Goal: Task Accomplishment & Management: Manage account settings

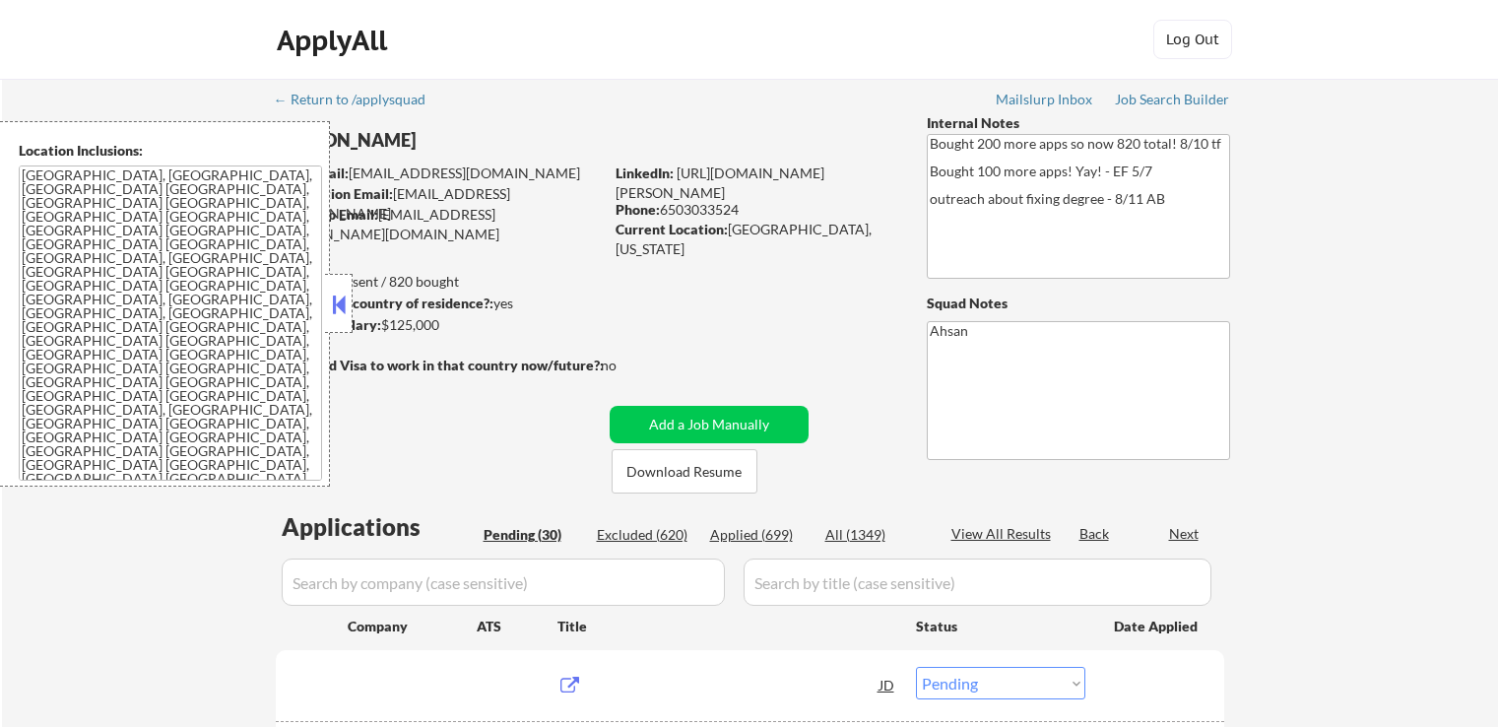
select select ""pending""
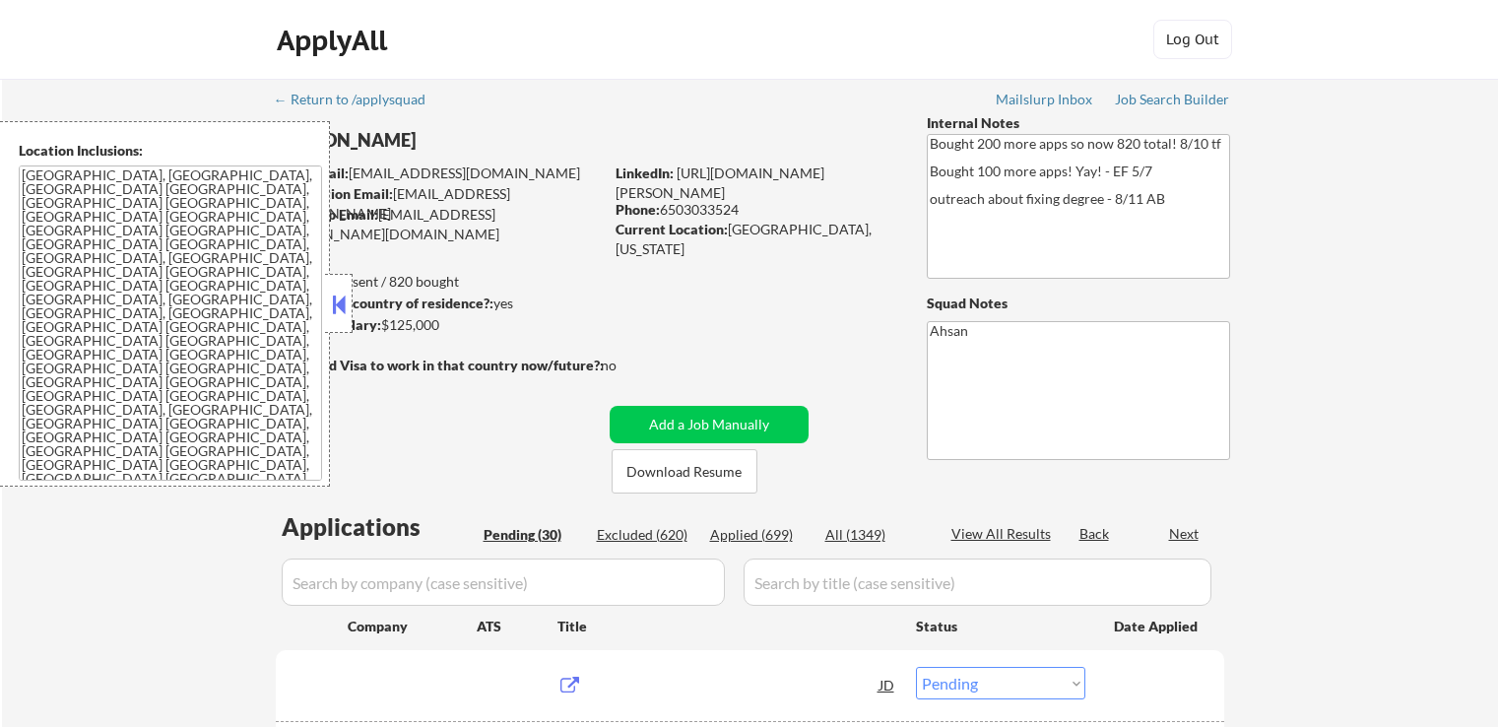
select select ""pending""
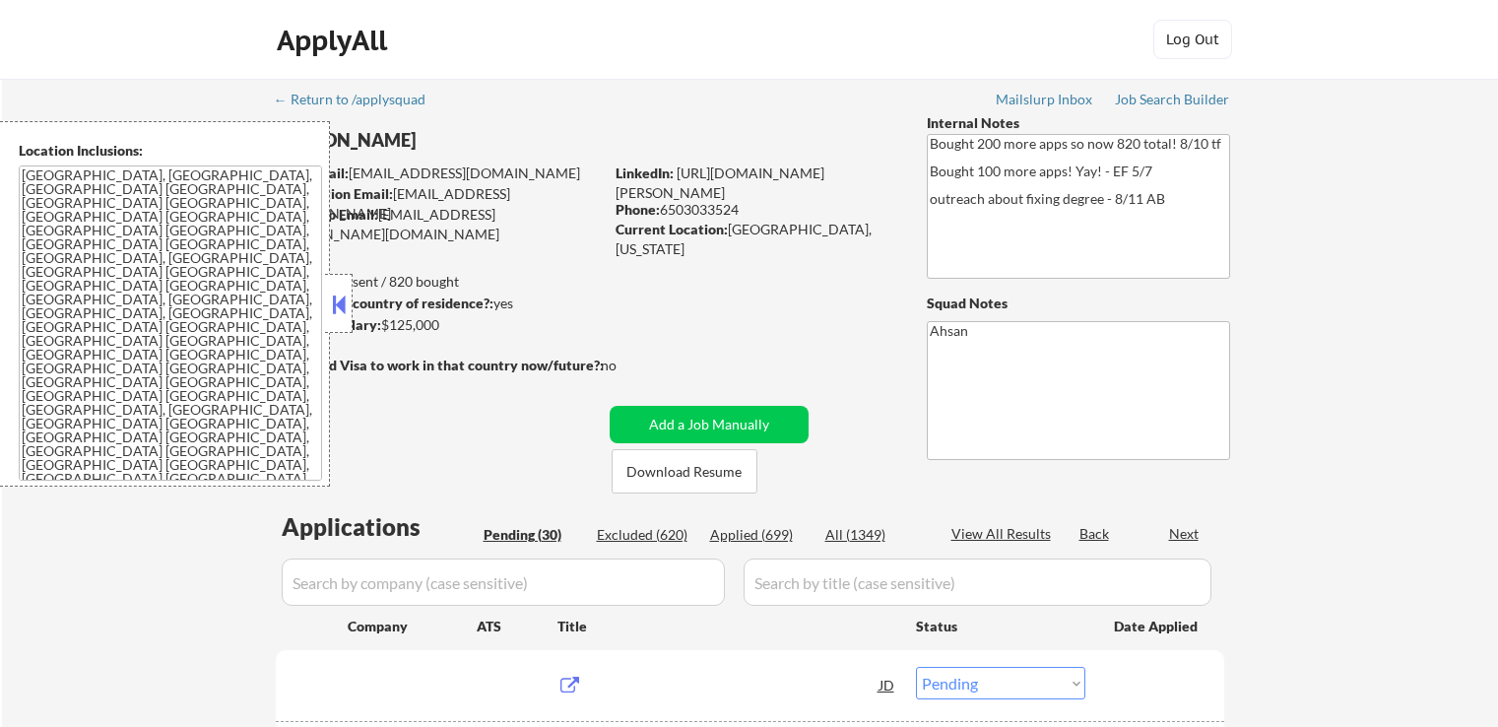
select select ""pending""
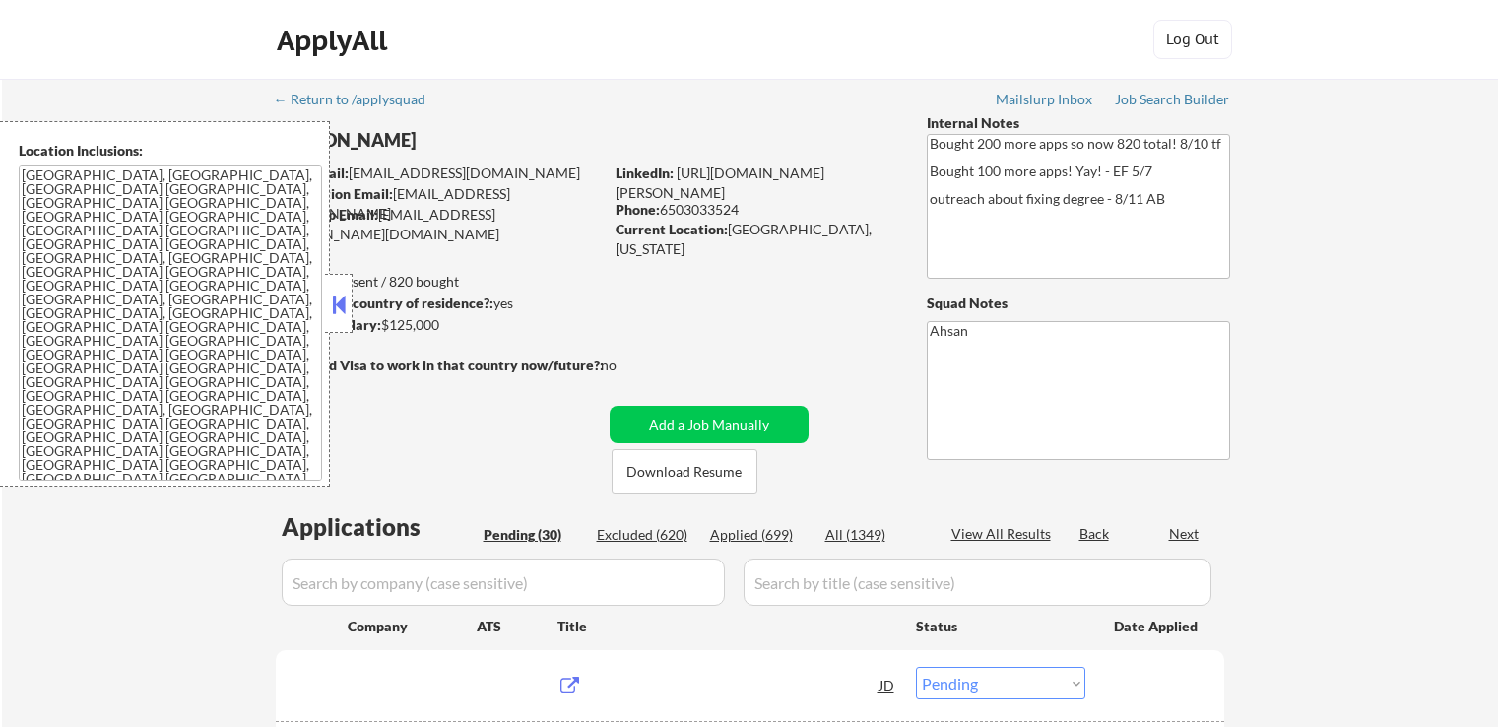
select select ""pending""
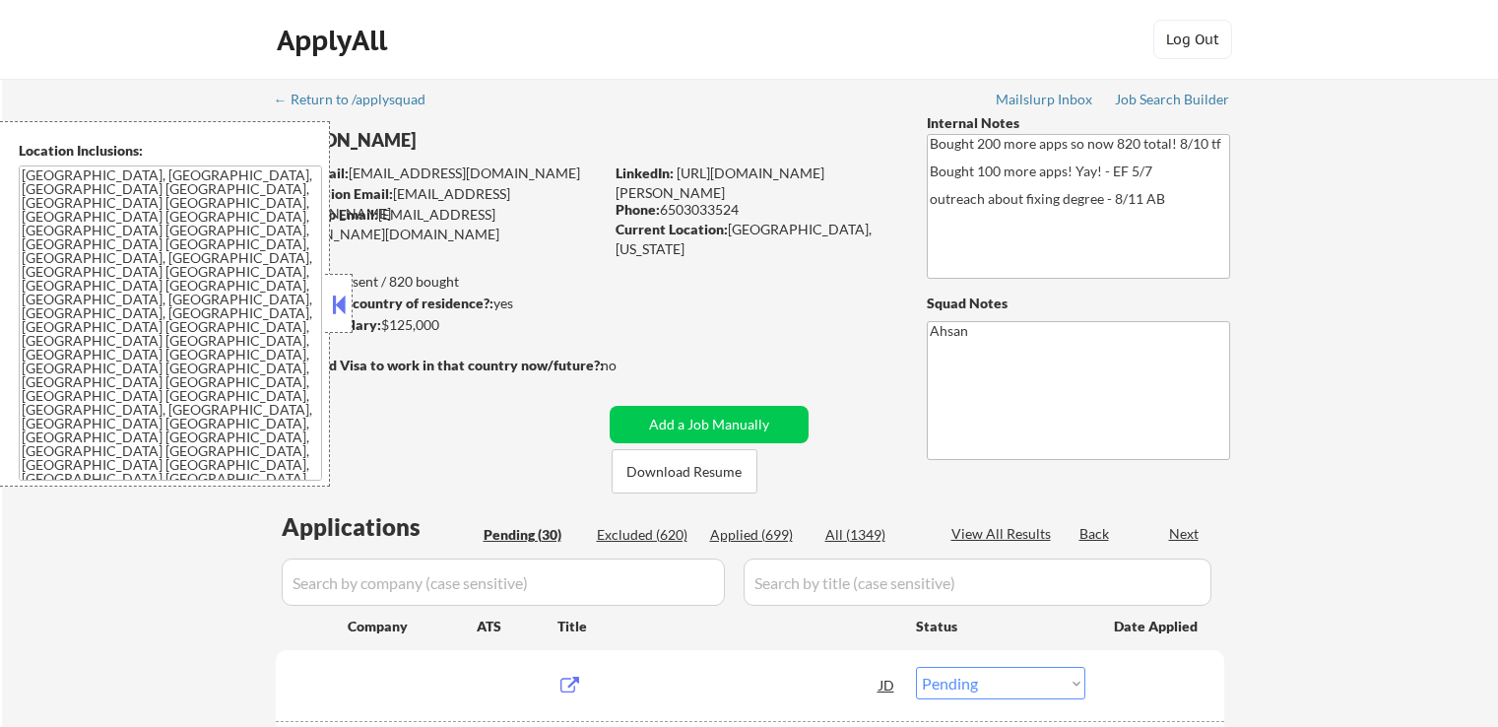
select select ""pending""
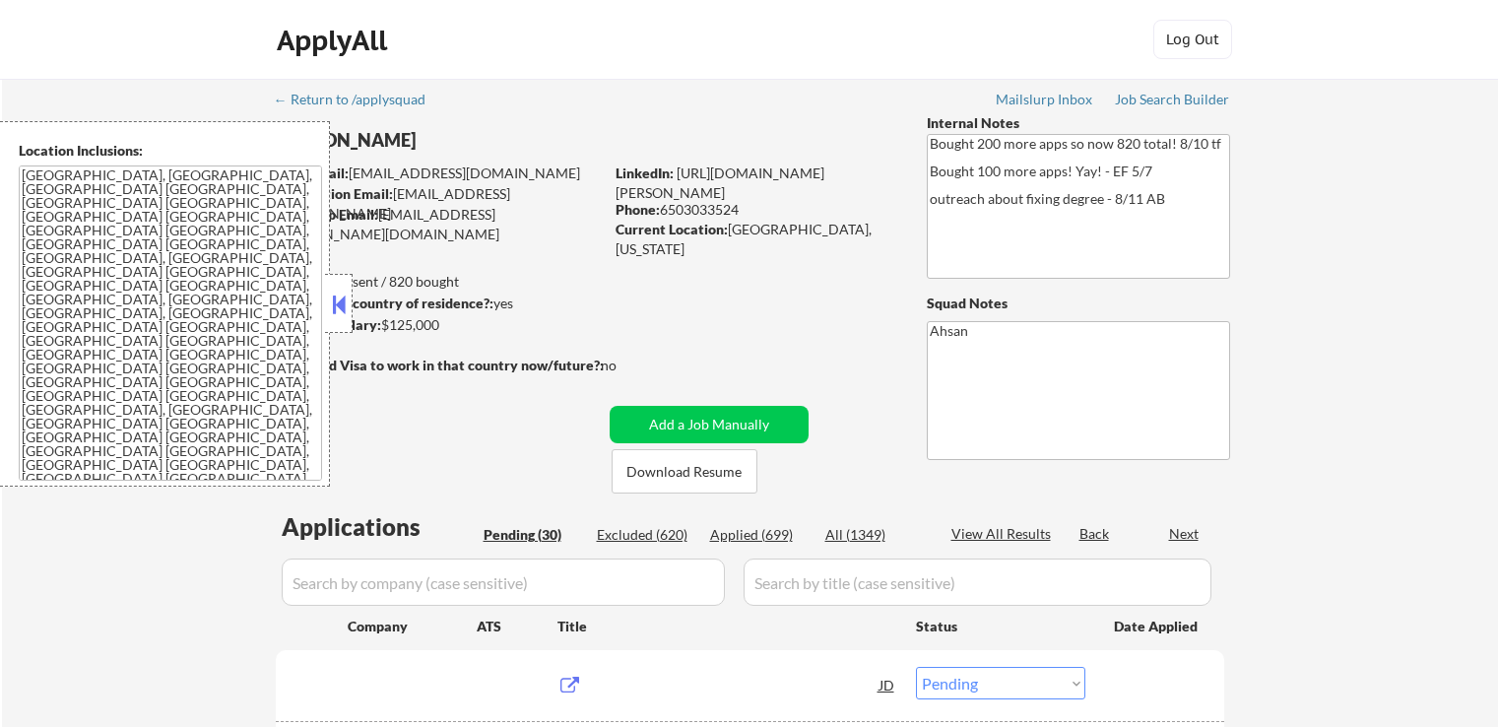
select select ""pending""
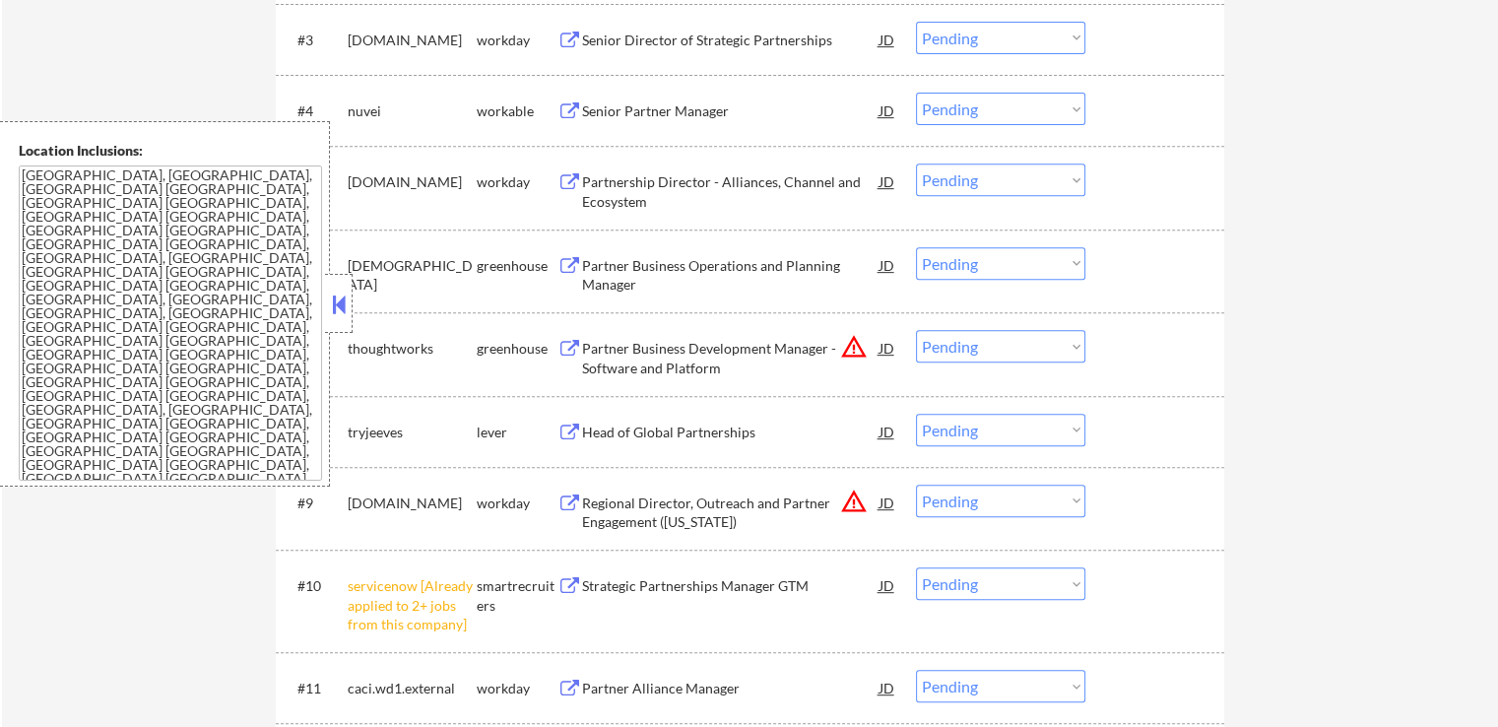
scroll to position [985, 0]
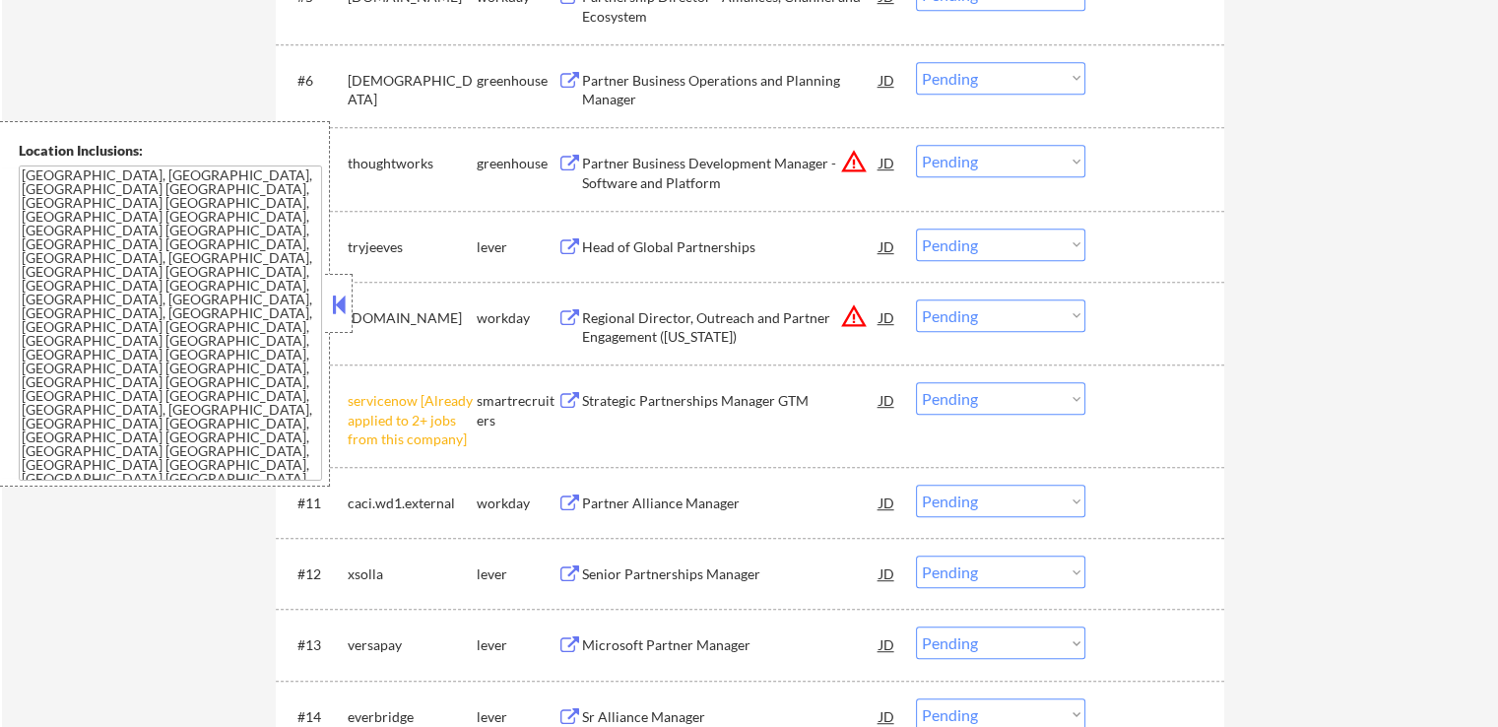
click at [965, 390] on select "Choose an option... Pending Applied Excluded (Questions) Excluded (Expired) Exc…" at bounding box center [1000, 398] width 169 height 32
click at [916, 382] on select "Choose an option... Pending Applied Excluded (Questions) Excluded (Expired) Exc…" at bounding box center [1000, 398] width 169 height 32
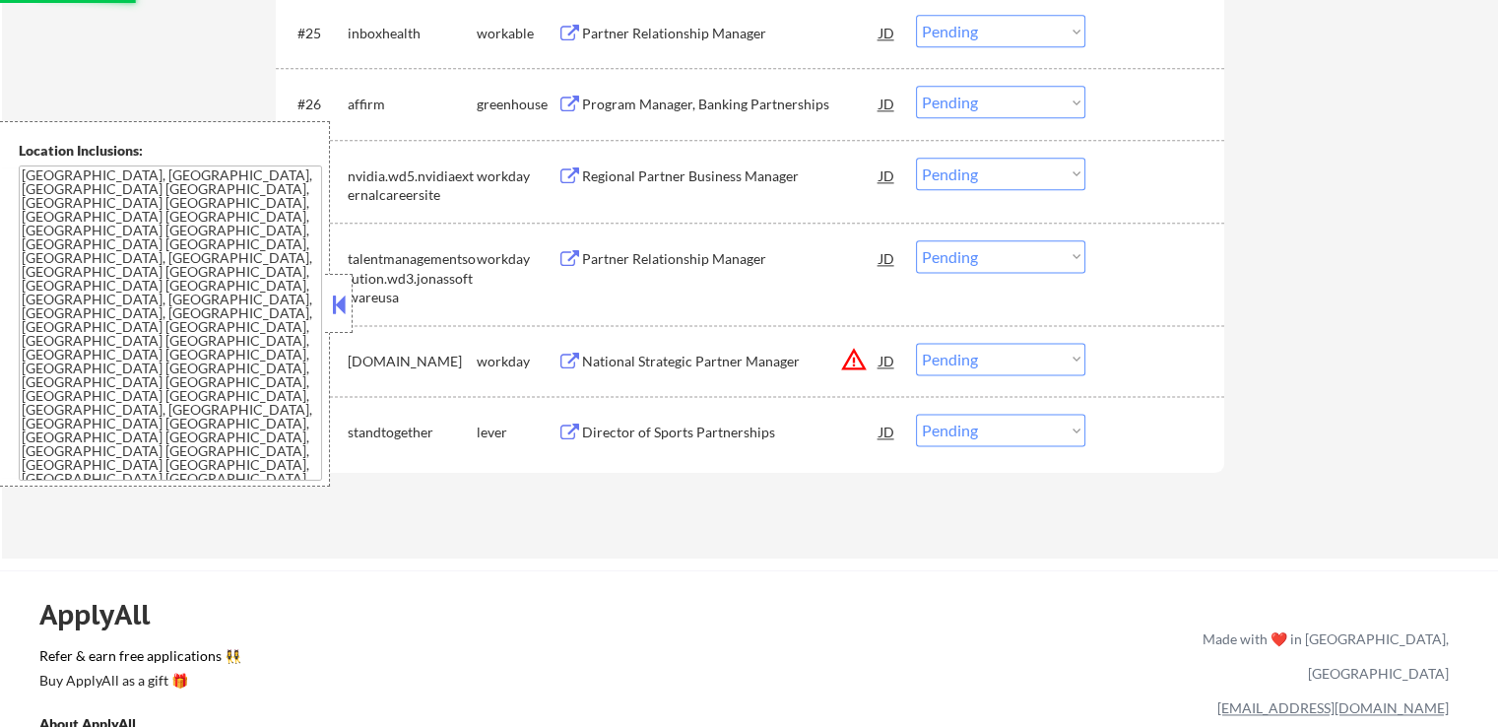
select select ""pending""
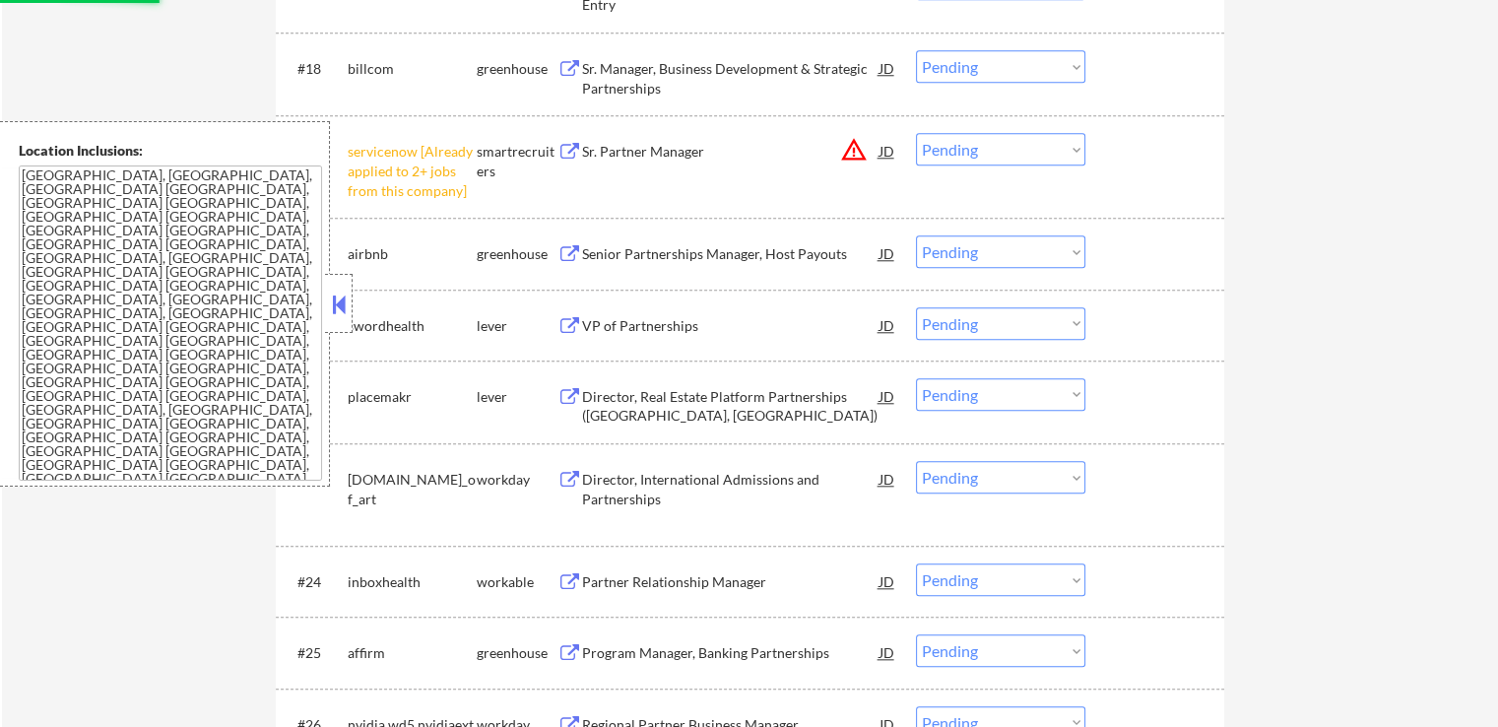
scroll to position [1784, 0]
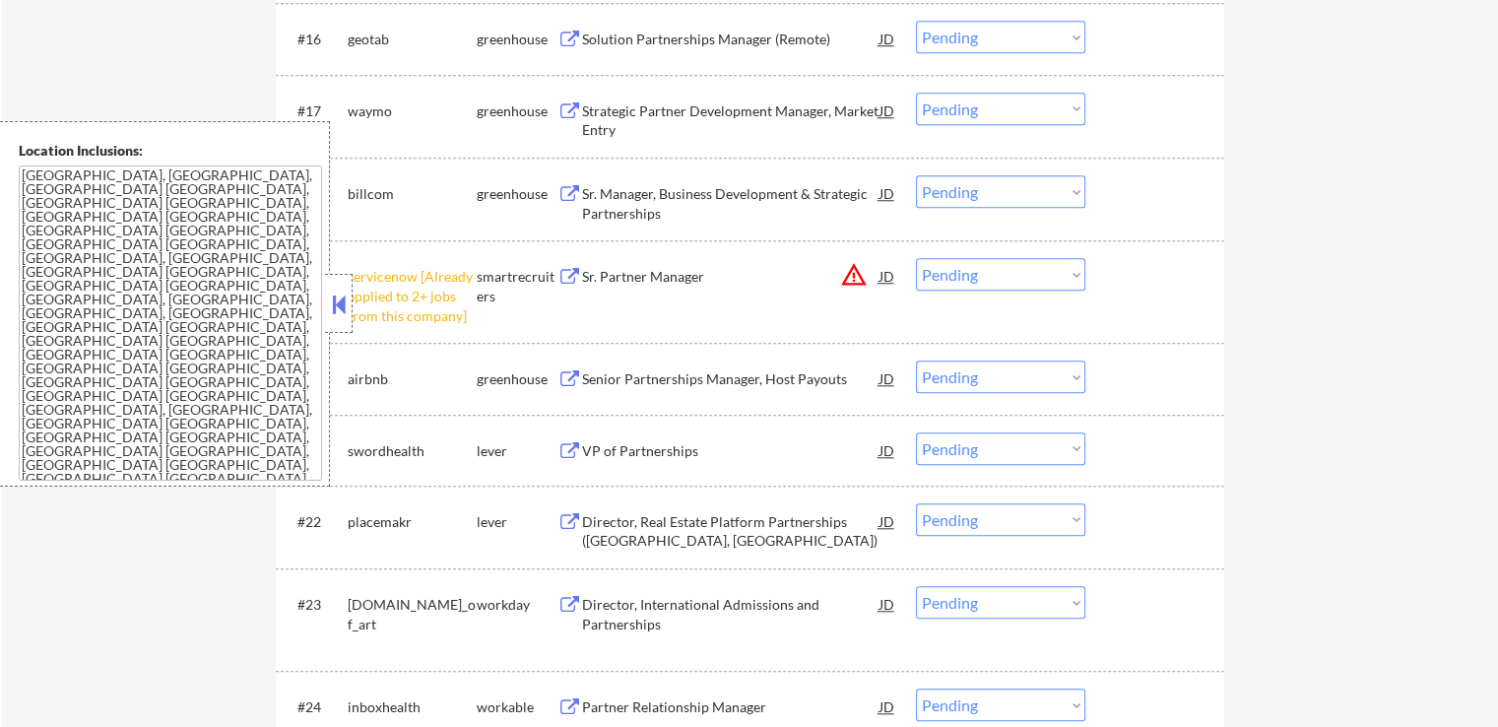
click at [1014, 269] on select "Choose an option... Pending Applied Excluded (Questions) Excluded (Expired) Exc…" at bounding box center [1000, 274] width 169 height 32
click at [916, 258] on select "Choose an option... Pending Applied Excluded (Questions) Excluded (Expired) Exc…" at bounding box center [1000, 274] width 169 height 32
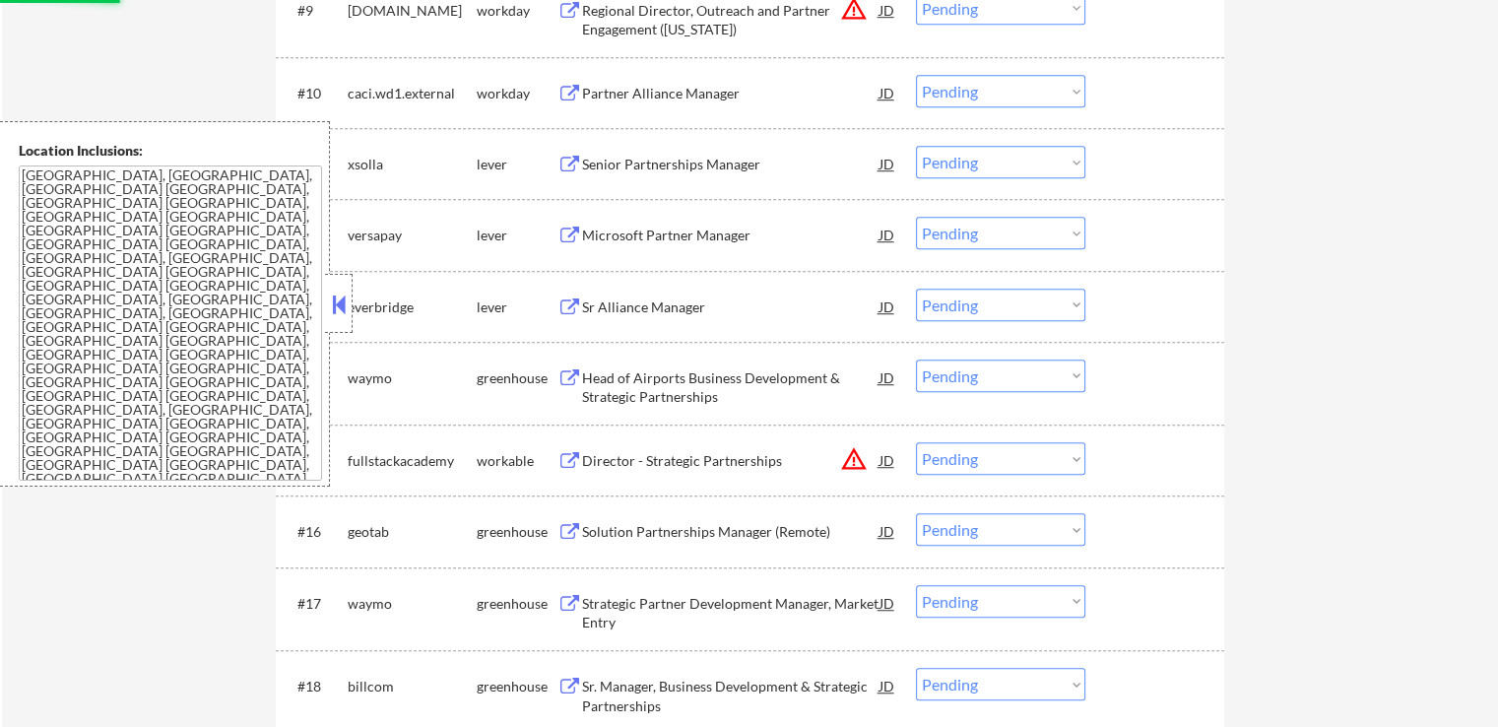
select select ""pending""
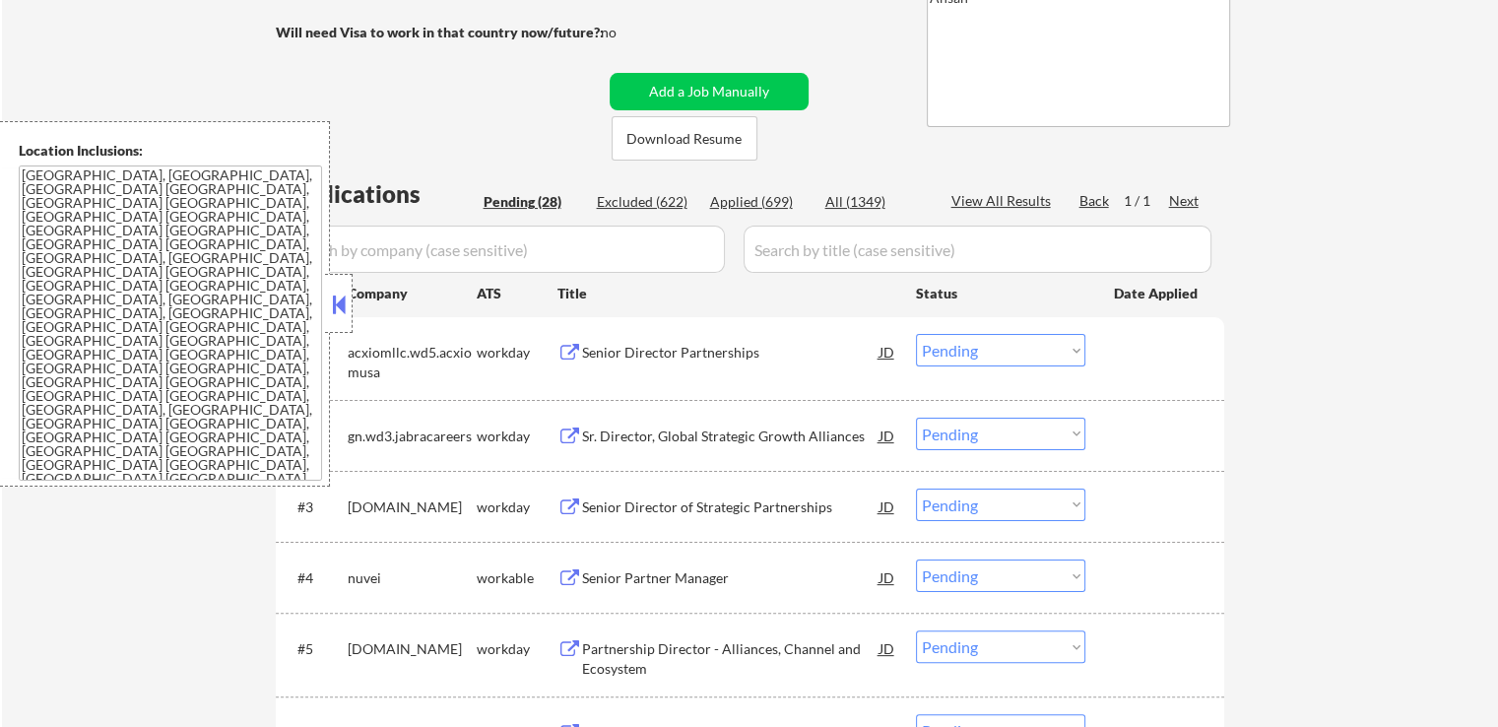
scroll to position [406, 0]
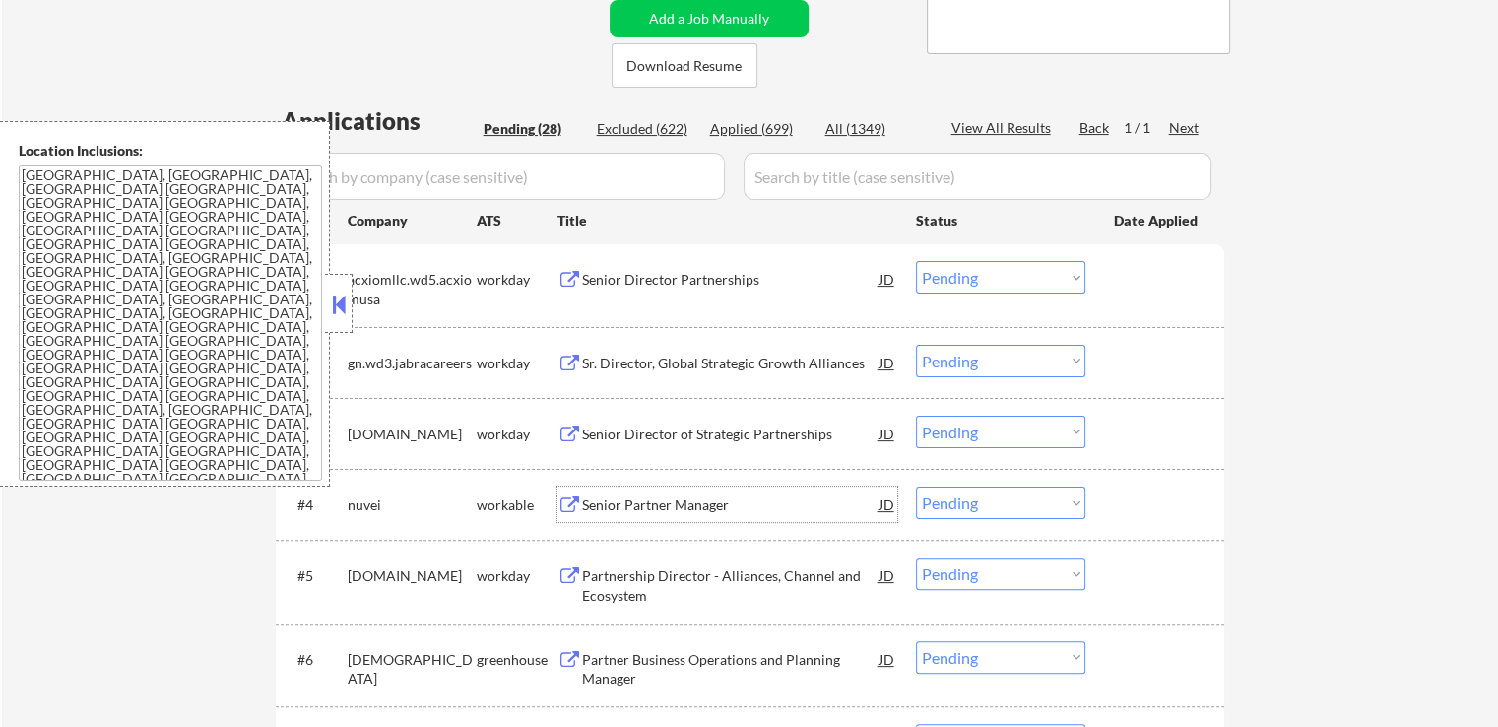
click at [610, 508] on div "Senior Partner Manager" at bounding box center [730, 505] width 297 height 20
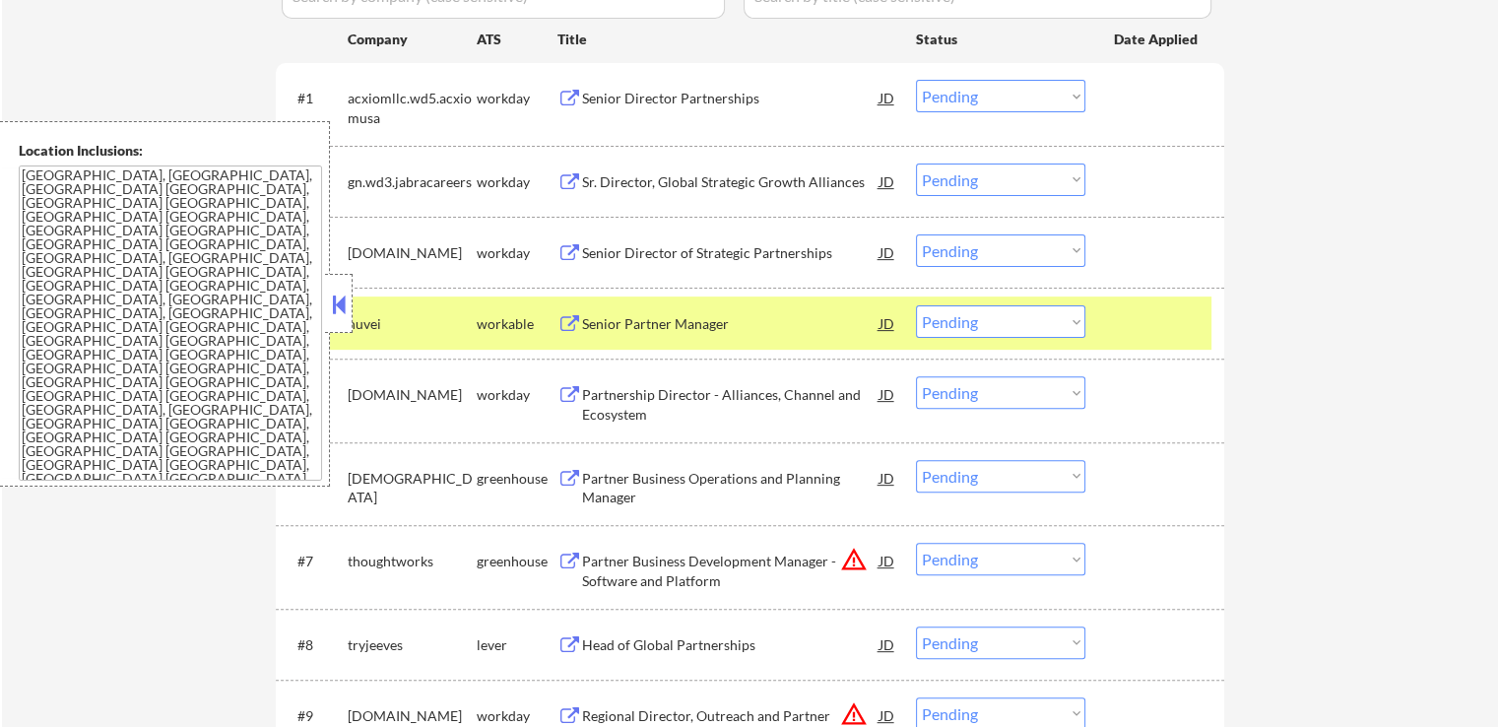
scroll to position [603, 0]
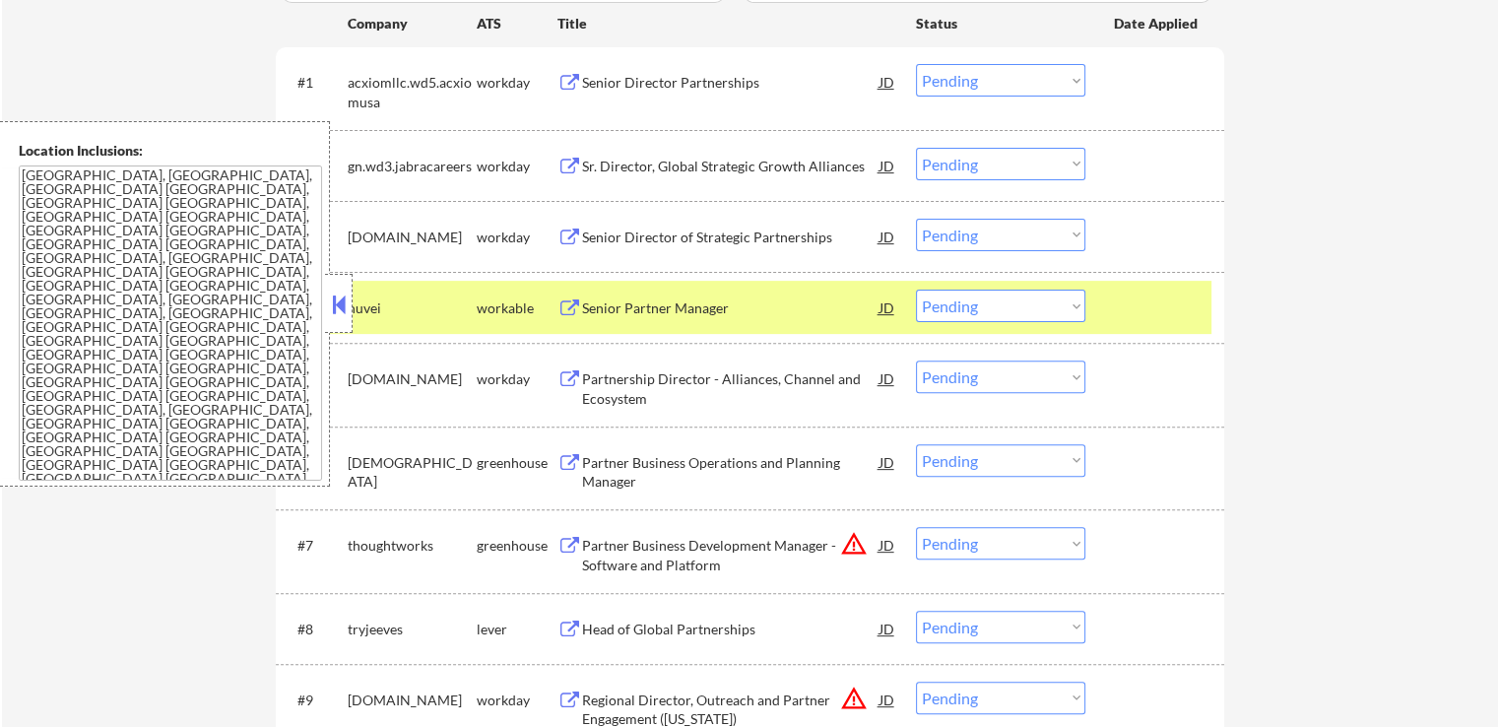
click at [616, 462] on div "Partner Business Operations and Planning Manager" at bounding box center [730, 472] width 297 height 38
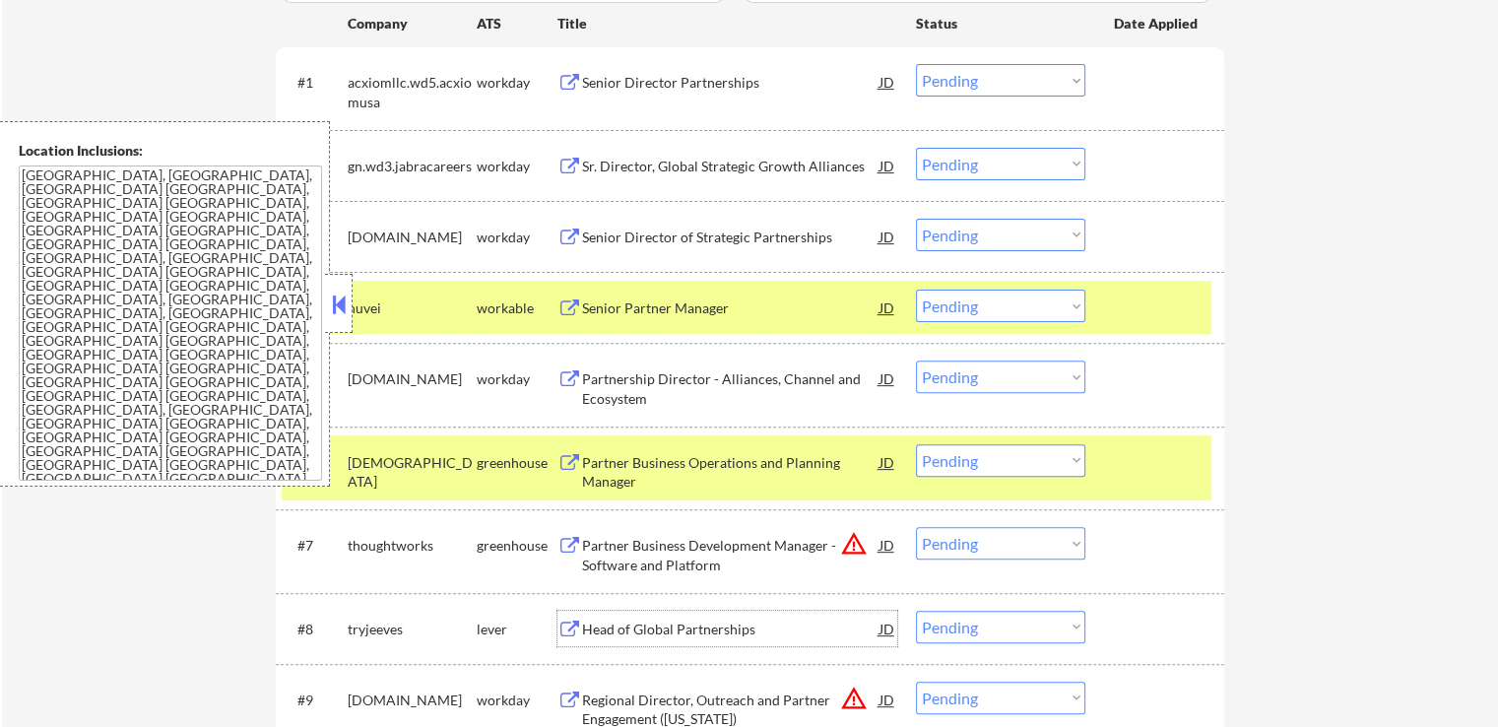
click at [599, 614] on div "Head of Global Partnerships" at bounding box center [730, 628] width 297 height 35
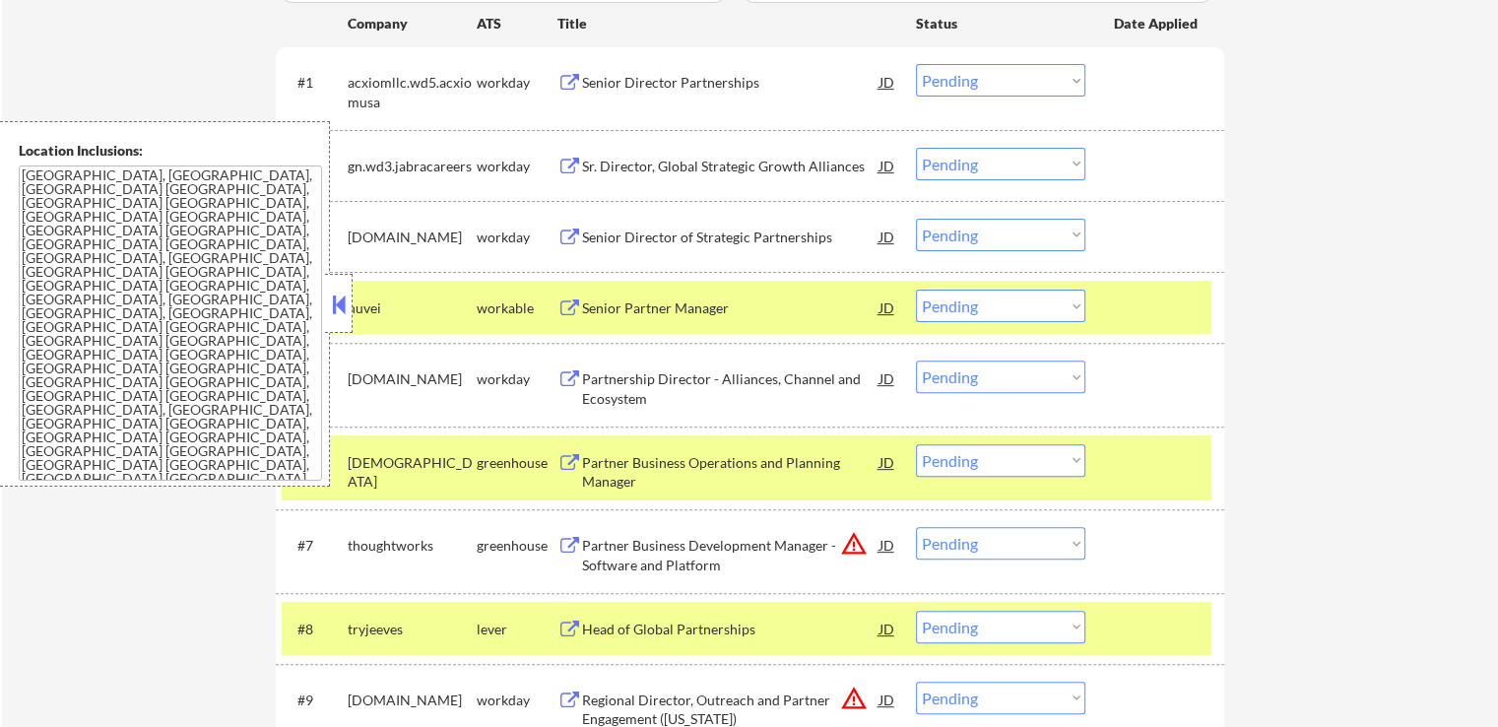
click at [613, 548] on div "Partner Business Development Manager - Software and Platform" at bounding box center [730, 555] width 297 height 38
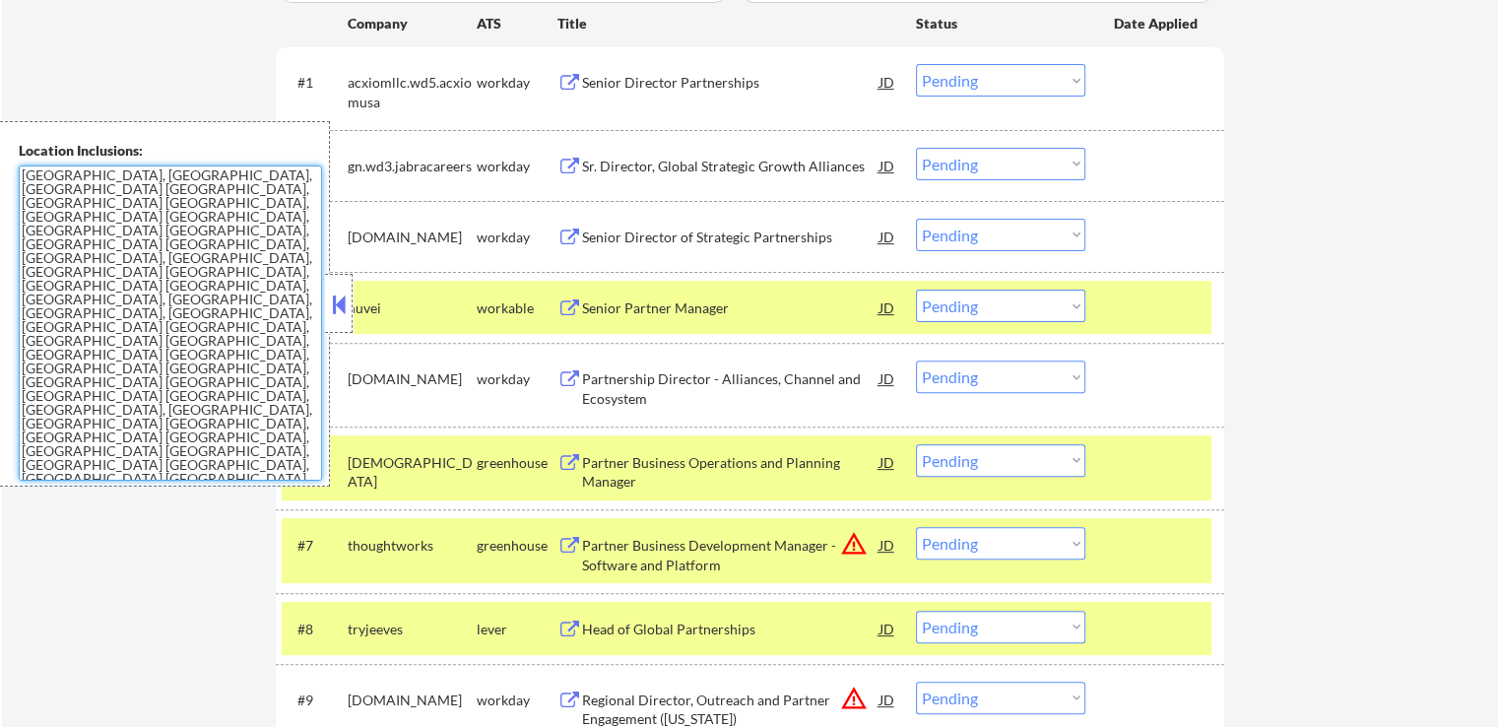
drag, startPoint x: 236, startPoint y: 331, endPoint x: 5, endPoint y: 178, distance: 277.2
click at [5, 178] on div "Location Inclusions: Denver, CO Lakewood, CO Aurora, CO Westminster, CO Thornto…" at bounding box center [165, 303] width 330 height 365
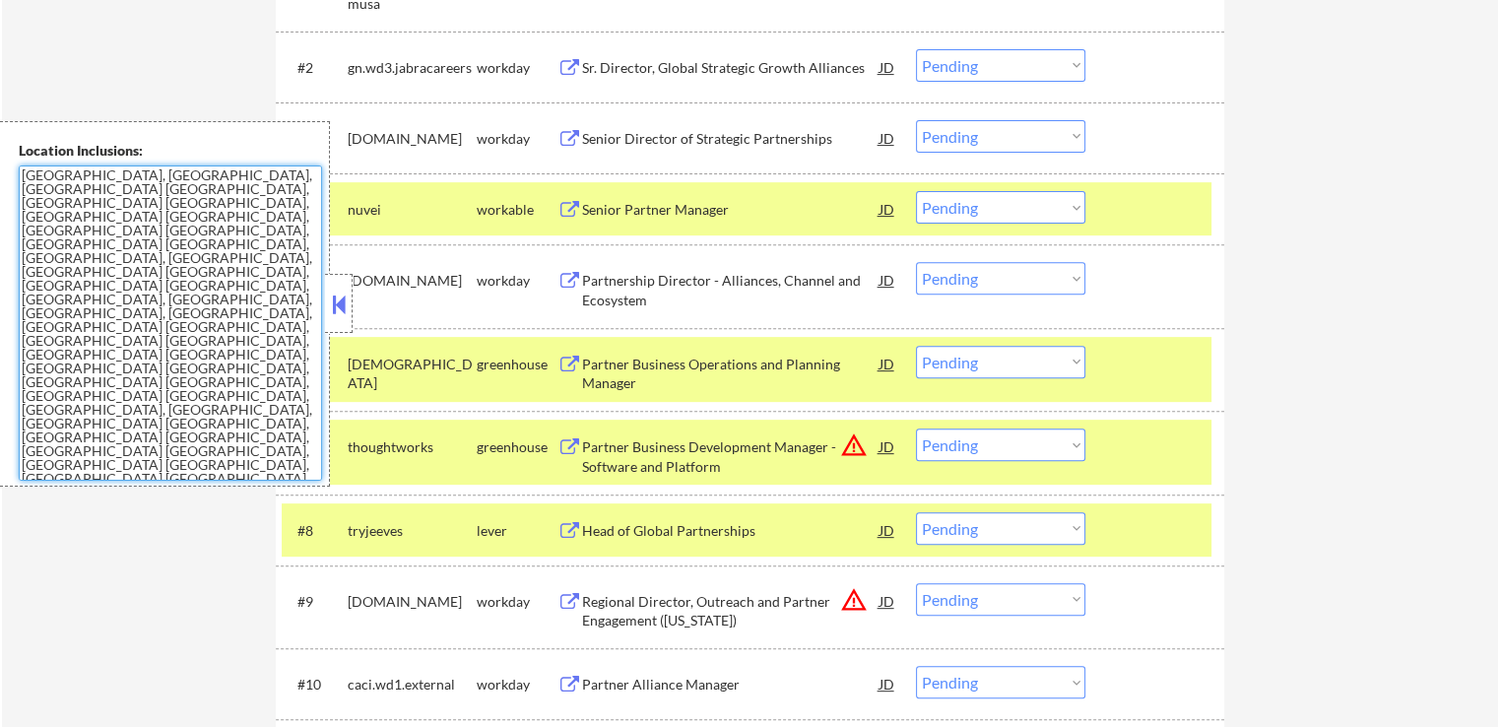
click at [969, 206] on select "Choose an option... Pending Applied Excluded (Questions) Excluded (Expired) Exc…" at bounding box center [1000, 207] width 169 height 32
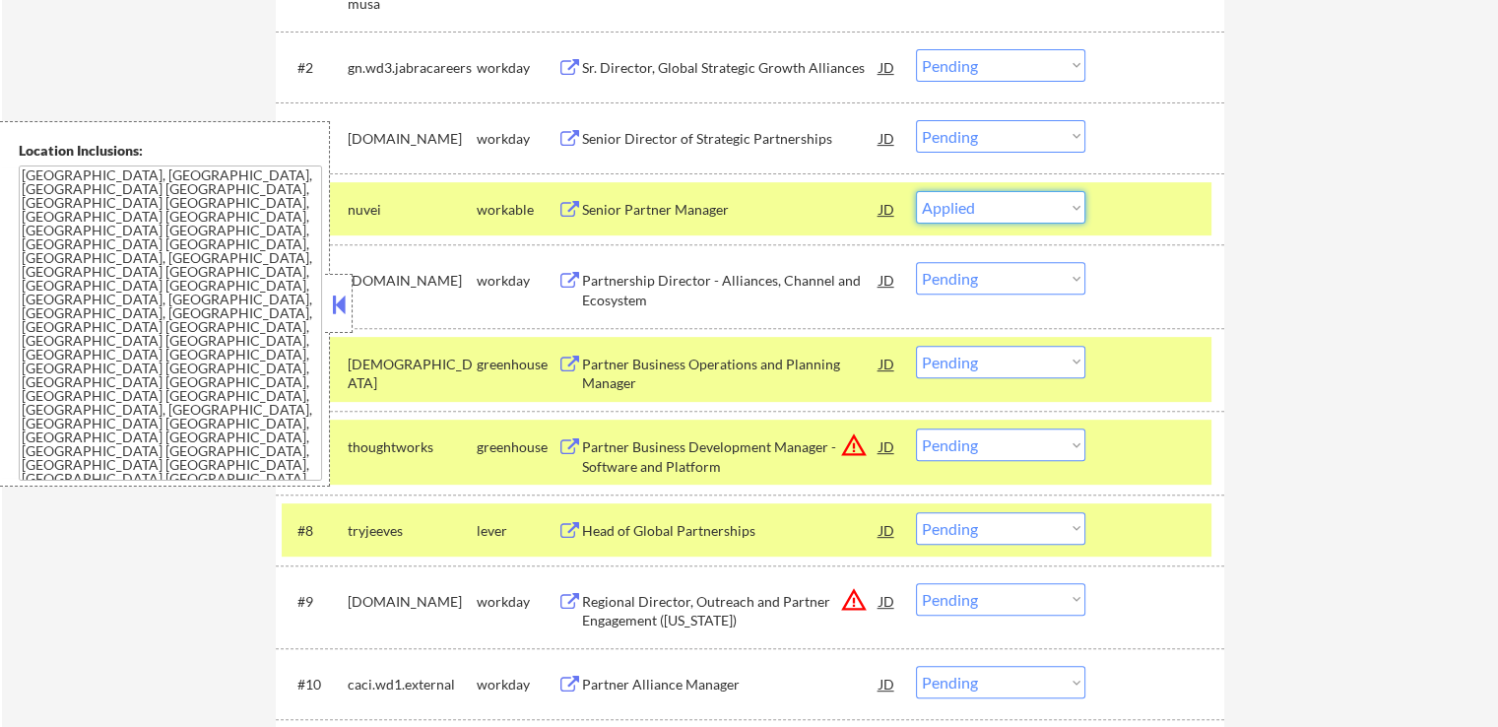
click at [916, 191] on select "Choose an option... Pending Applied Excluded (Questions) Excluded (Expired) Exc…" at bounding box center [1000, 207] width 169 height 32
select select ""pending""
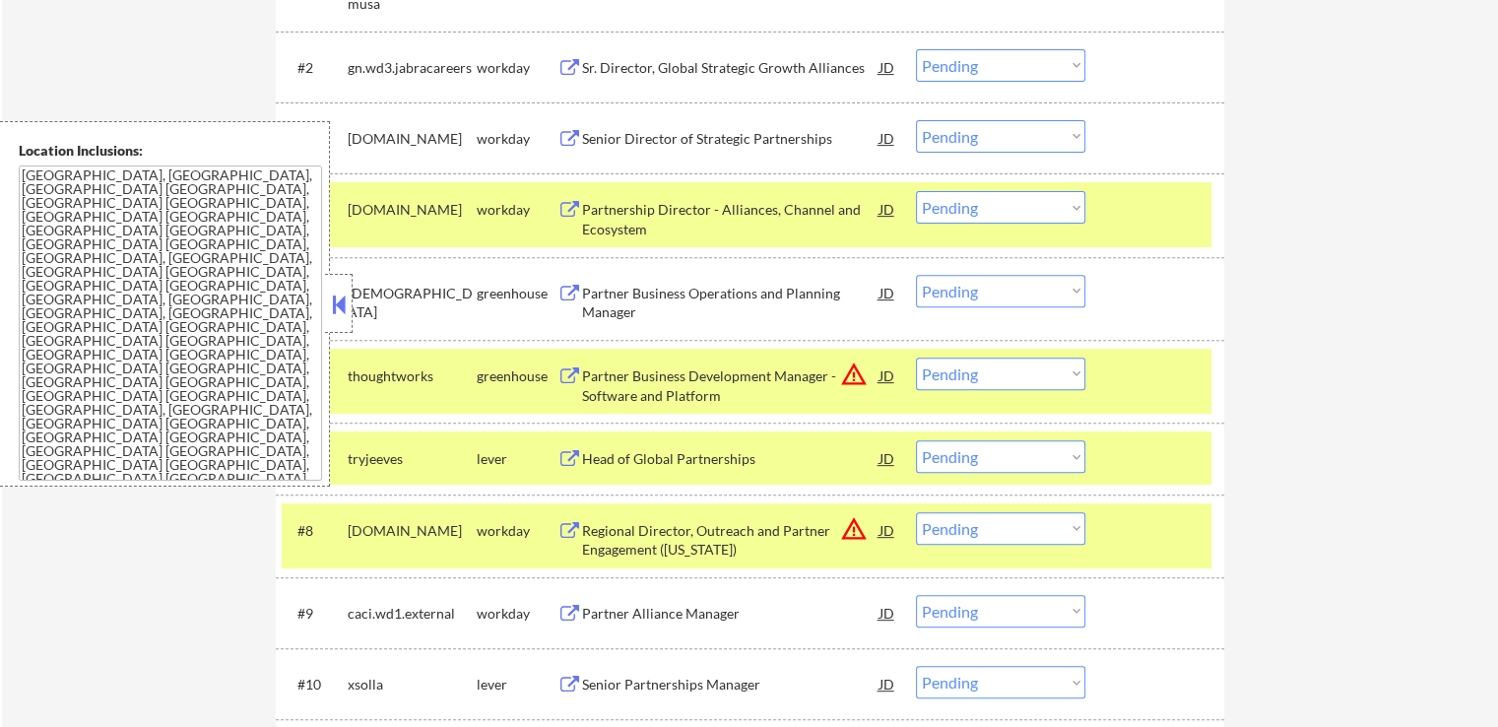
click at [981, 299] on select "Choose an option... Pending Applied Excluded (Questions) Excluded (Expired) Exc…" at bounding box center [1000, 291] width 169 height 32
click at [916, 275] on select "Choose an option... Pending Applied Excluded (Questions) Excluded (Expired) Exc…" at bounding box center [1000, 291] width 169 height 32
select select ""pending""
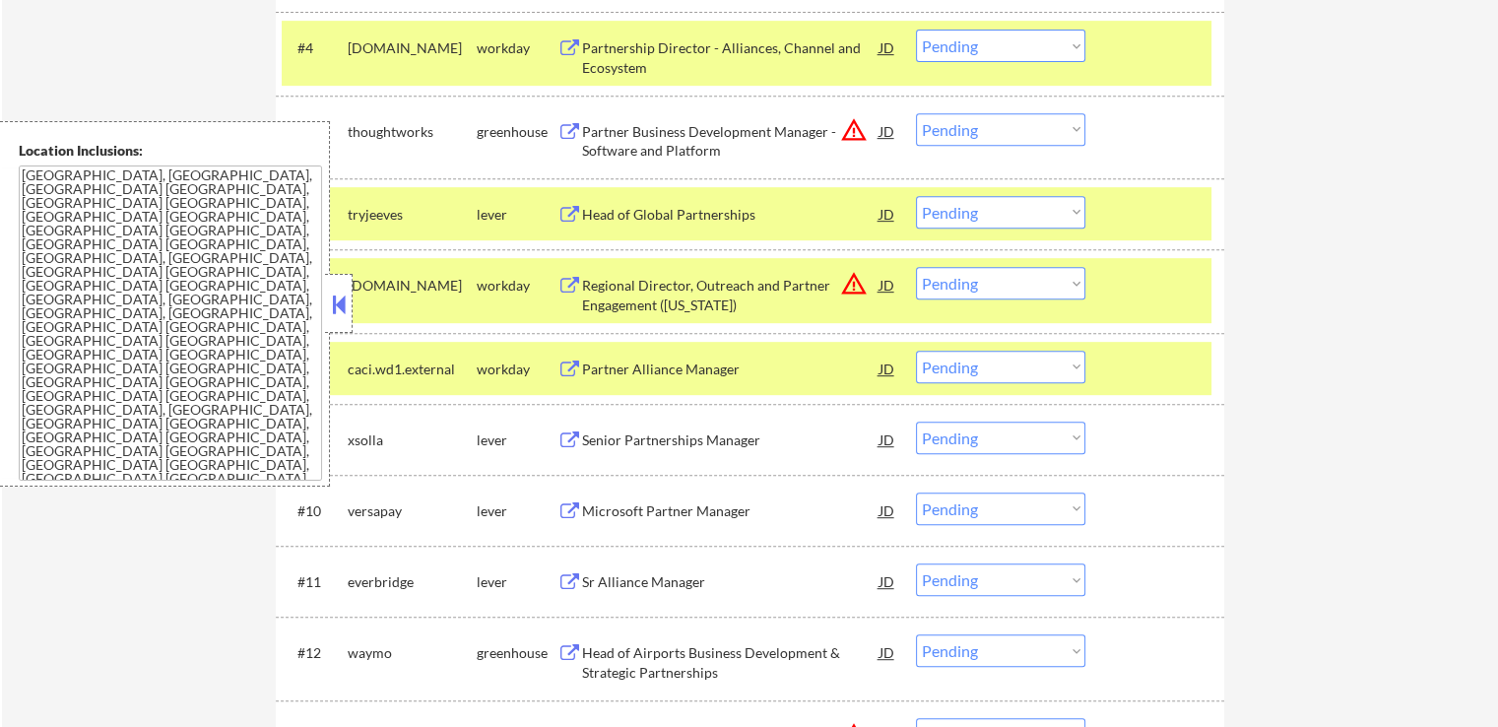
scroll to position [898, 0]
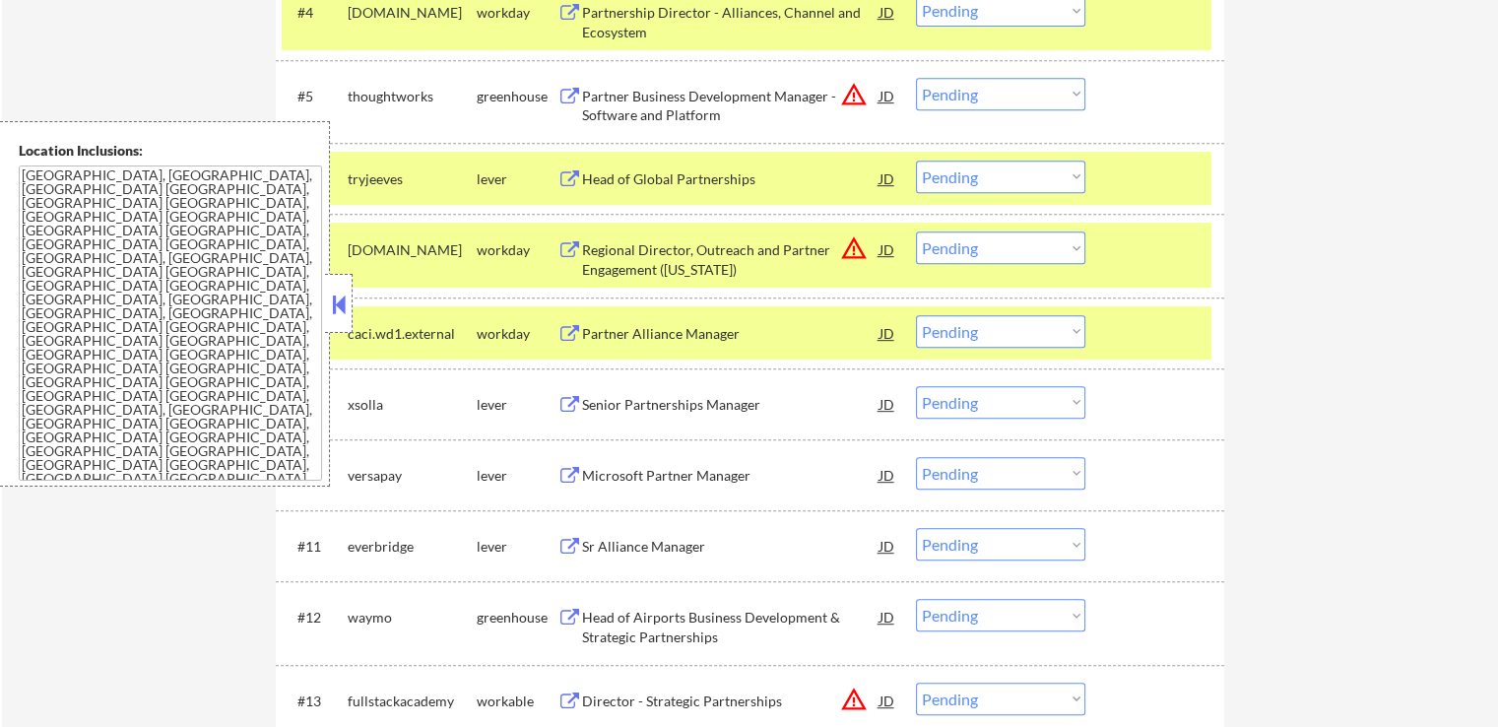
drag, startPoint x: 1002, startPoint y: 175, endPoint x: 1010, endPoint y: 188, distance: 15.0
click at [1002, 175] on select "Choose an option... Pending Applied Excluded (Questions) Excluded (Expired) Exc…" at bounding box center [1000, 177] width 169 height 32
click at [916, 161] on select "Choose an option... Pending Applied Excluded (Questions) Excluded (Expired) Exc…" at bounding box center [1000, 177] width 169 height 32
click at [1001, 89] on select "Choose an option... Pending Applied Excluded (Questions) Excluded (Expired) Exc…" at bounding box center [1000, 94] width 169 height 32
select select ""pending""
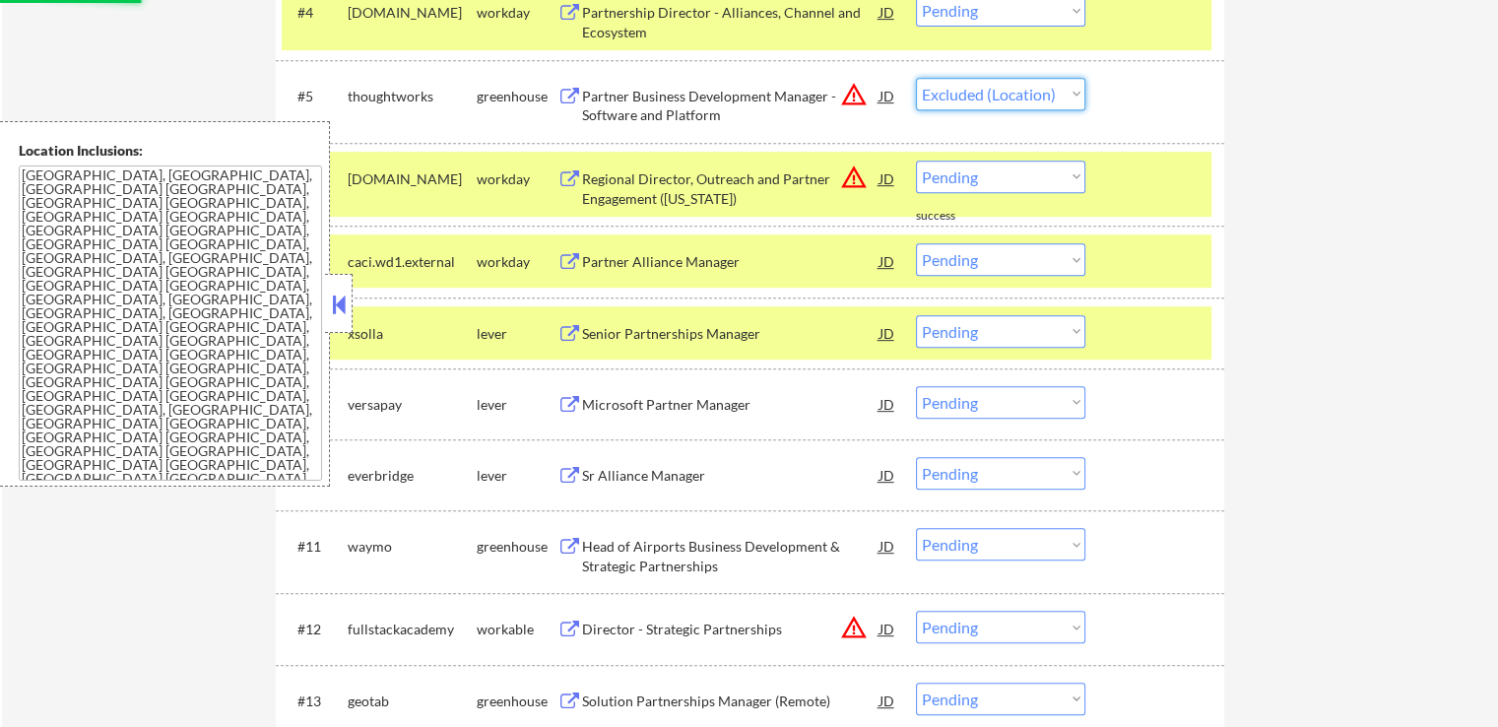
click at [916, 78] on select "Choose an option... Pending Applied Excluded (Questions) Excluded (Expired) Exc…" at bounding box center [1000, 94] width 169 height 32
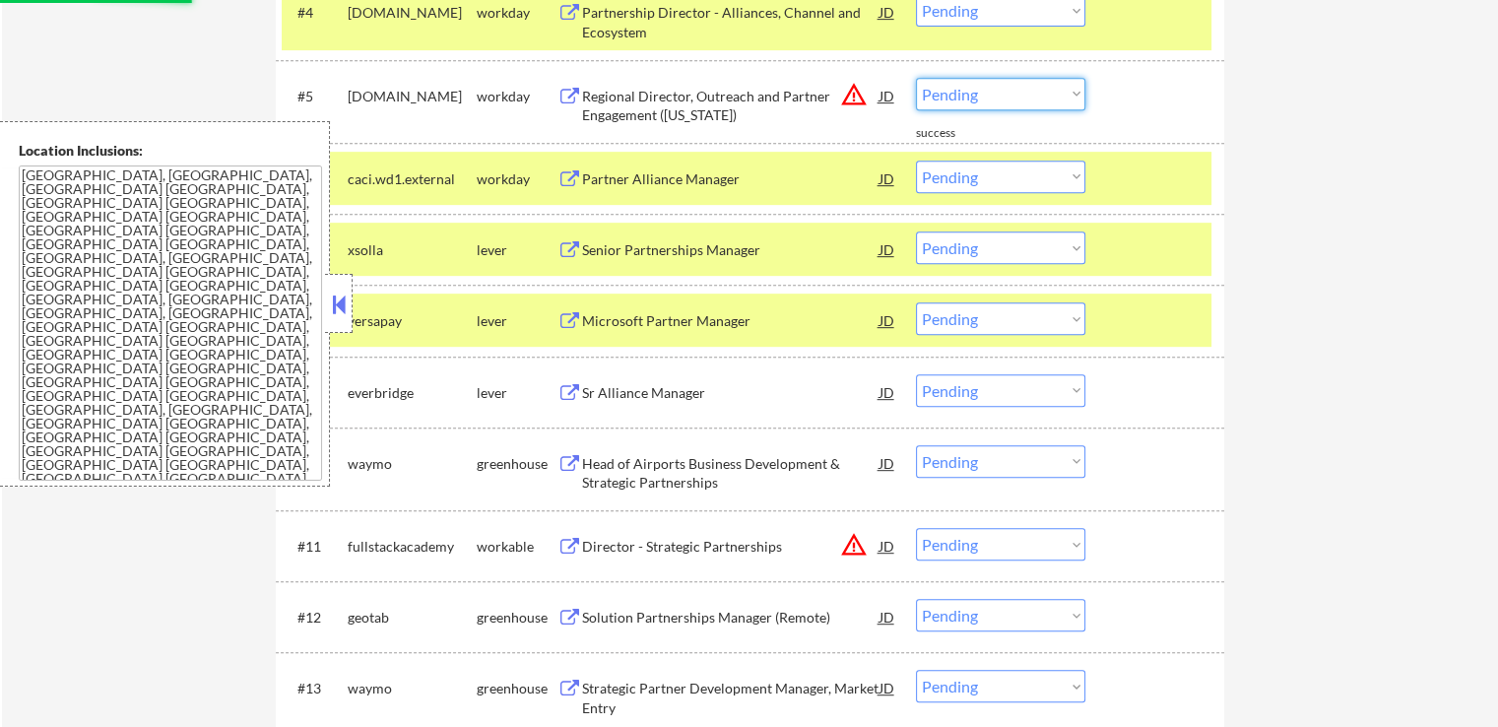
drag, startPoint x: 997, startPoint y: 87, endPoint x: 1002, endPoint y: 98, distance: 13.2
click at [997, 87] on select "Choose an option... Pending Applied Excluded (Questions) Excluded (Expired) Exc…" at bounding box center [1000, 94] width 169 height 32
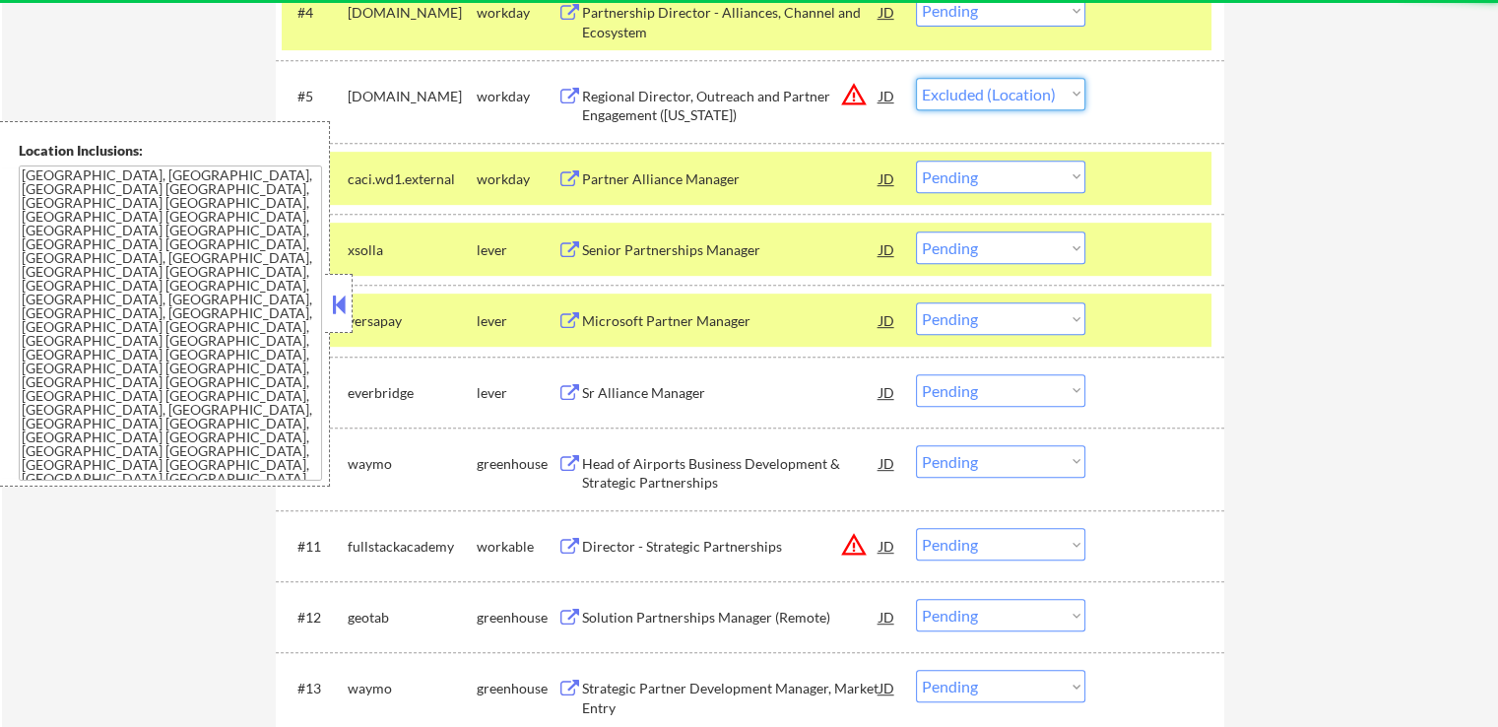
click at [916, 78] on select "Choose an option... Pending Applied Excluded (Questions) Excluded (Expired) Exc…" at bounding box center [1000, 94] width 169 height 32
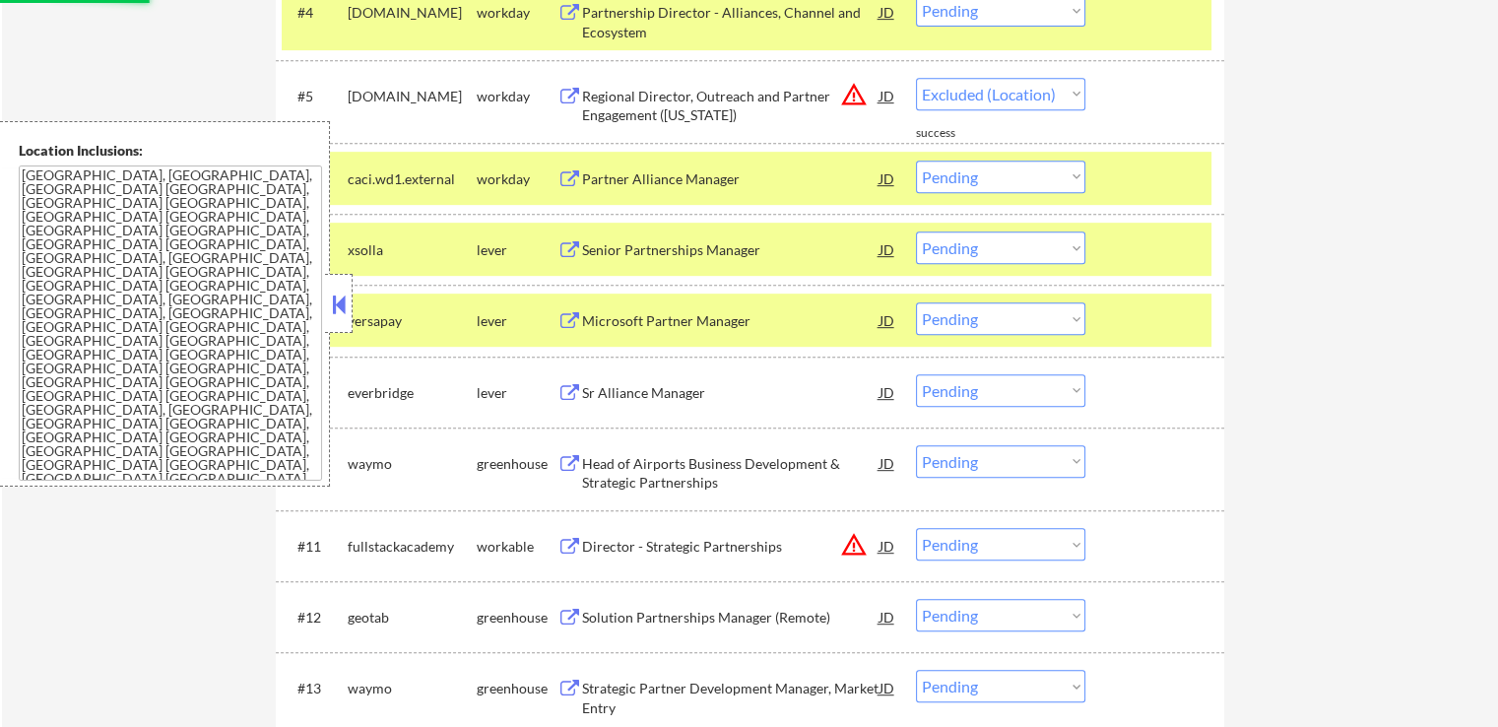
select select ""pending""
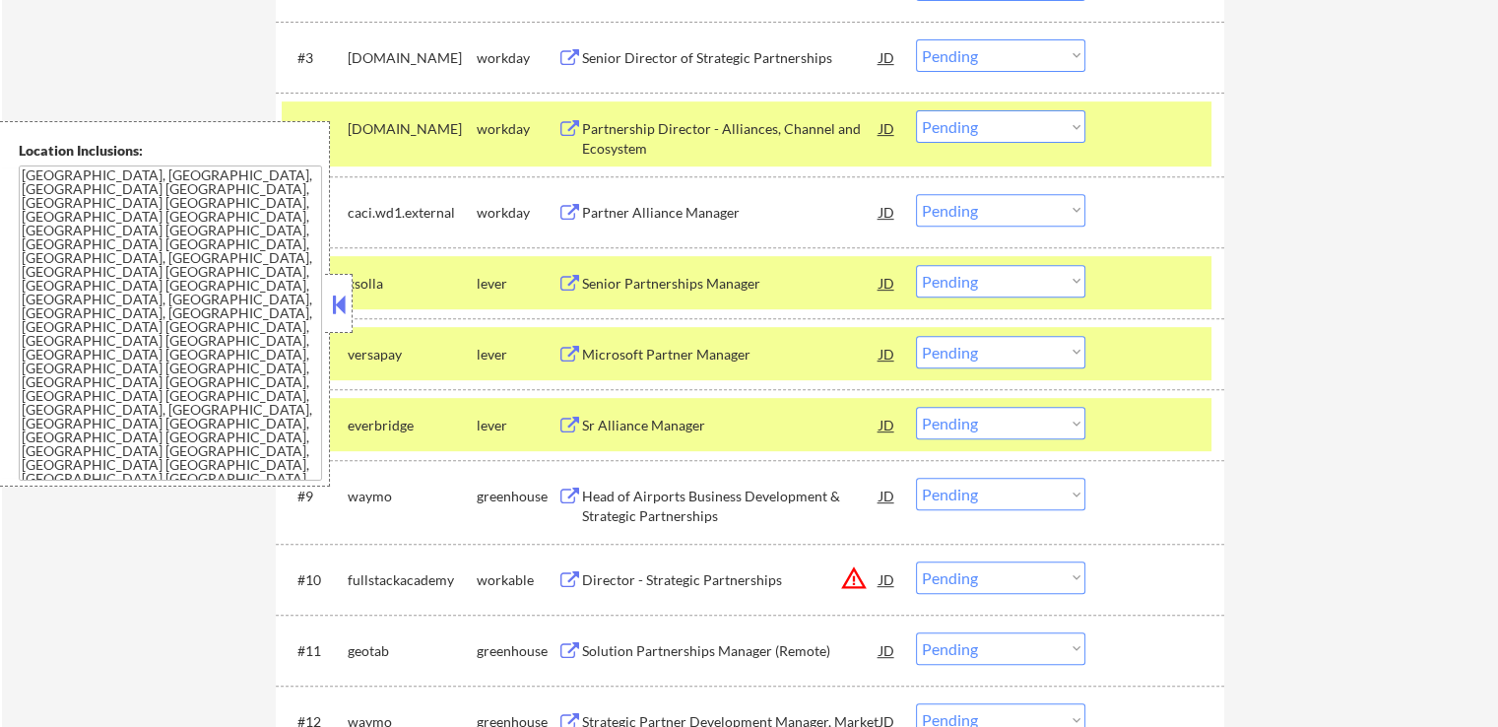
scroll to position [800, 0]
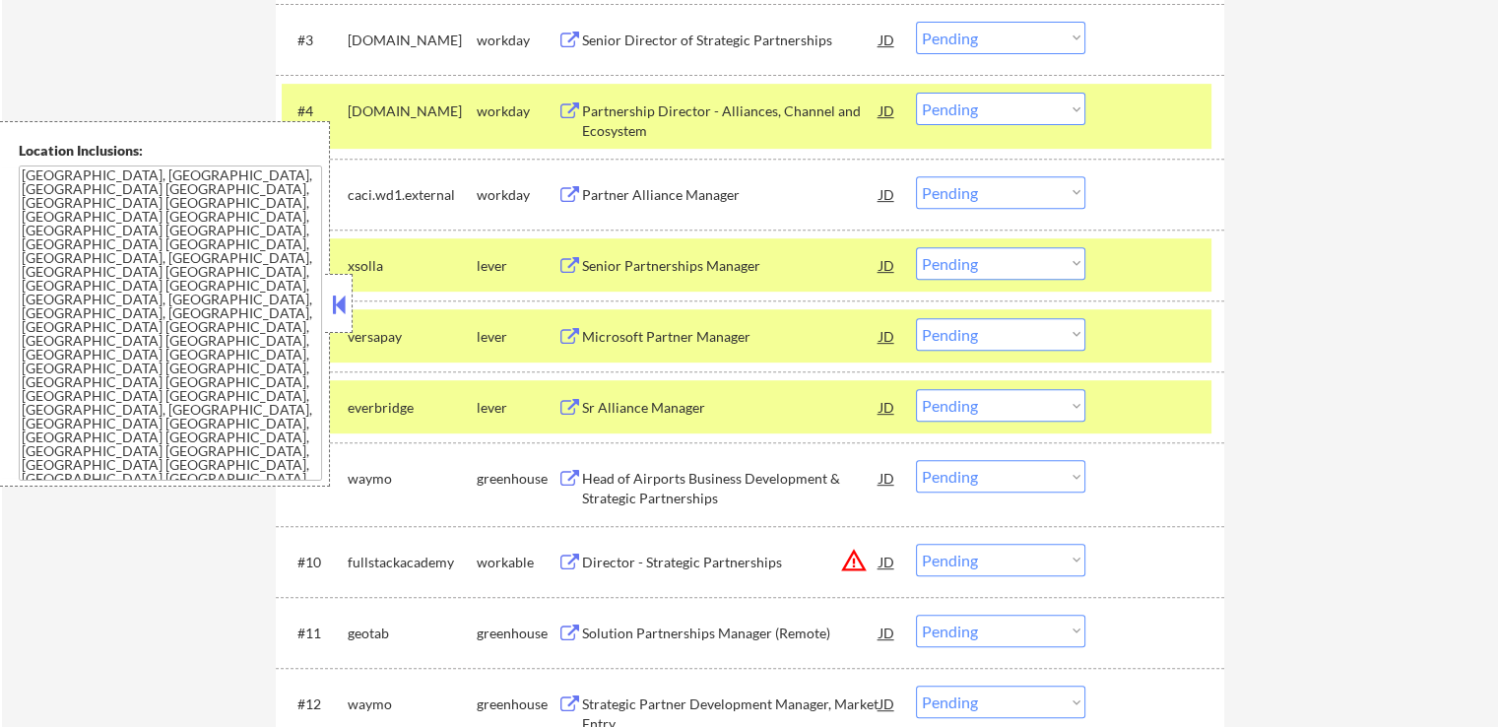
click at [664, 265] on div "Senior Partnerships Manager" at bounding box center [730, 266] width 297 height 20
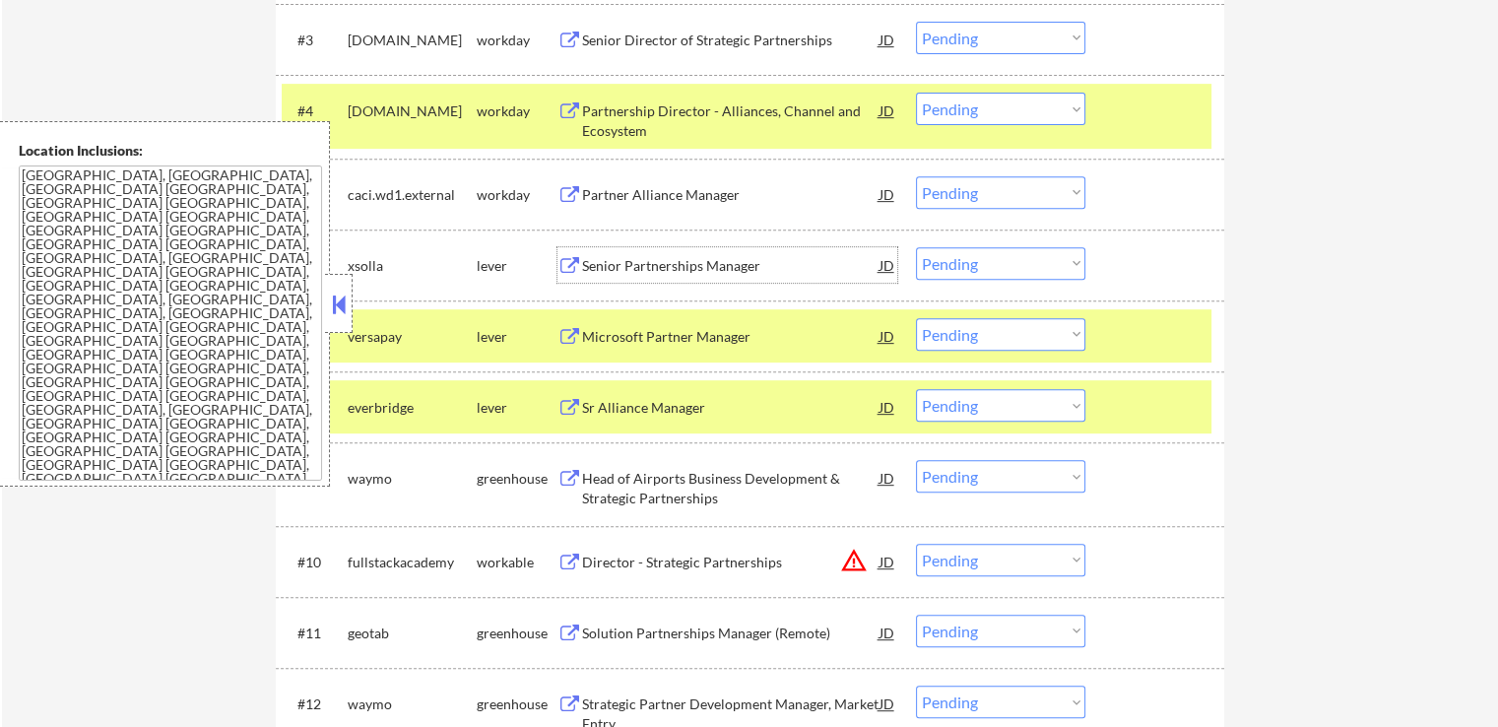
click at [668, 334] on div "Microsoft Partner Manager" at bounding box center [730, 337] width 297 height 20
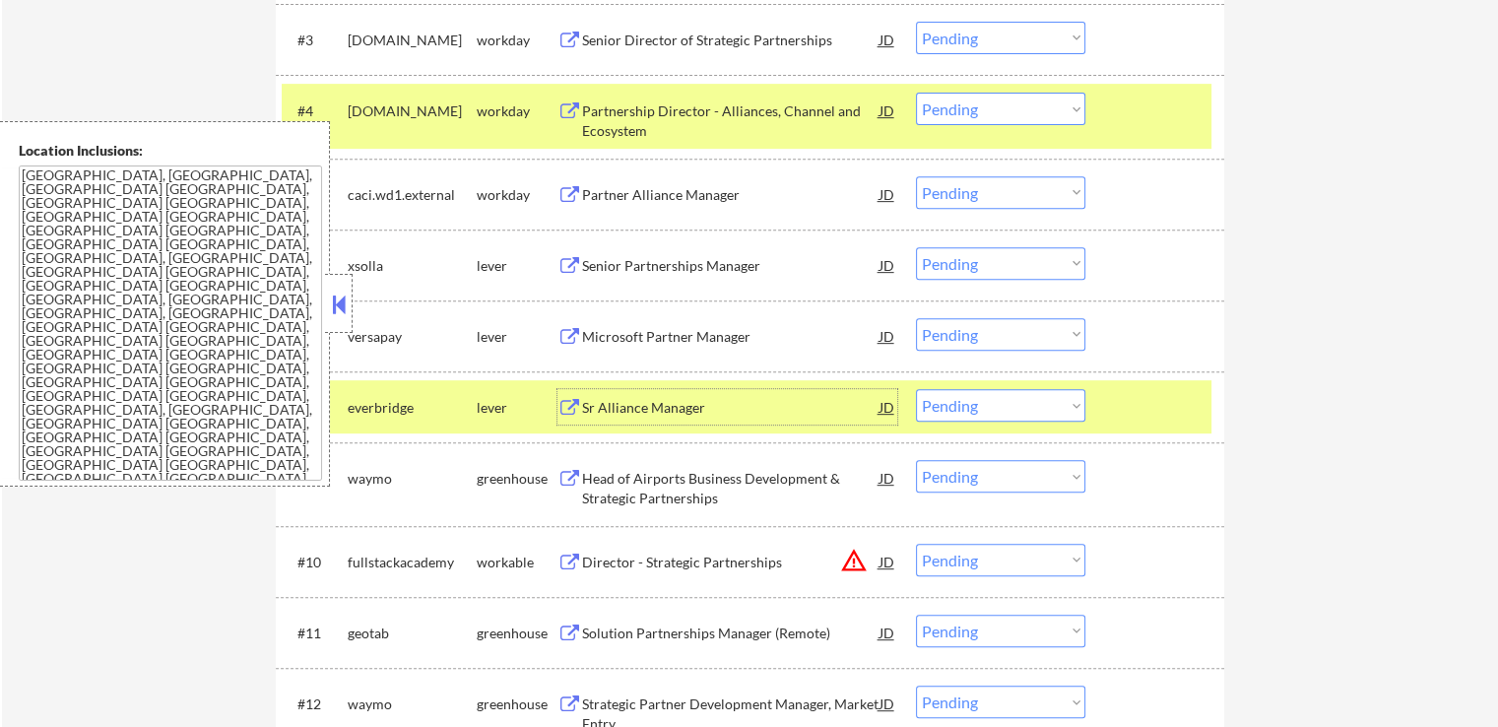
click at [635, 416] on div "Sr Alliance Manager" at bounding box center [730, 408] width 297 height 20
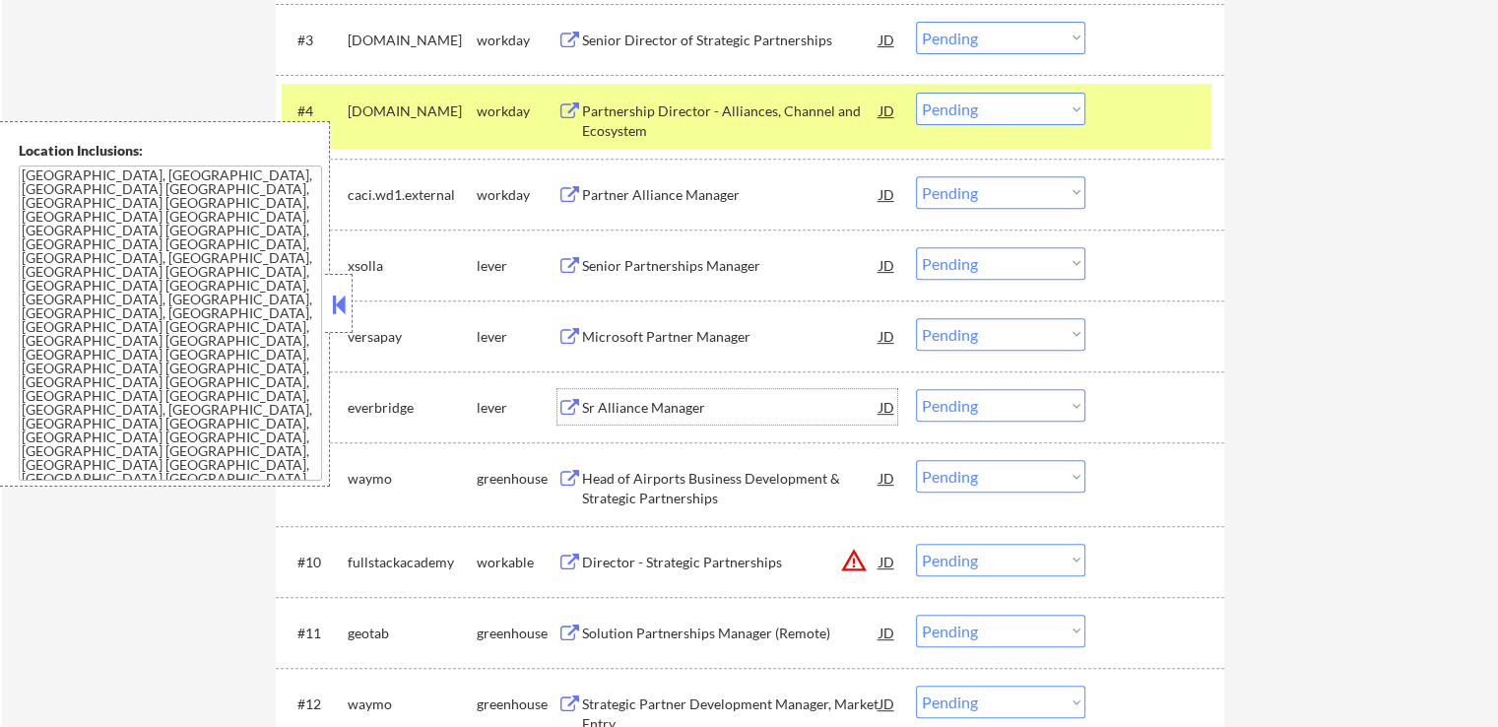
click at [601, 475] on div "Head of Airports Business Development & Strategic Partnerships" at bounding box center [730, 488] width 297 height 38
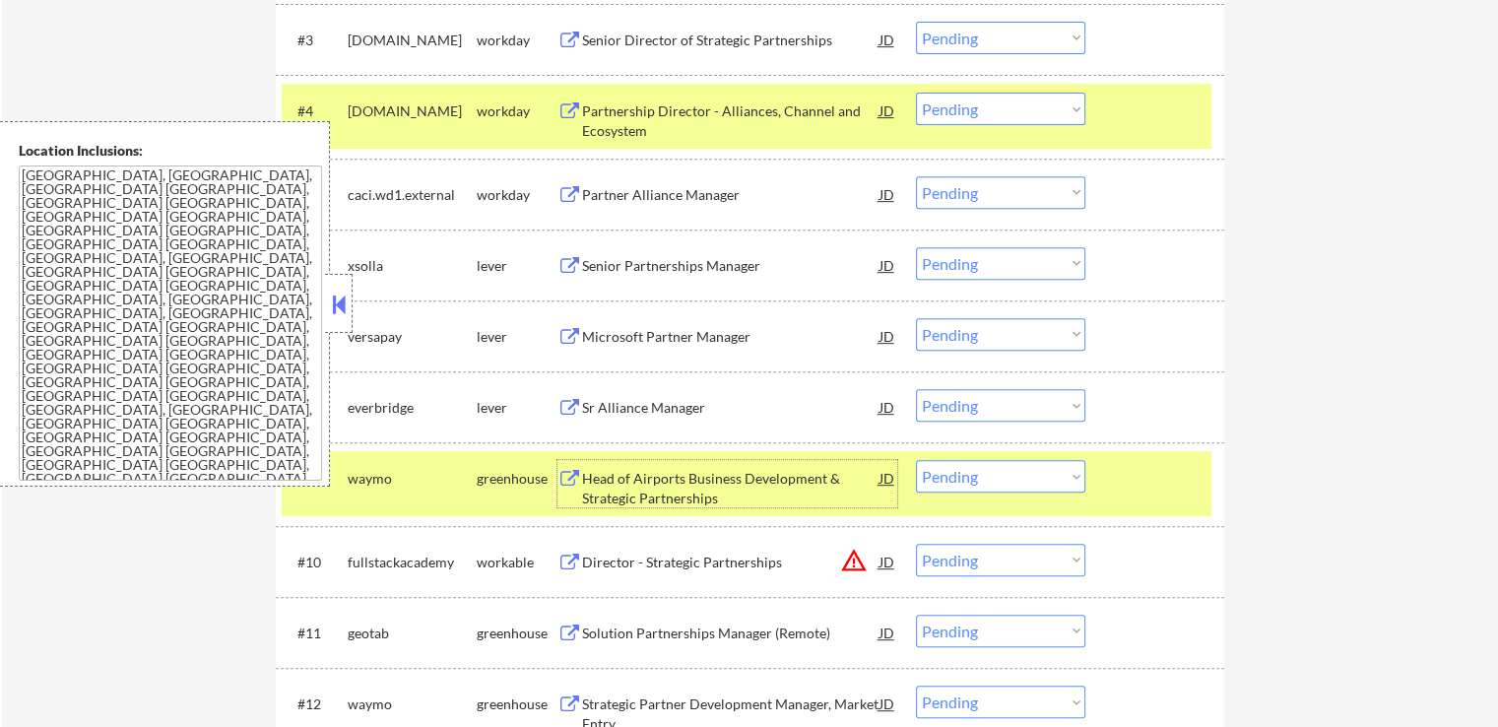
click at [973, 553] on select "Choose an option... Pending Applied Excluded (Questions) Excluded (Expired) Exc…" at bounding box center [1000, 560] width 169 height 32
click at [916, 544] on select "Choose an option... Pending Applied Excluded (Questions) Excluded (Expired) Exc…" at bounding box center [1000, 560] width 169 height 32
select select ""pending""
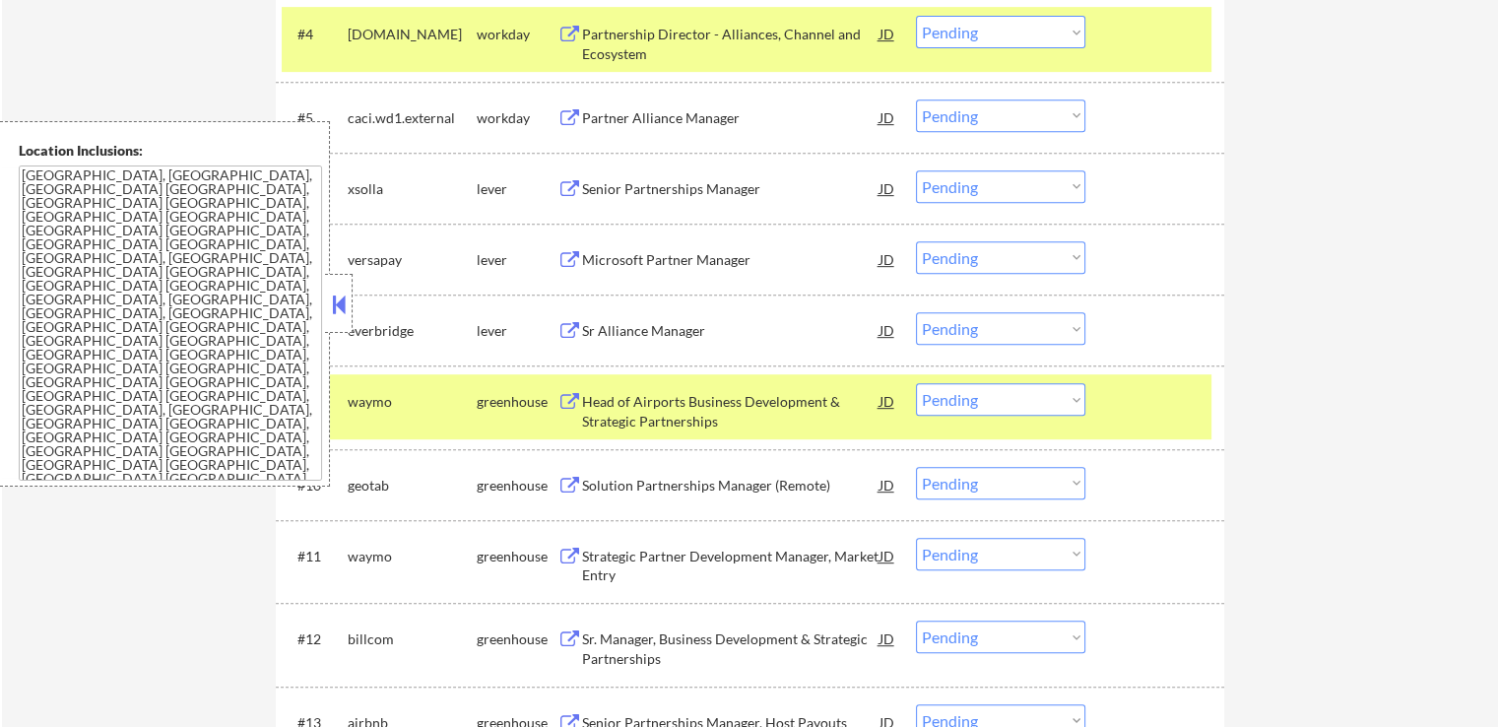
scroll to position [997, 0]
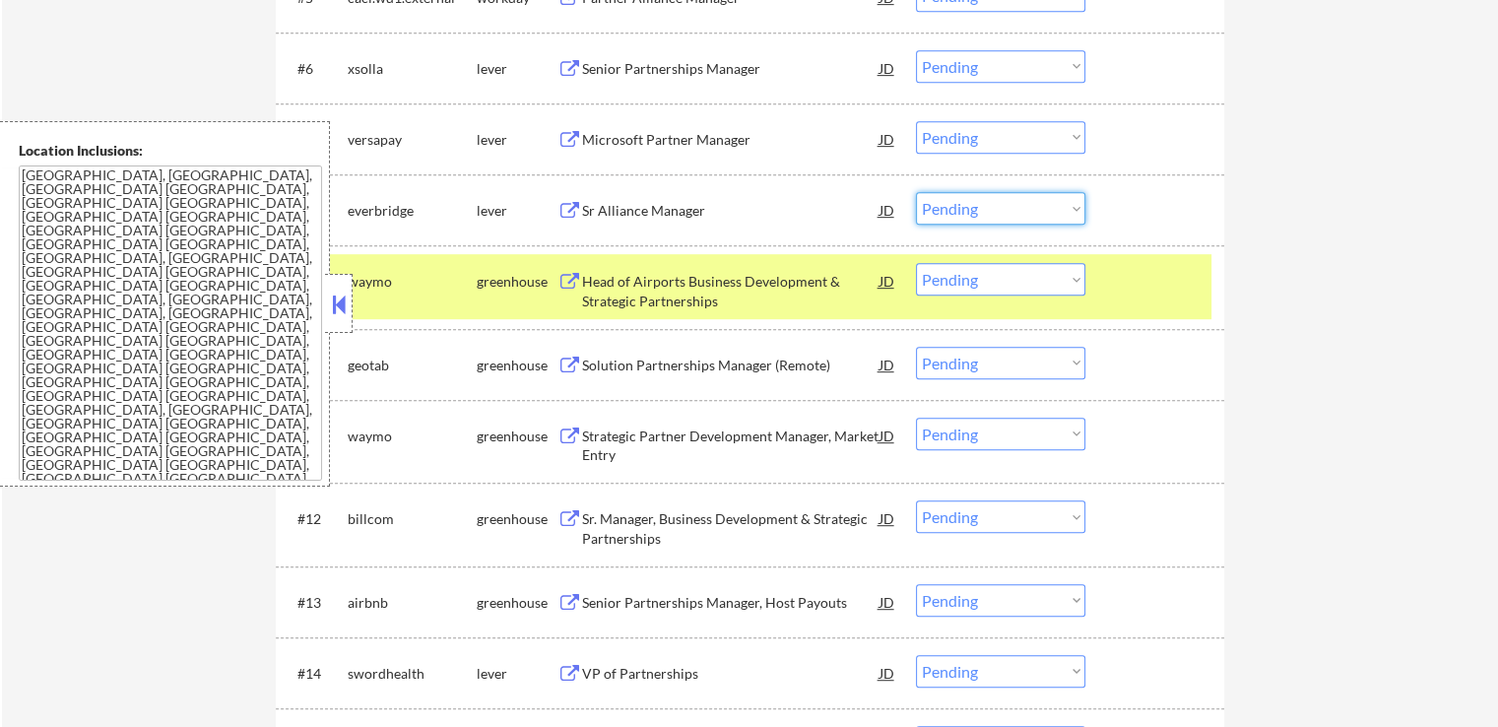
click at [971, 194] on select "Choose an option... Pending Applied Excluded (Questions) Excluded (Expired) Exc…" at bounding box center [1000, 208] width 169 height 32
click at [916, 192] on select "Choose an option... Pending Applied Excluded (Questions) Excluded (Expired) Exc…" at bounding box center [1000, 208] width 169 height 32
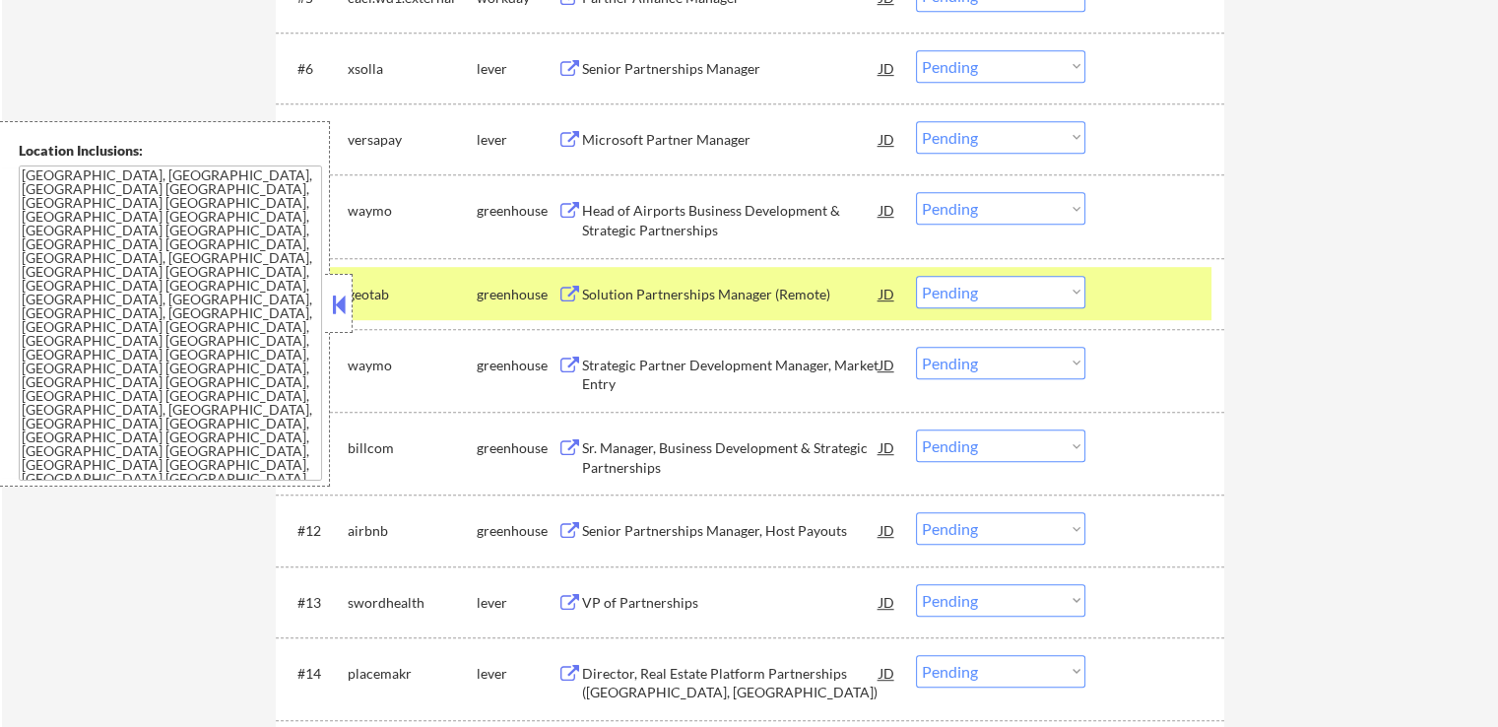
scroll to position [898, 0]
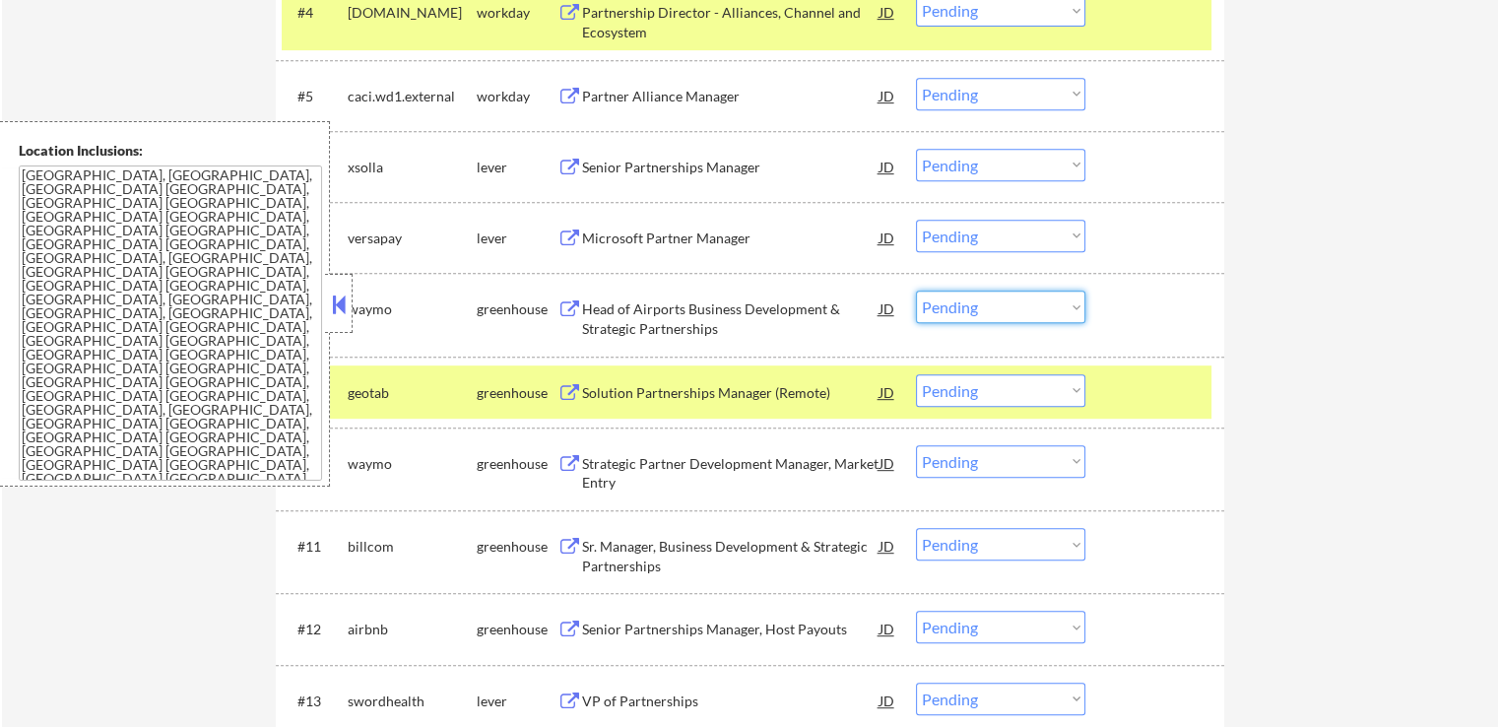
click at [947, 304] on select "Choose an option... Pending Applied Excluded (Questions) Excluded (Expired) Exc…" at bounding box center [1000, 306] width 169 height 32
click at [916, 290] on select "Choose an option... Pending Applied Excluded (Questions) Excluded (Expired) Exc…" at bounding box center [1000, 306] width 169 height 32
select select ""pending""
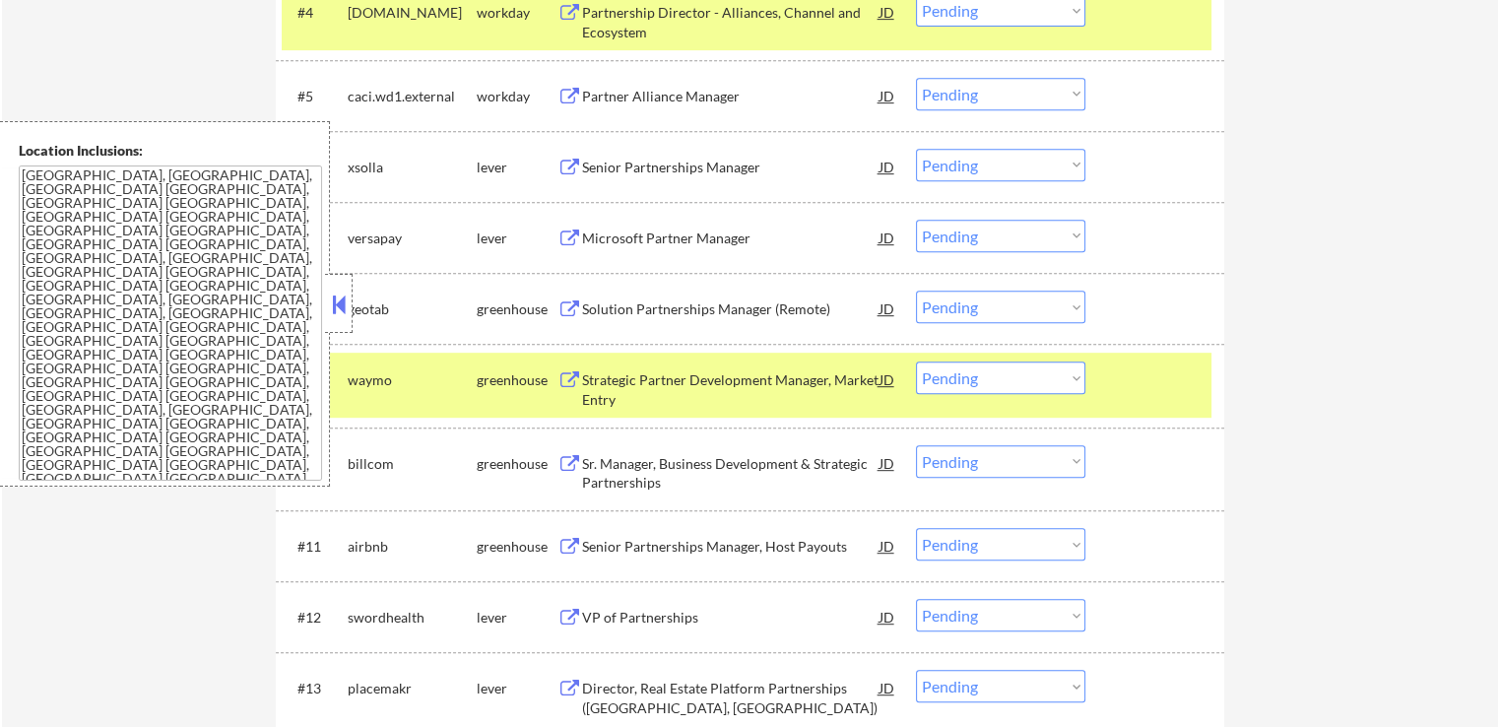
click at [967, 236] on select "Choose an option... Pending Applied Excluded (Questions) Excluded (Expired) Exc…" at bounding box center [1000, 236] width 169 height 32
click at [916, 220] on select "Choose an option... Pending Applied Excluded (Questions) Excluded (Expired) Exc…" at bounding box center [1000, 236] width 169 height 32
select select ""pending""
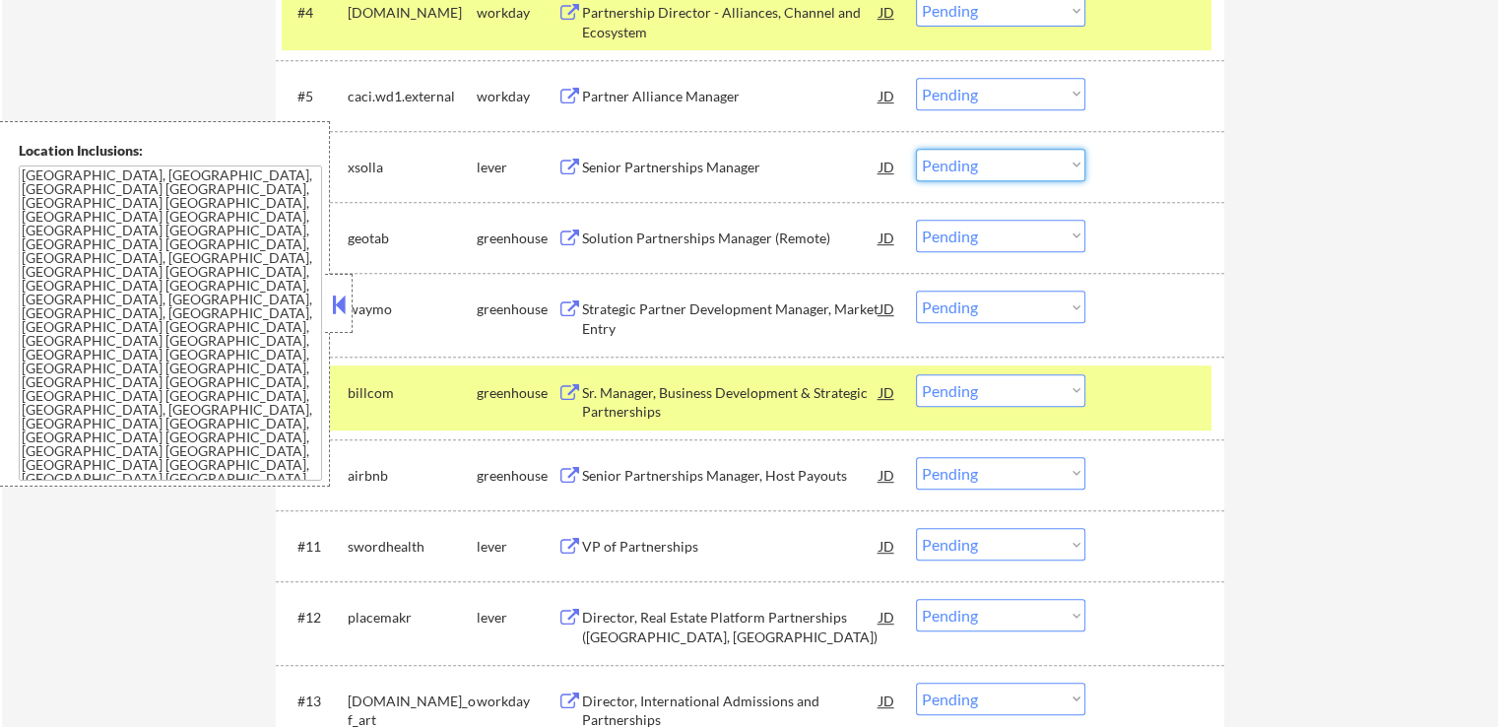
click at [960, 155] on select "Choose an option... Pending Applied Excluded (Questions) Excluded (Expired) Exc…" at bounding box center [1000, 165] width 169 height 32
click at [916, 149] on select "Choose an option... Pending Applied Excluded (Questions) Excluded (Expired) Exc…" at bounding box center [1000, 165] width 169 height 32
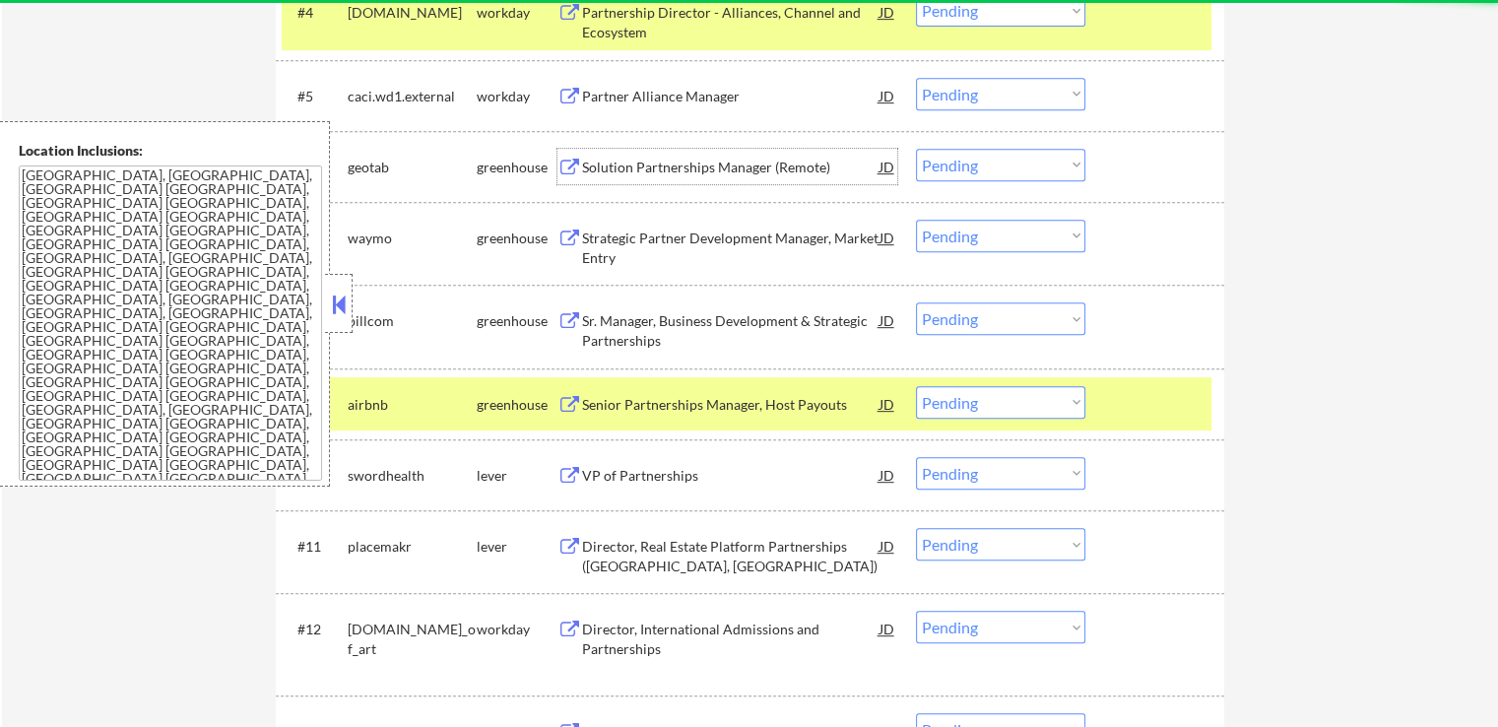
click at [611, 162] on div "Solution Partnerships Manager (Remote)" at bounding box center [730, 168] width 297 height 20
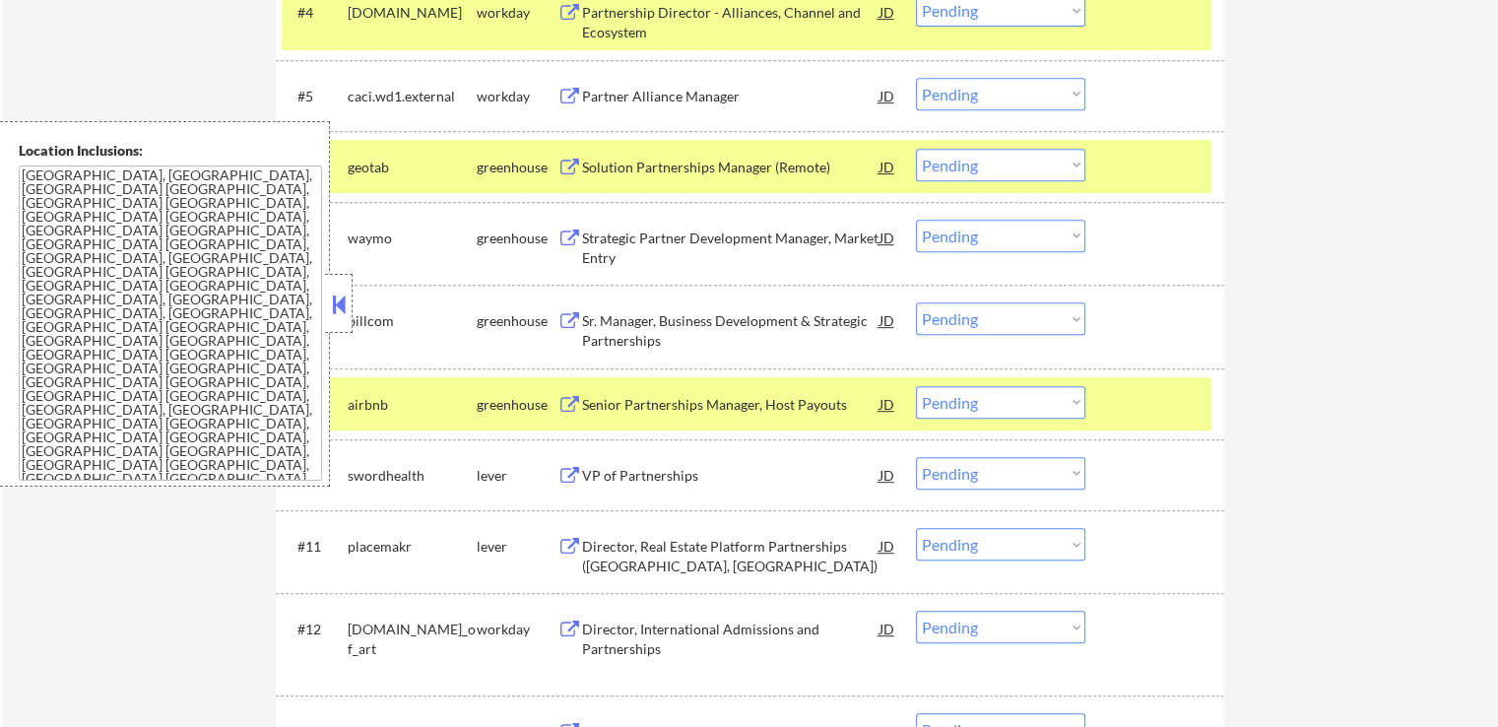
click at [605, 228] on div "Strategic Partner Development Manager, Market Entry" at bounding box center [730, 247] width 297 height 38
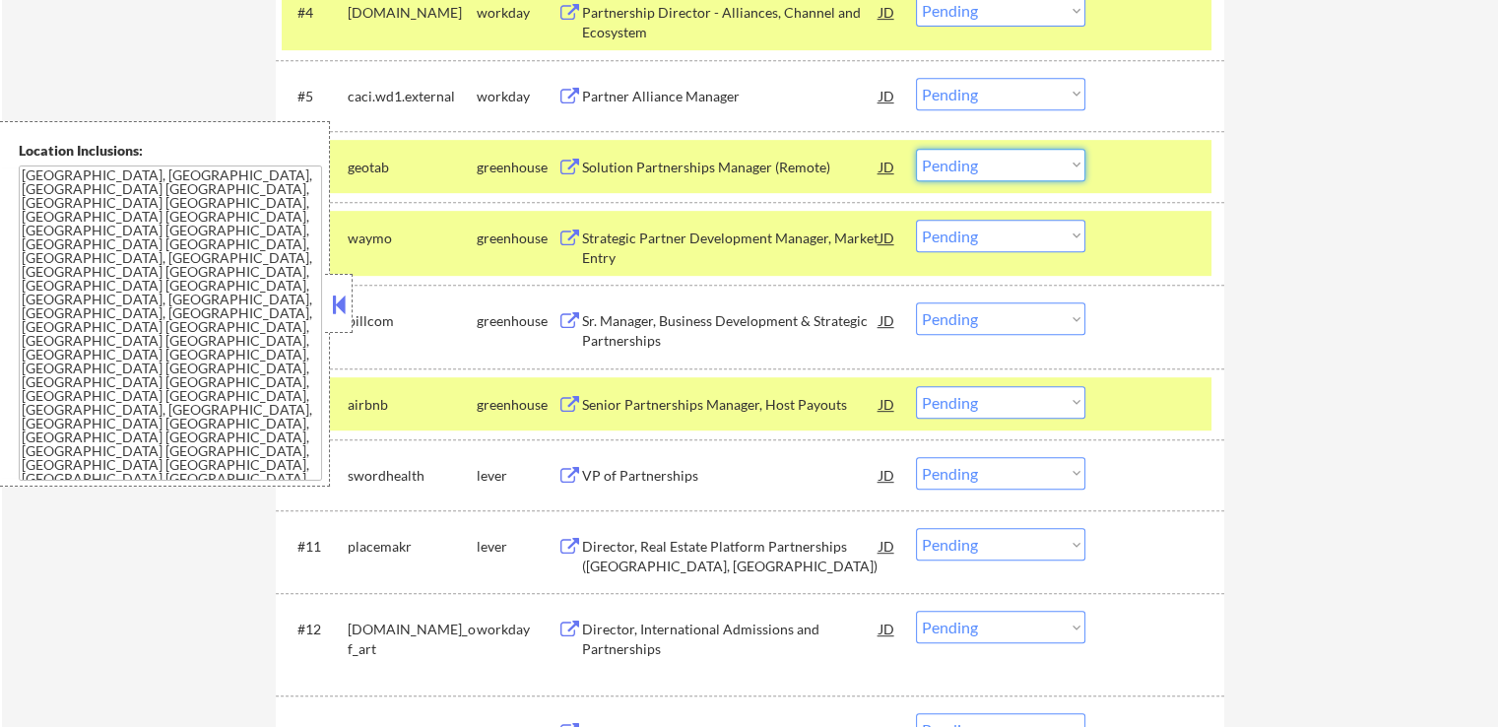
click at [978, 164] on select "Choose an option... Pending Applied Excluded (Questions) Excluded (Expired) Exc…" at bounding box center [1000, 165] width 169 height 32
click at [916, 149] on select "Choose an option... Pending Applied Excluded (Questions) Excluded (Expired) Exc…" at bounding box center [1000, 165] width 169 height 32
select select ""pending""
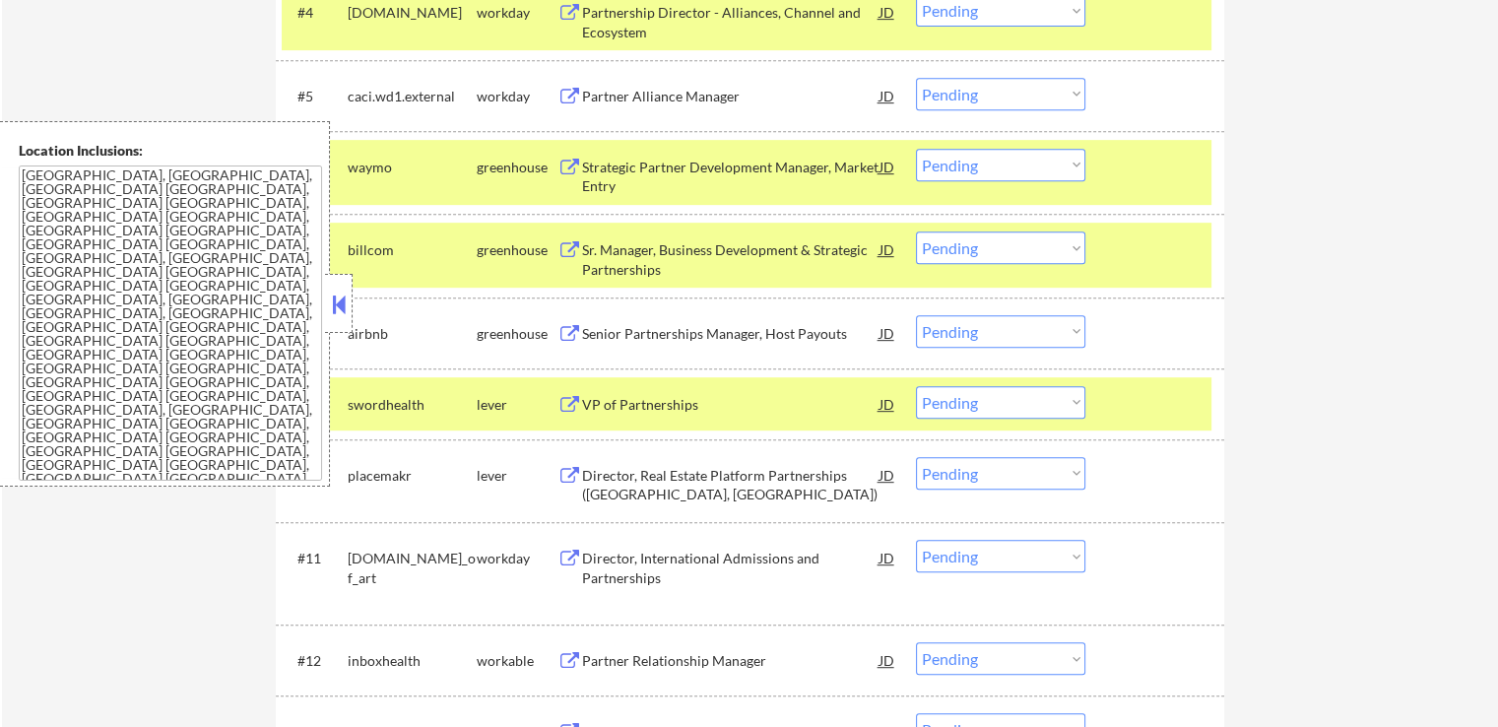
click at [618, 269] on div "Sr. Manager, Business Development & Strategic Partnerships" at bounding box center [730, 259] width 297 height 38
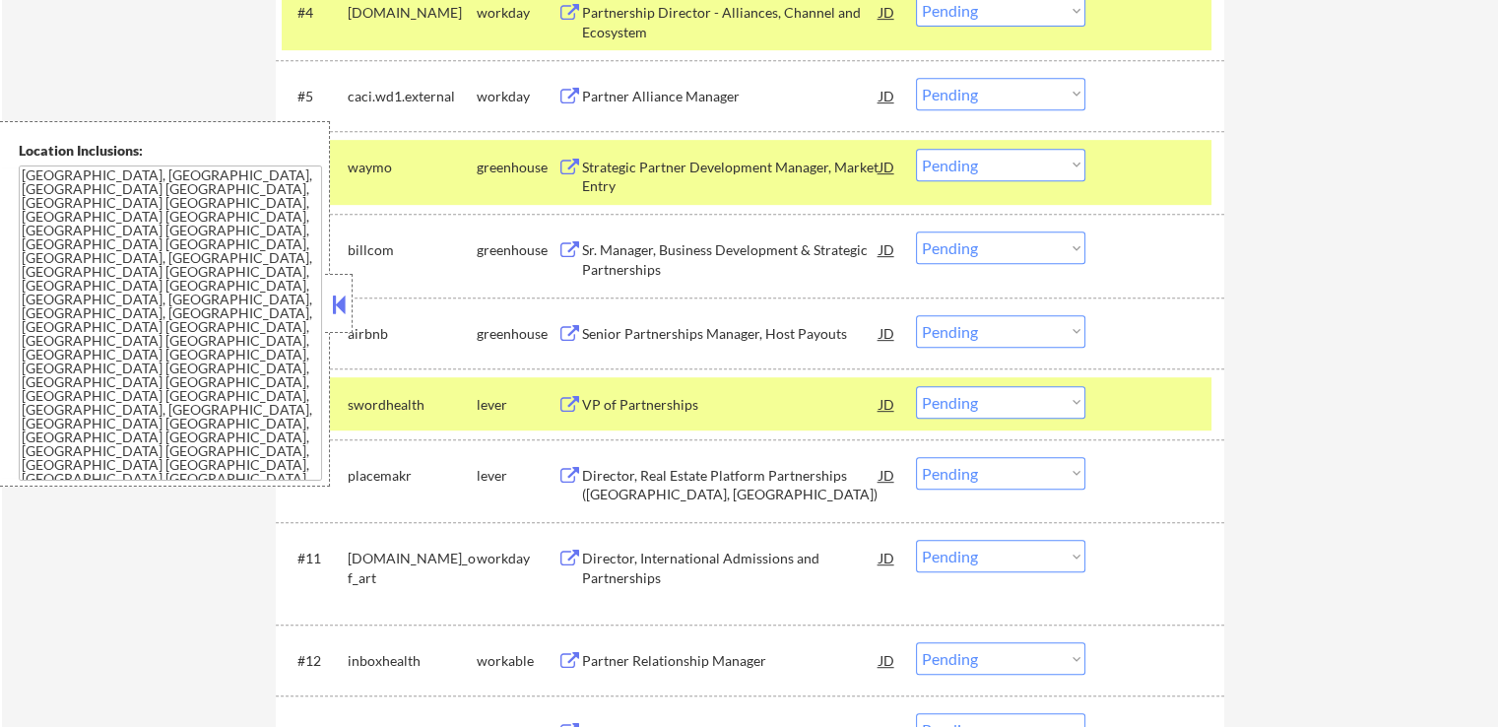
click at [607, 330] on div "Senior Partnerships Manager, Host Payouts" at bounding box center [730, 334] width 297 height 20
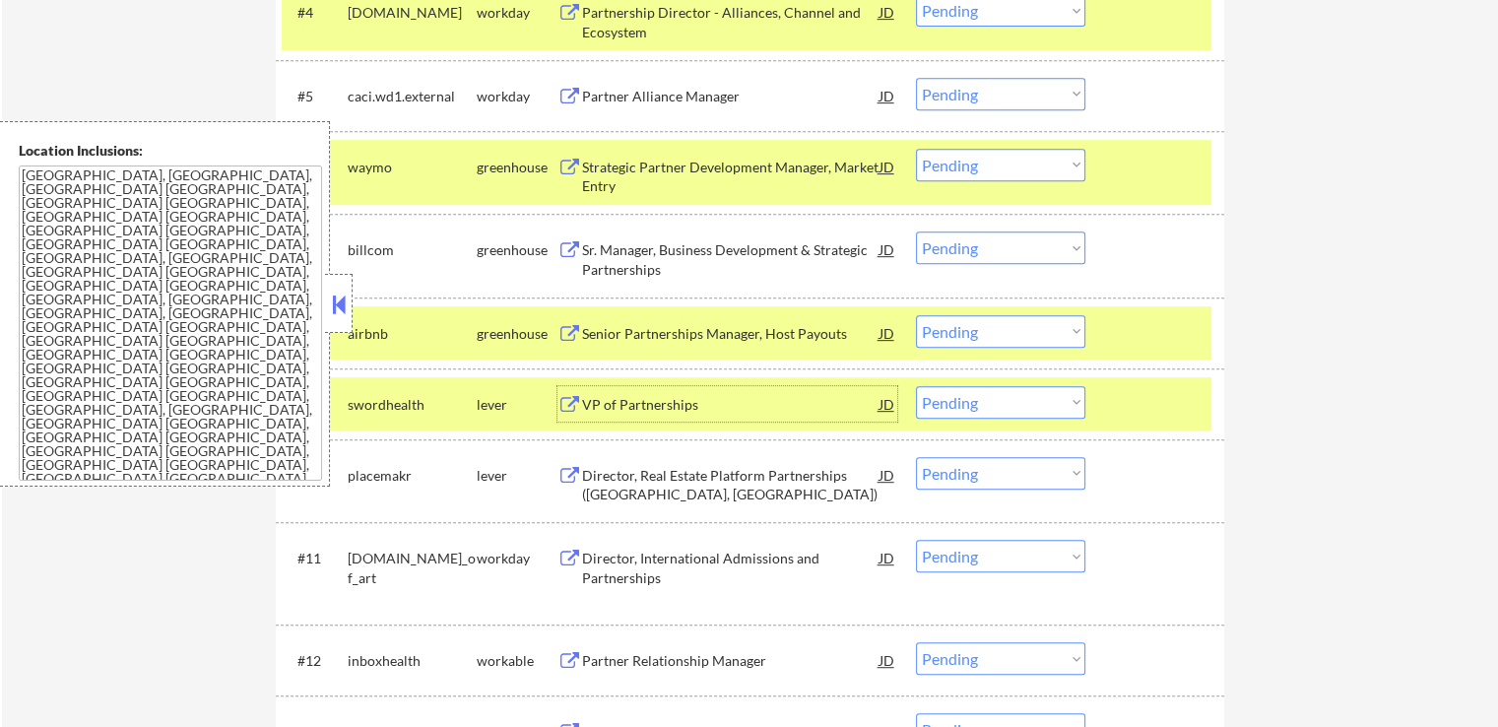
click at [603, 407] on div "VP of Partnerships" at bounding box center [730, 405] width 297 height 20
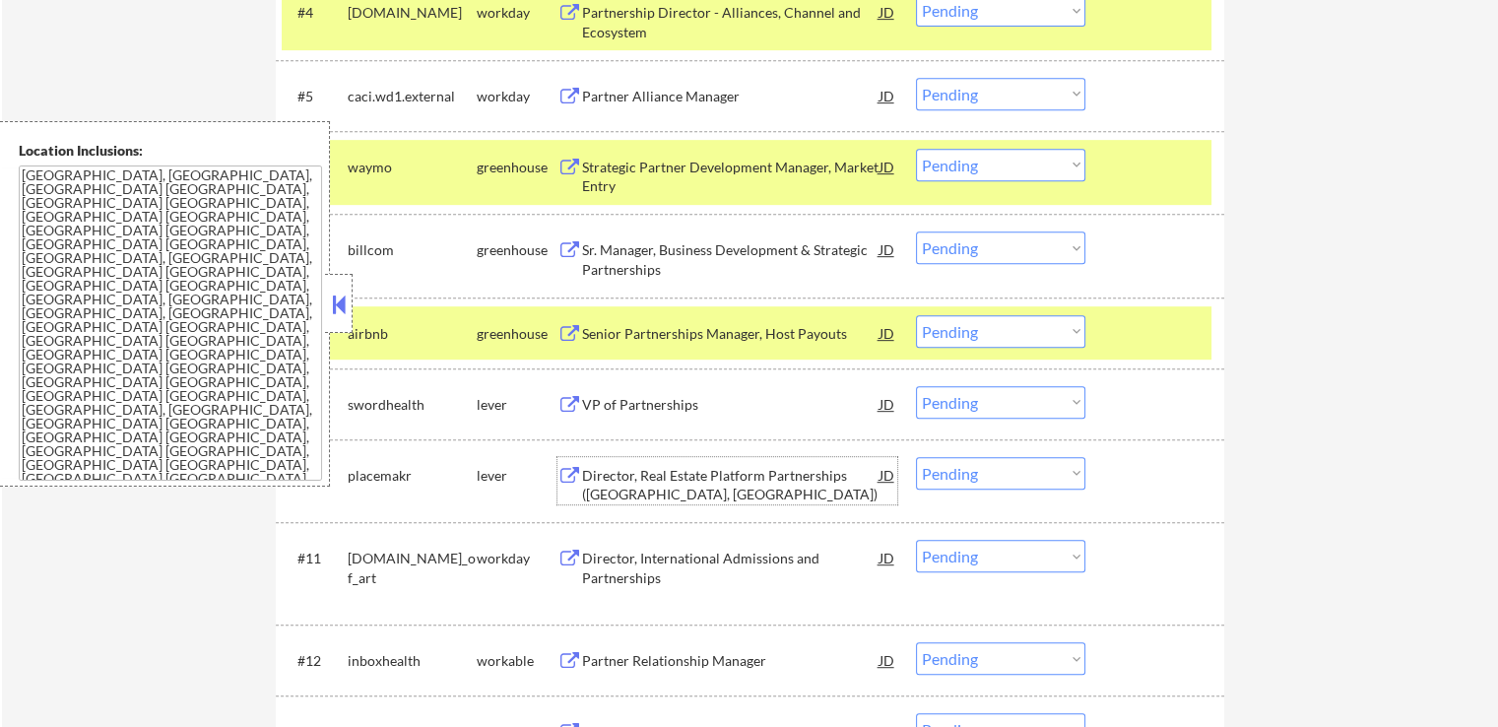
click at [600, 476] on div "Director, Real Estate Platform Partnerships ([GEOGRAPHIC_DATA], [GEOGRAPHIC_DAT…" at bounding box center [730, 485] width 297 height 38
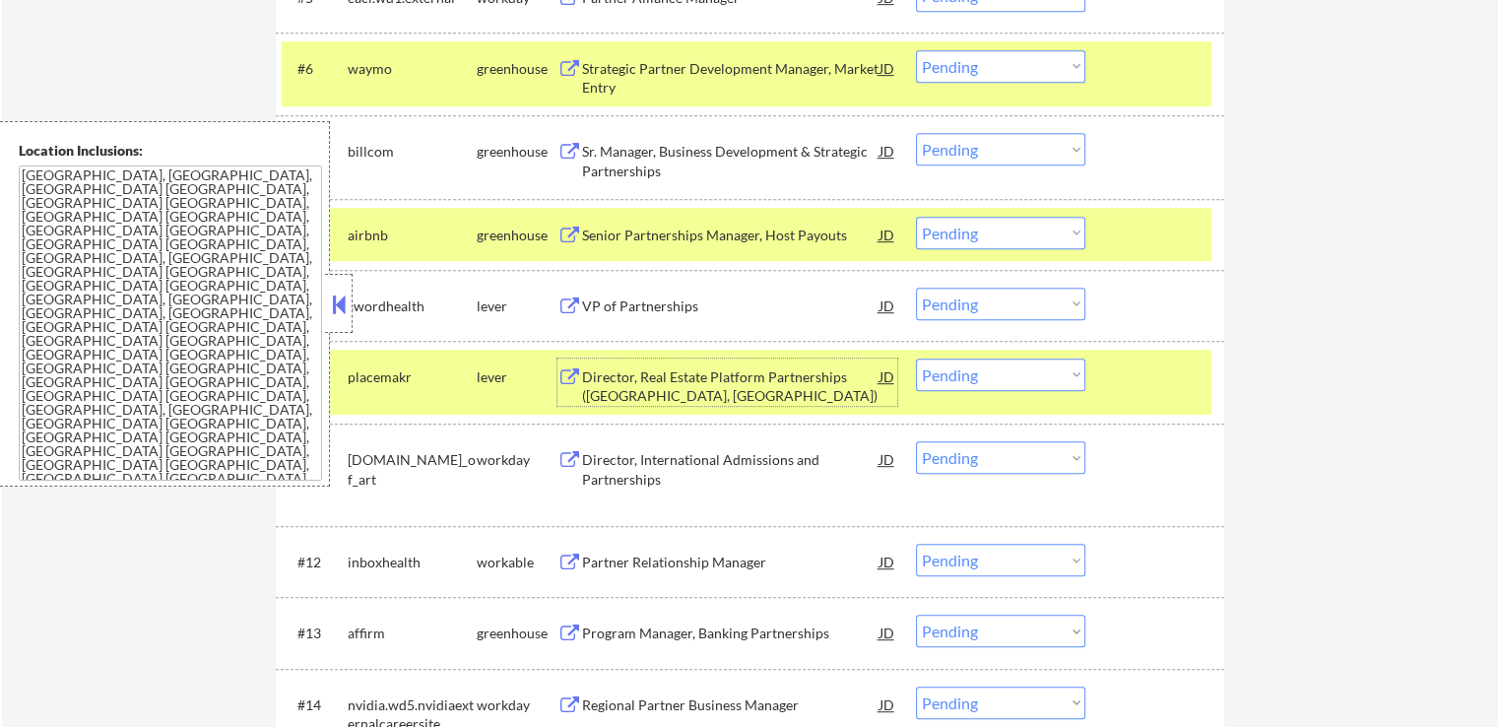
scroll to position [1095, 0]
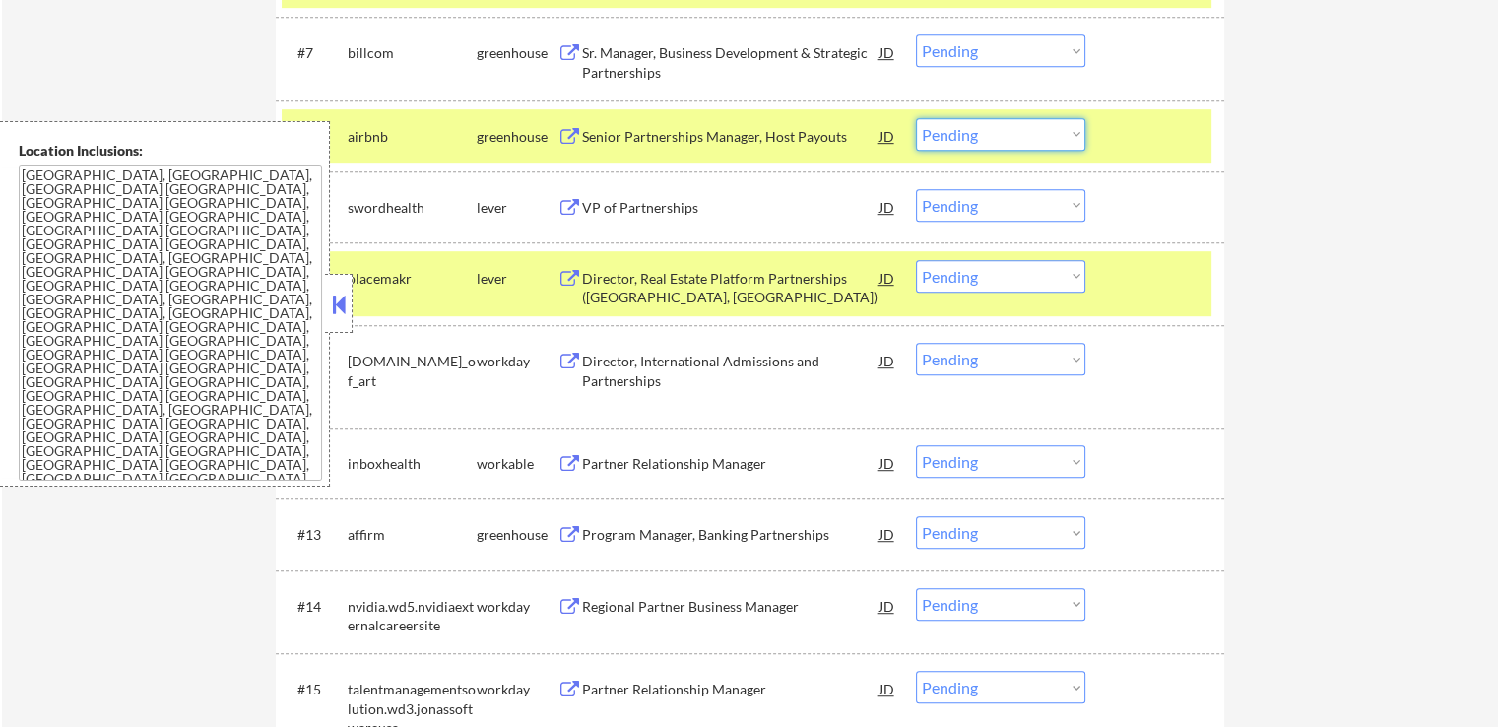
click at [981, 143] on select "Choose an option... Pending Applied Excluded (Questions) Excluded (Expired) Exc…" at bounding box center [1000, 134] width 169 height 32
click at [916, 118] on select "Choose an option... Pending Applied Excluded (Questions) Excluded (Expired) Exc…" at bounding box center [1000, 134] width 169 height 32
select select ""pending""
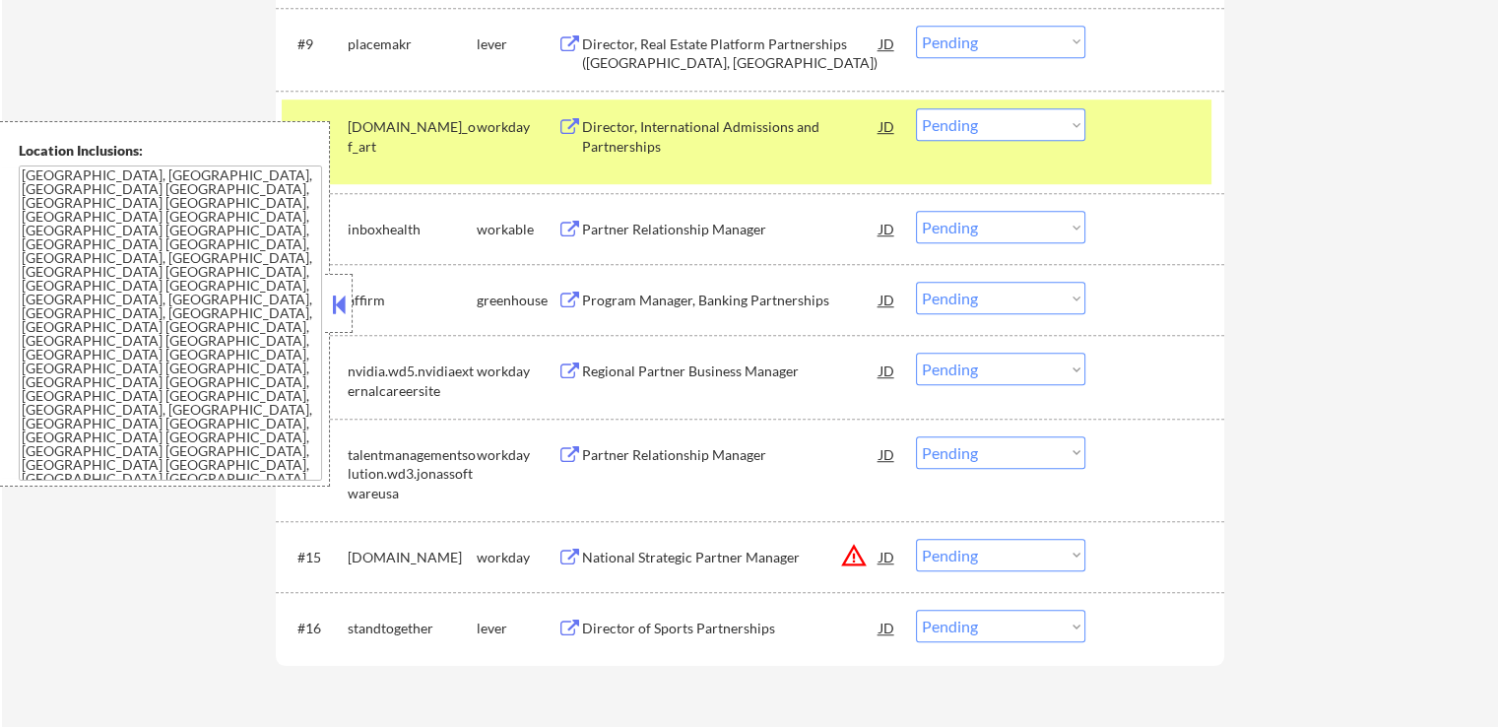
scroll to position [1292, 0]
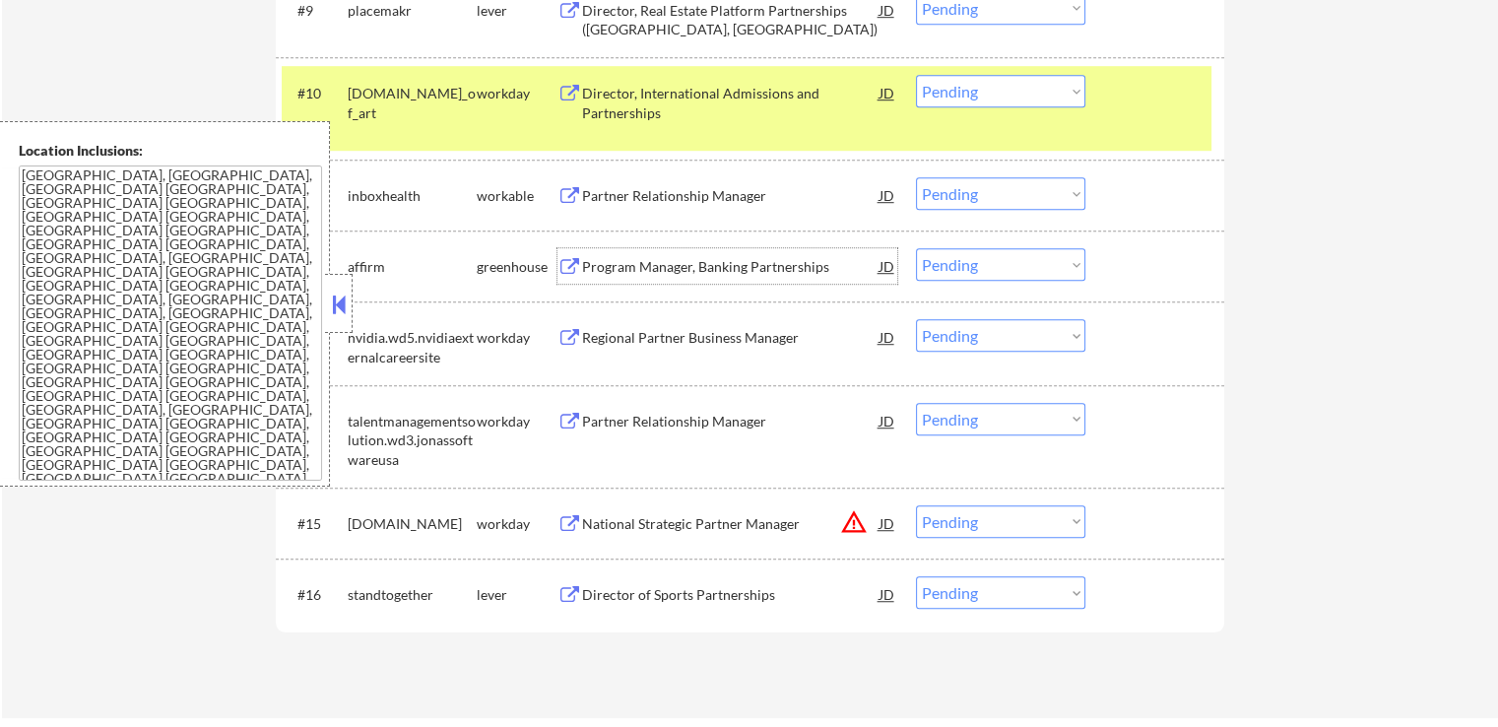
click at [621, 267] on div "Program Manager, Banking Partnerships" at bounding box center [730, 267] width 297 height 20
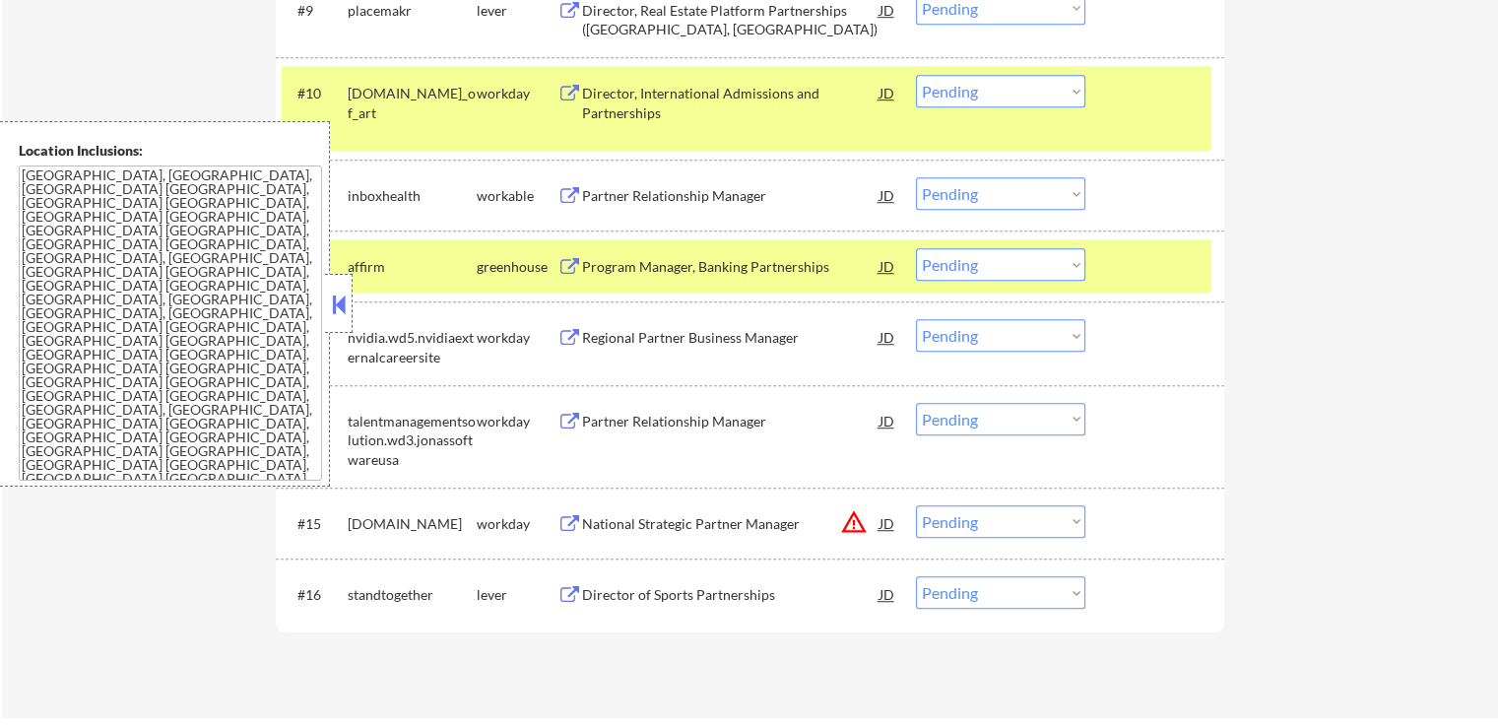
click at [616, 184] on div "Partner Relationship Manager" at bounding box center [730, 194] width 297 height 35
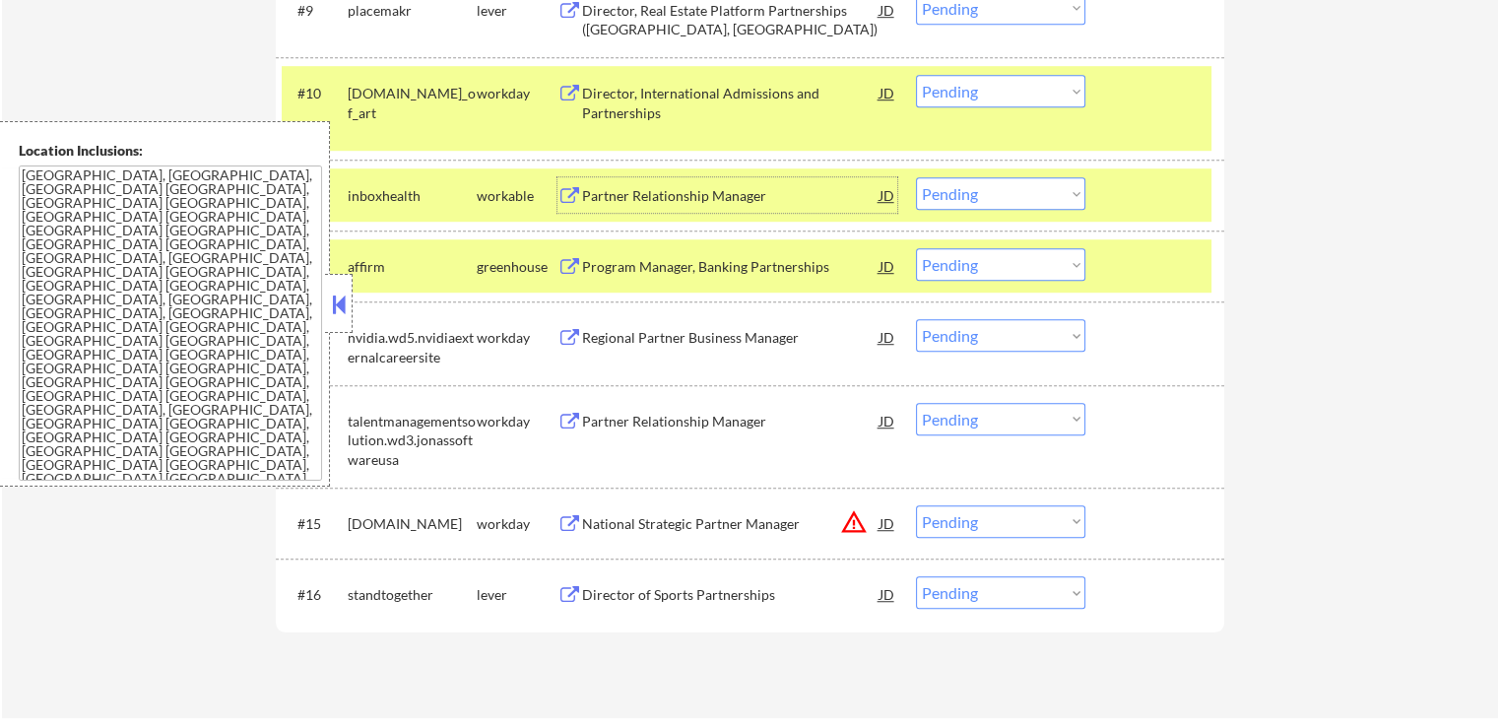
click at [957, 194] on select "Choose an option... Pending Applied Excluded (Questions) Excluded (Expired) Exc…" at bounding box center [1000, 193] width 169 height 32
click at [916, 177] on select "Choose an option... Pending Applied Excluded (Questions) Excluded (Expired) Exc…" at bounding box center [1000, 193] width 169 height 32
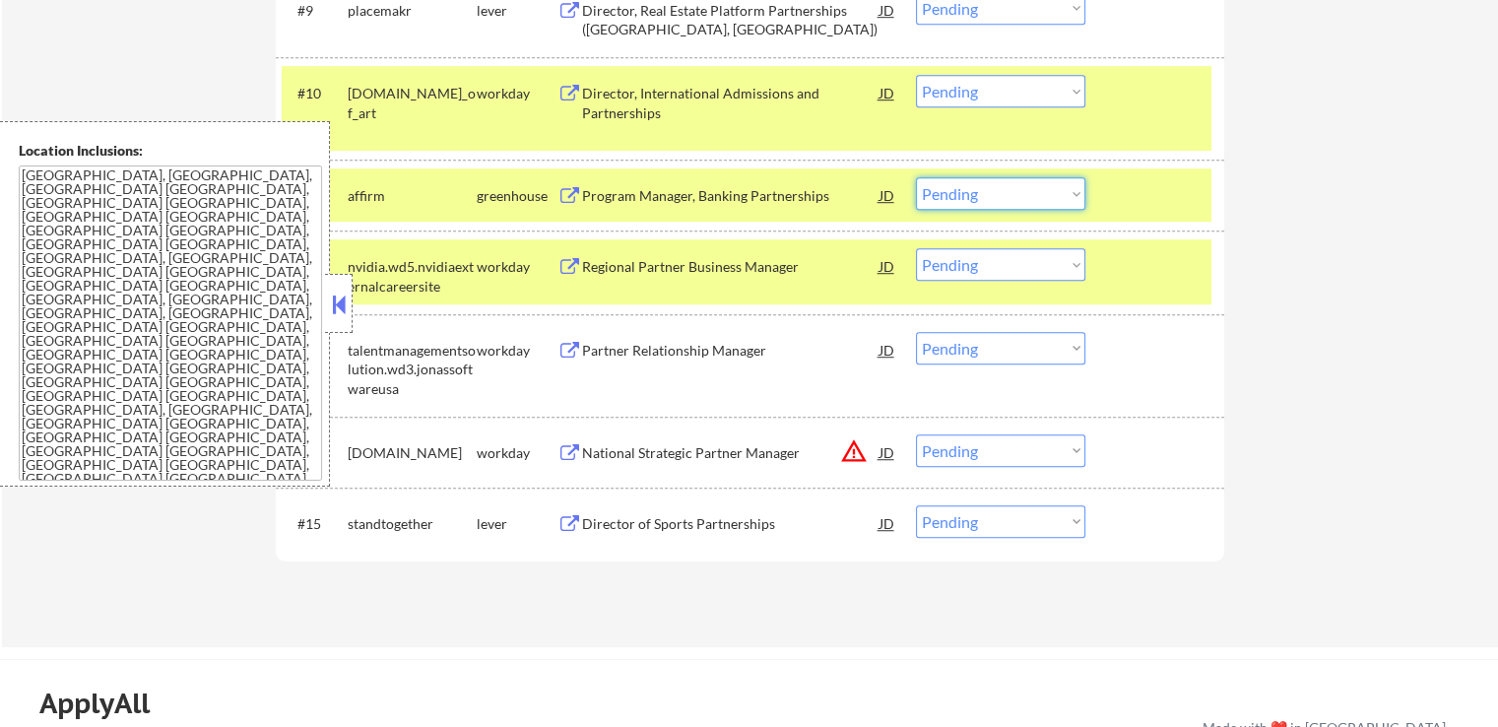
drag, startPoint x: 972, startPoint y: 197, endPoint x: 978, endPoint y: 207, distance: 11.5
click at [977, 202] on select "Choose an option... Pending Applied Excluded (Questions) Excluded (Expired) Exc…" at bounding box center [1000, 193] width 169 height 32
click at [916, 177] on select "Choose an option... Pending Applied Excluded (Questions) Excluded (Expired) Exc…" at bounding box center [1000, 193] width 169 height 32
select select ""pending""
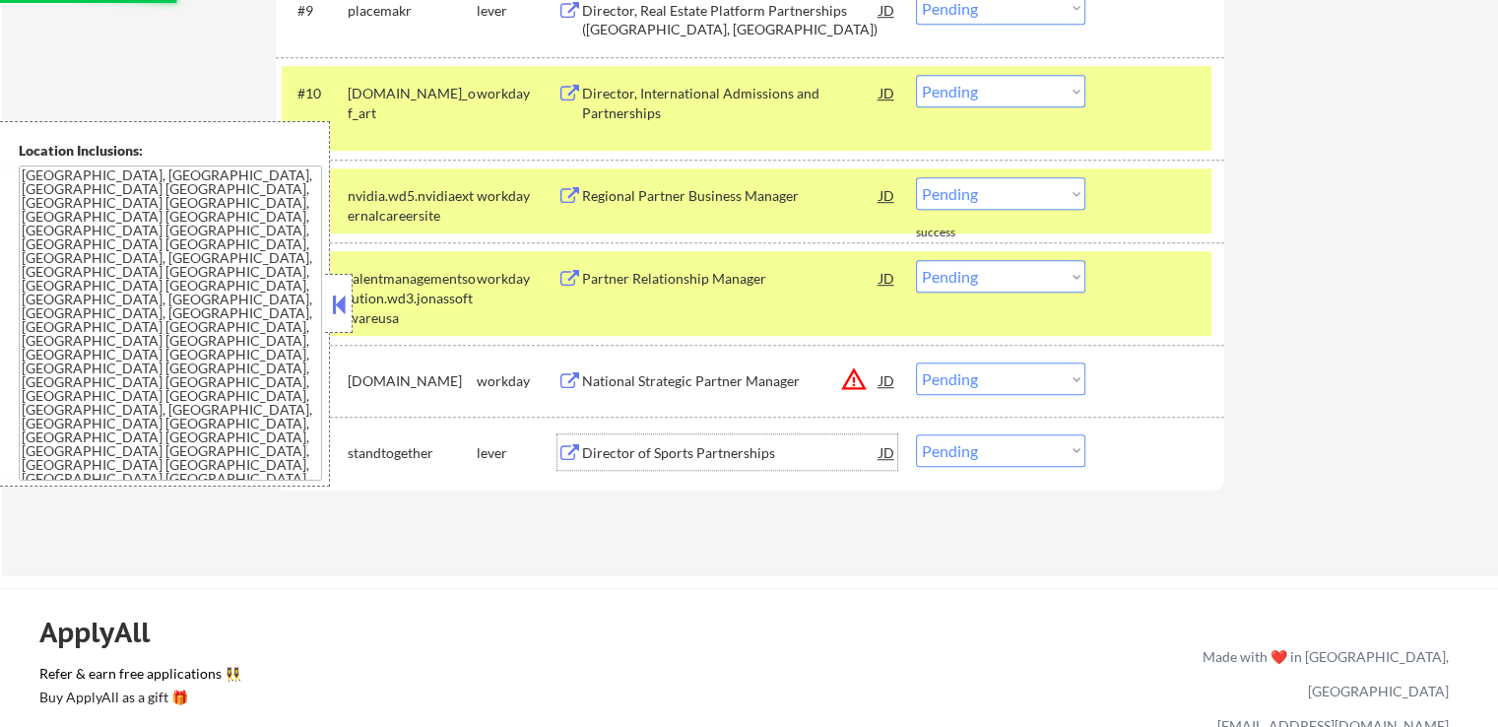
click at [639, 458] on div "Director of Sports Partnerships" at bounding box center [730, 453] width 297 height 20
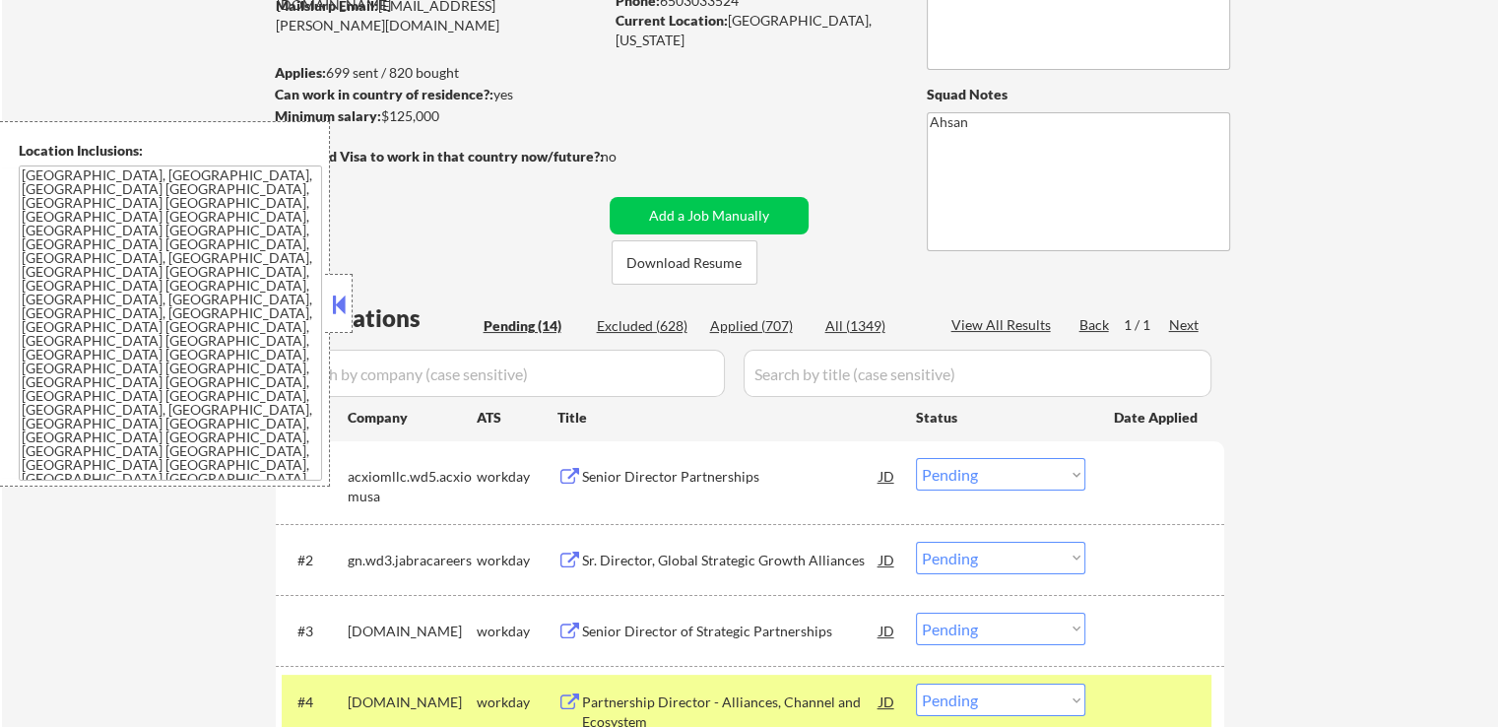
scroll to position [0, 0]
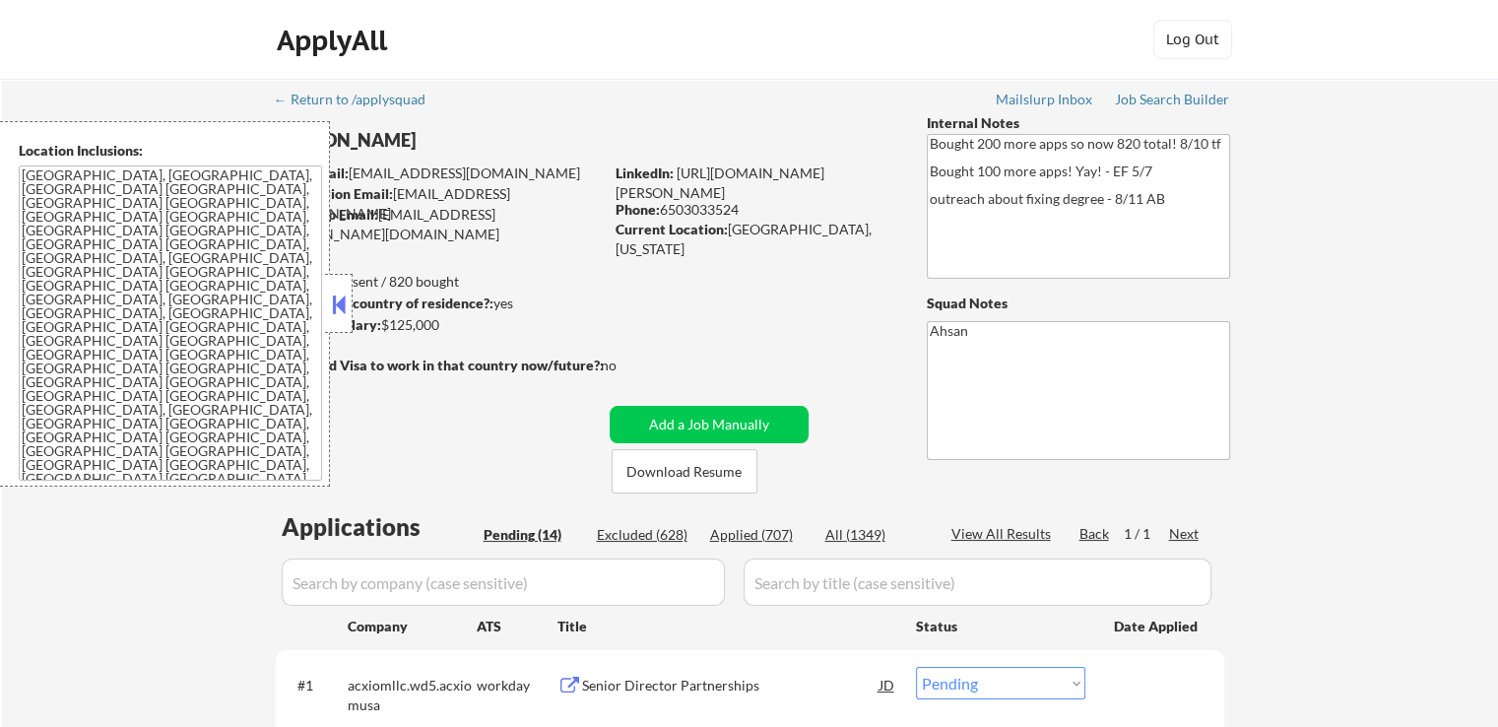
click at [347, 299] on button at bounding box center [339, 304] width 22 height 30
select select ""pending""
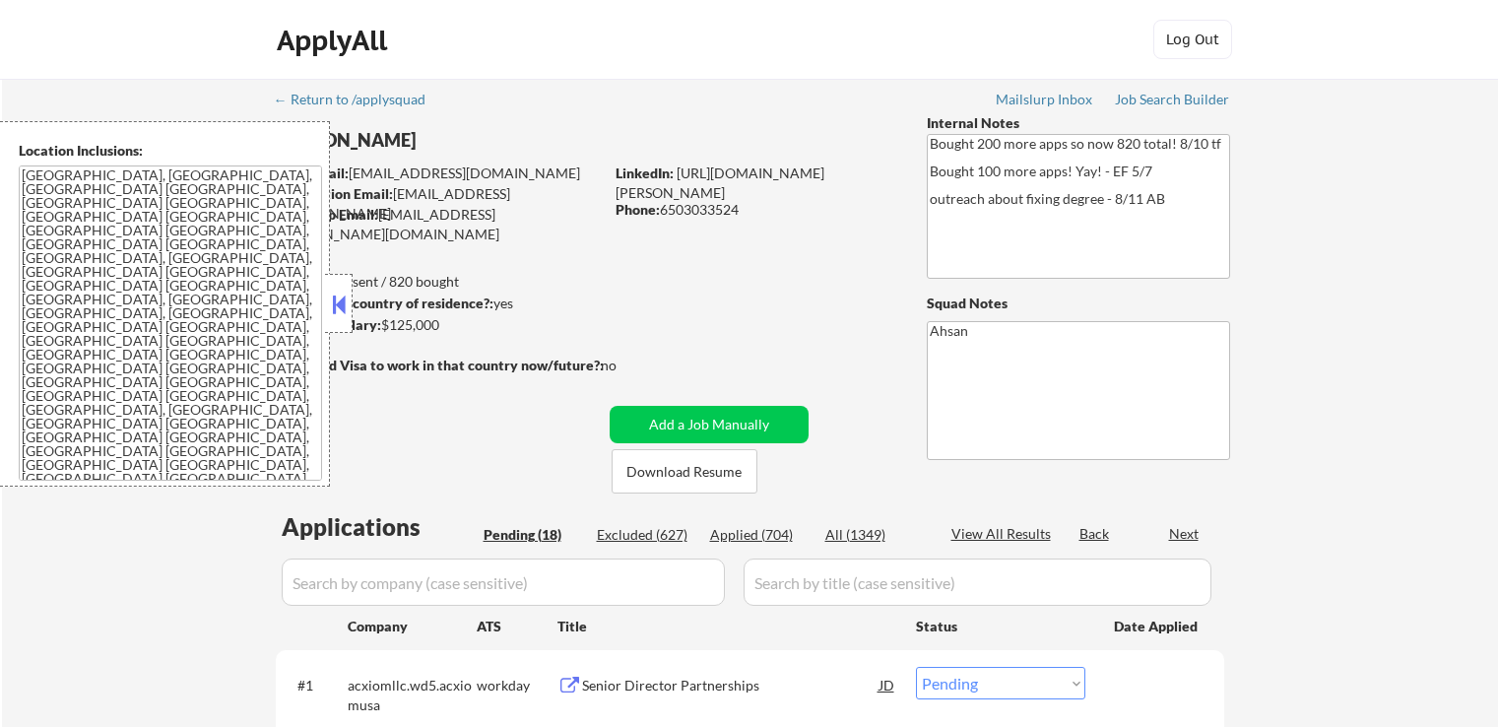
select select ""pending""
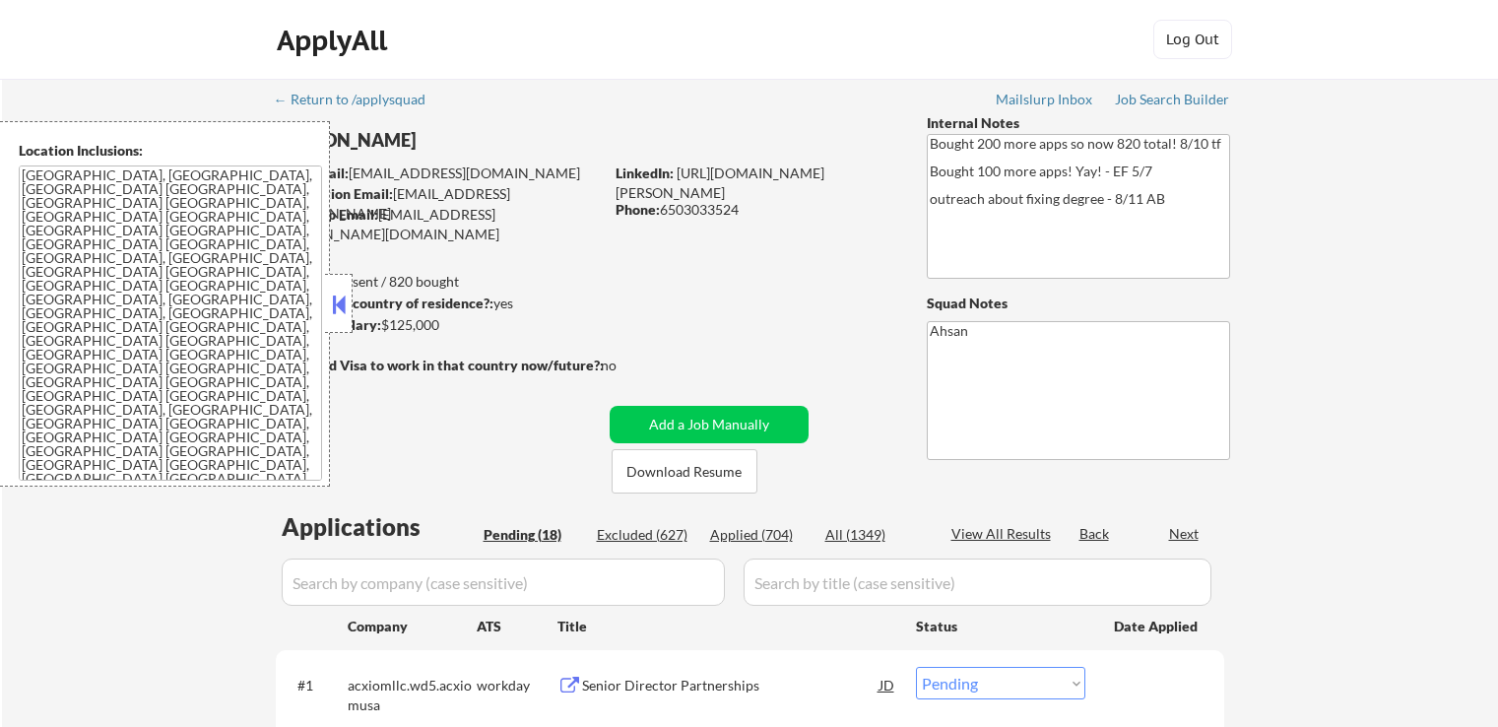
select select ""pending""
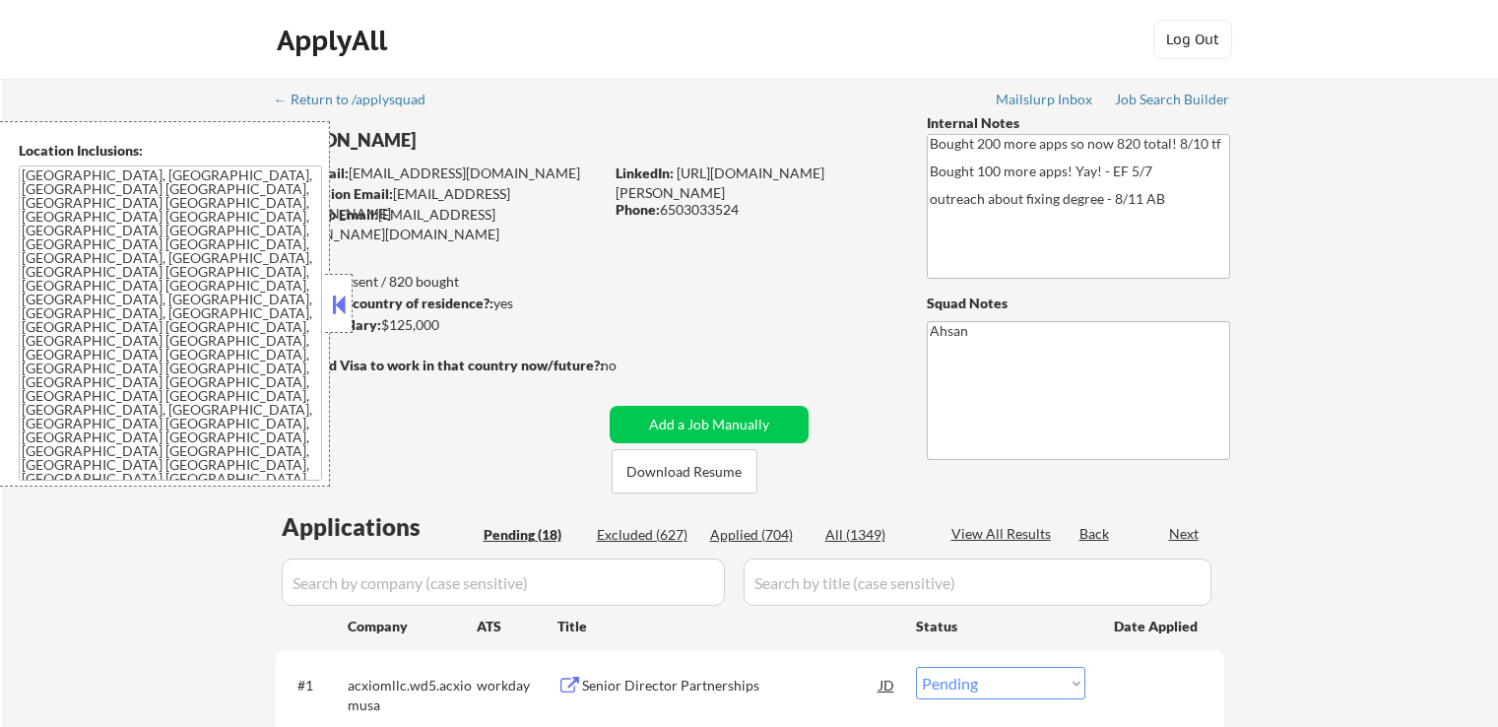
select select ""pending""
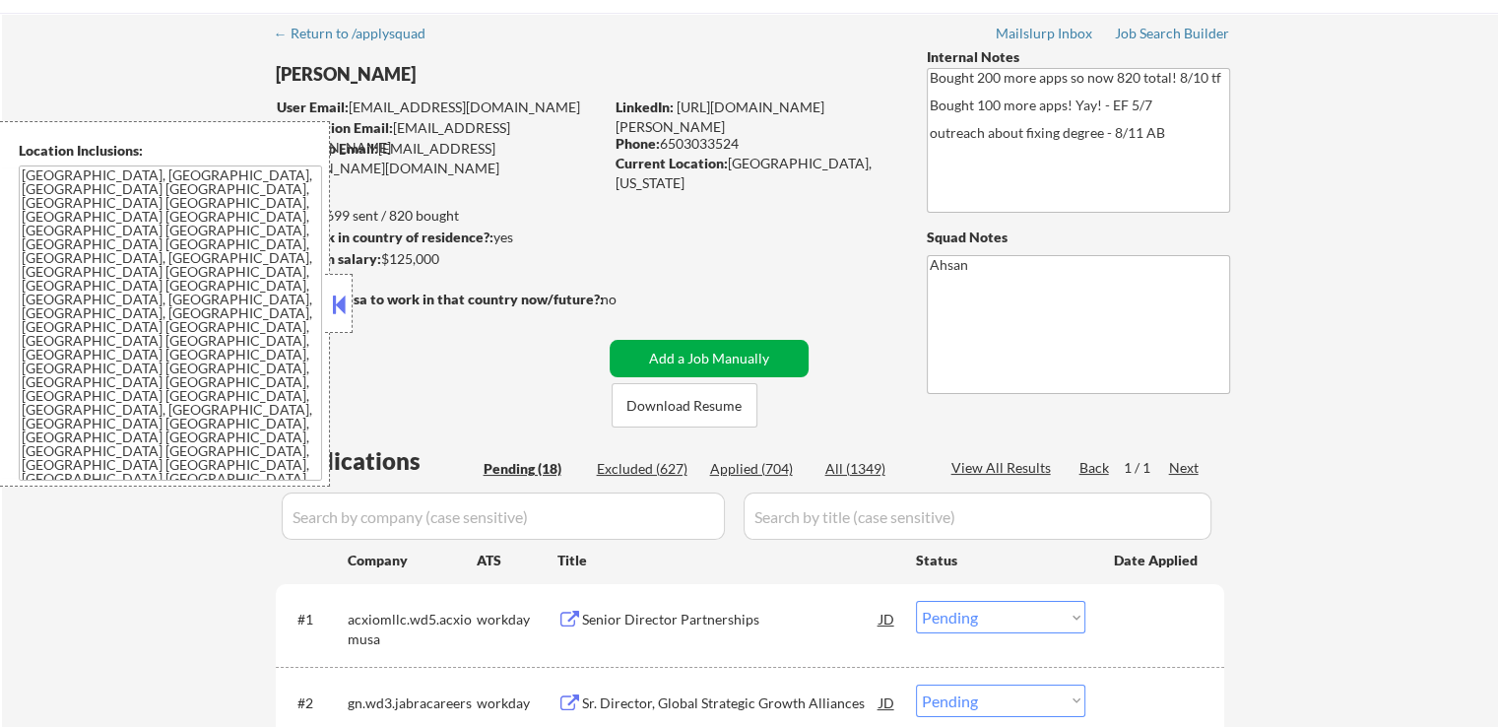
scroll to position [197, 0]
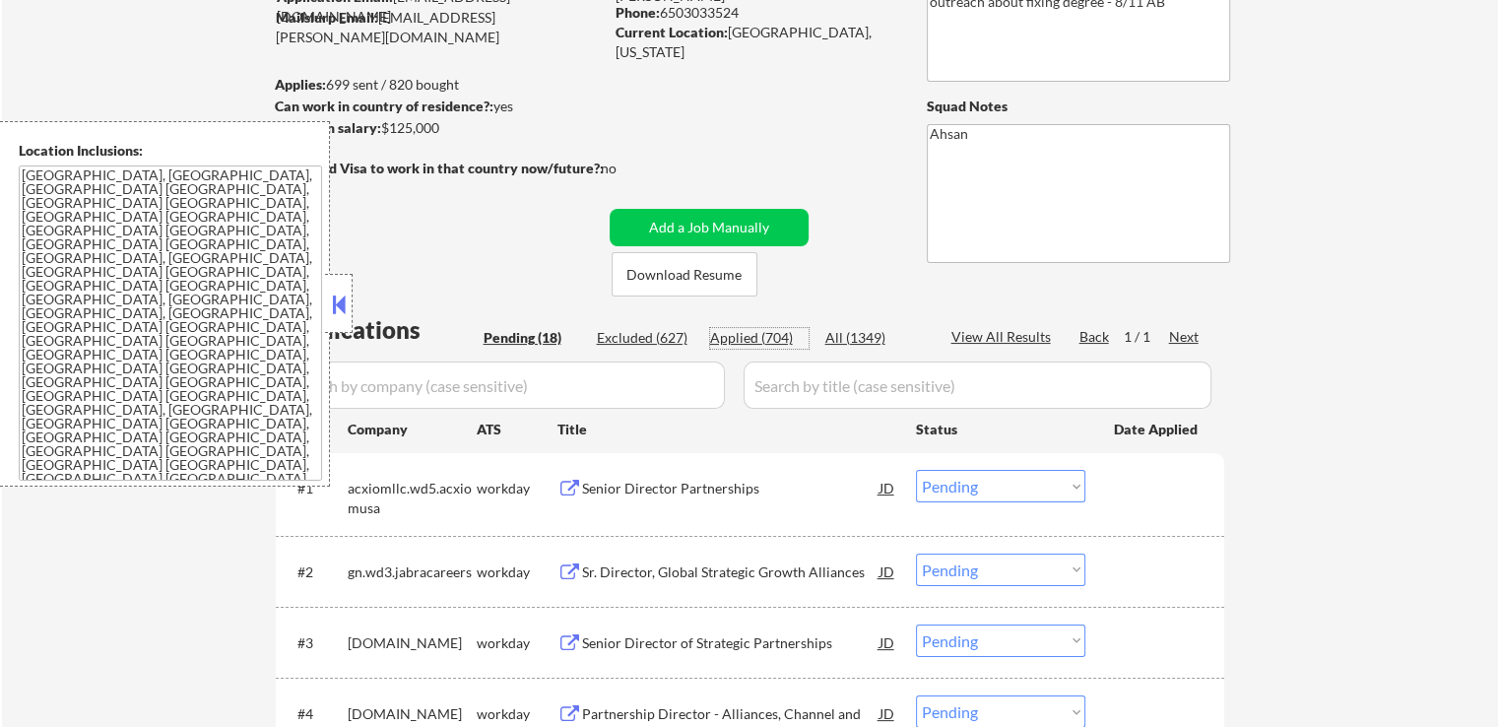
click at [739, 337] on div "Applied (704)" at bounding box center [759, 338] width 98 height 20
select select ""applied""
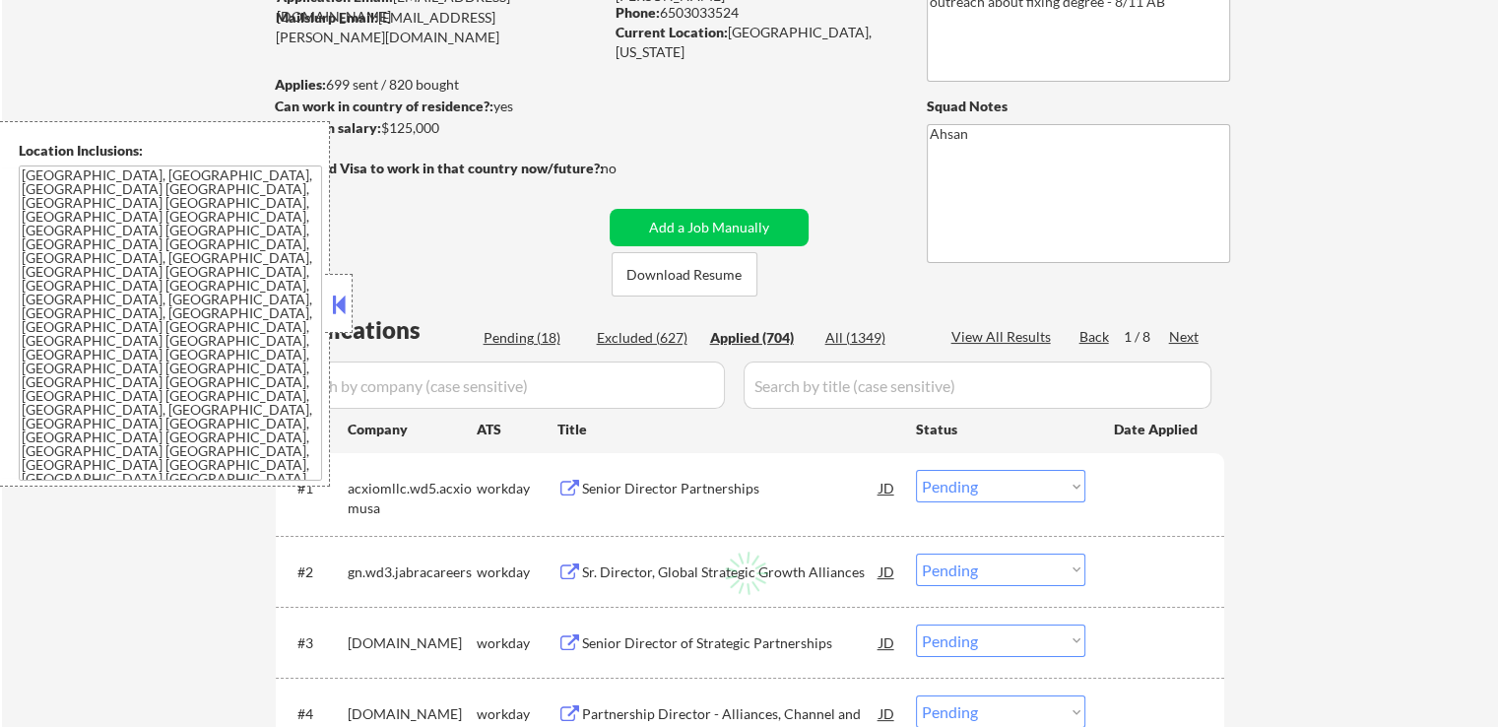
select select ""applied""
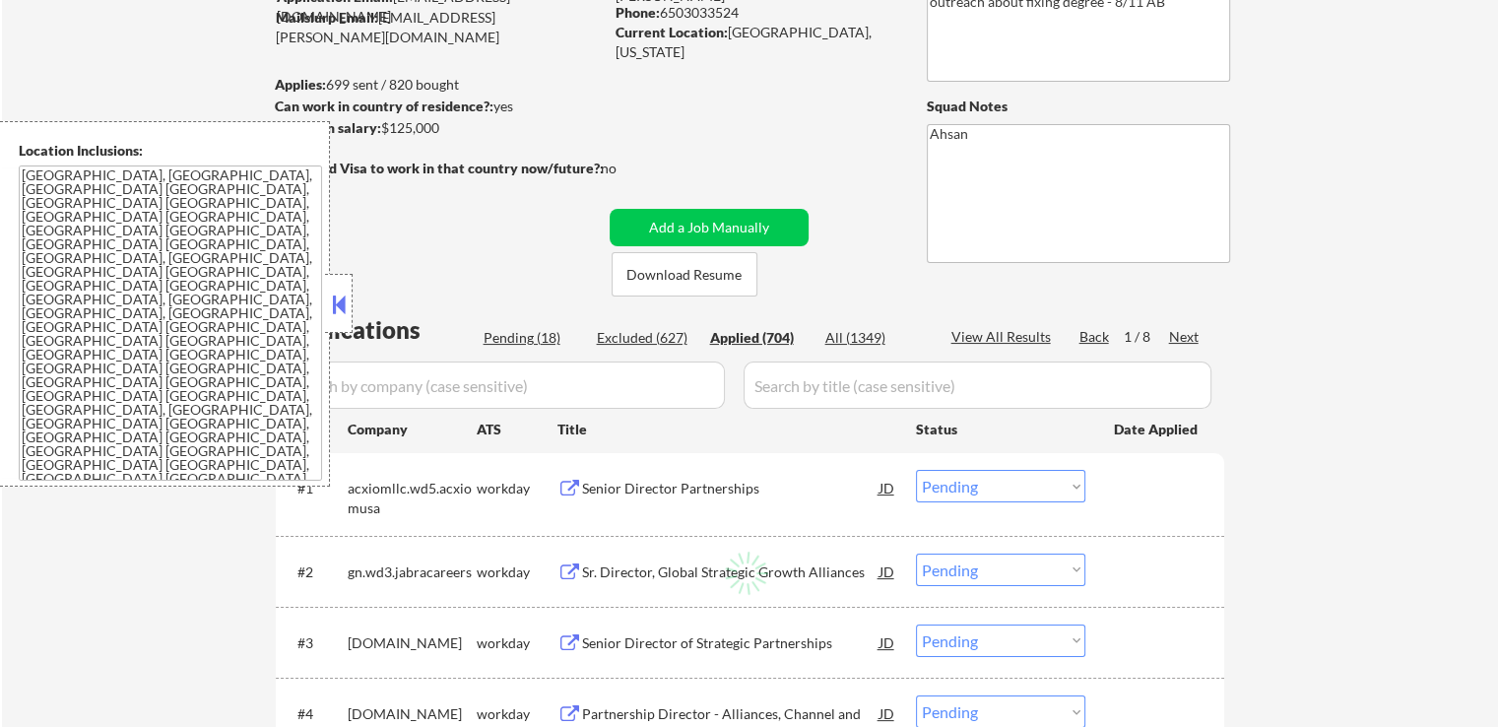
select select ""applied""
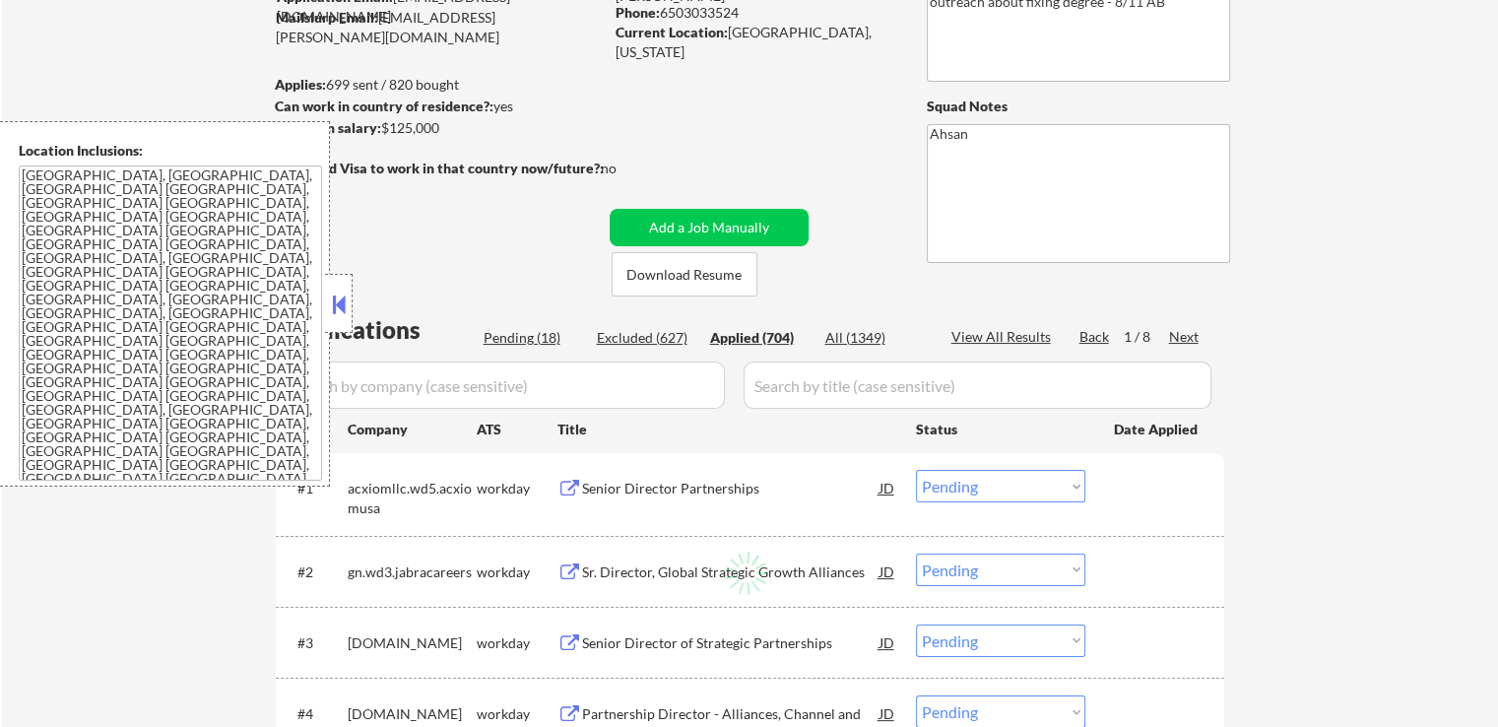
select select ""applied""
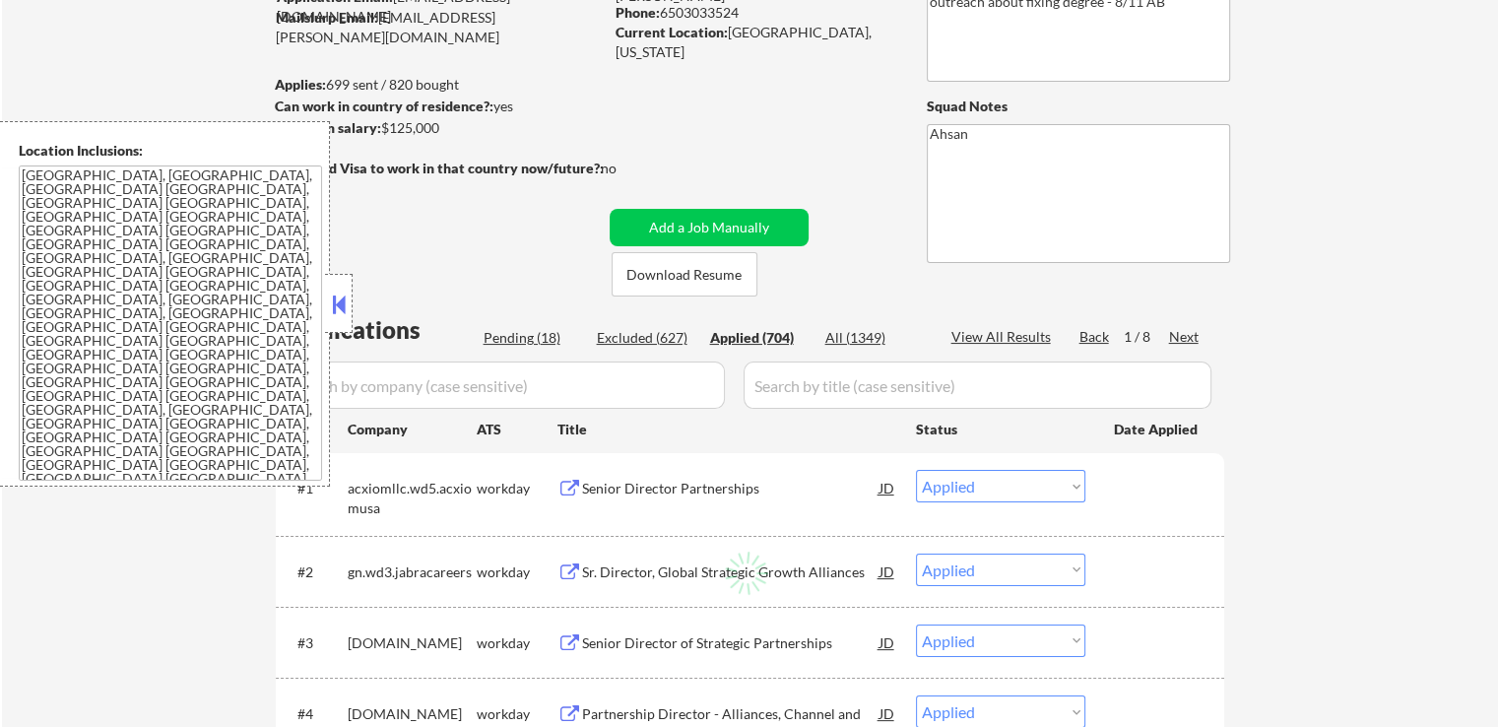
select select ""applied""
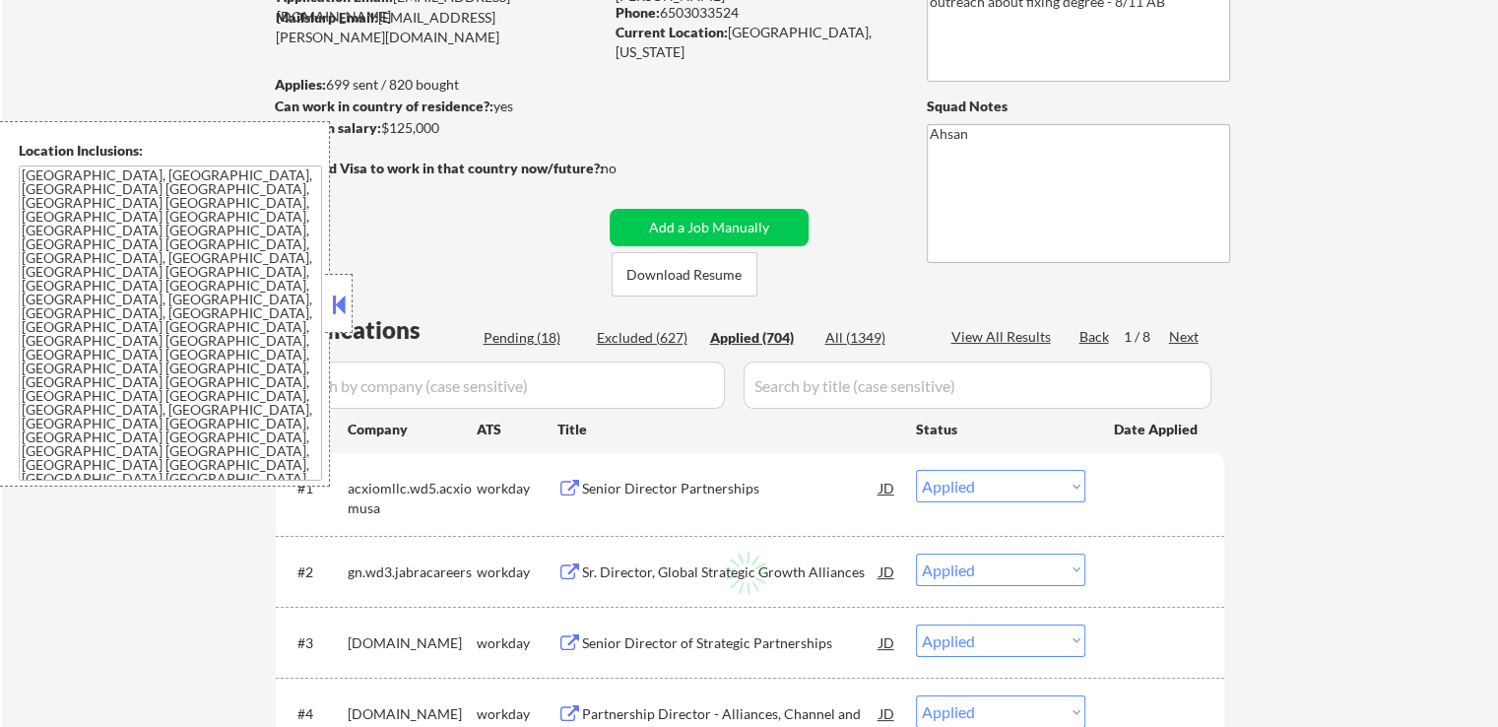
select select ""applied""
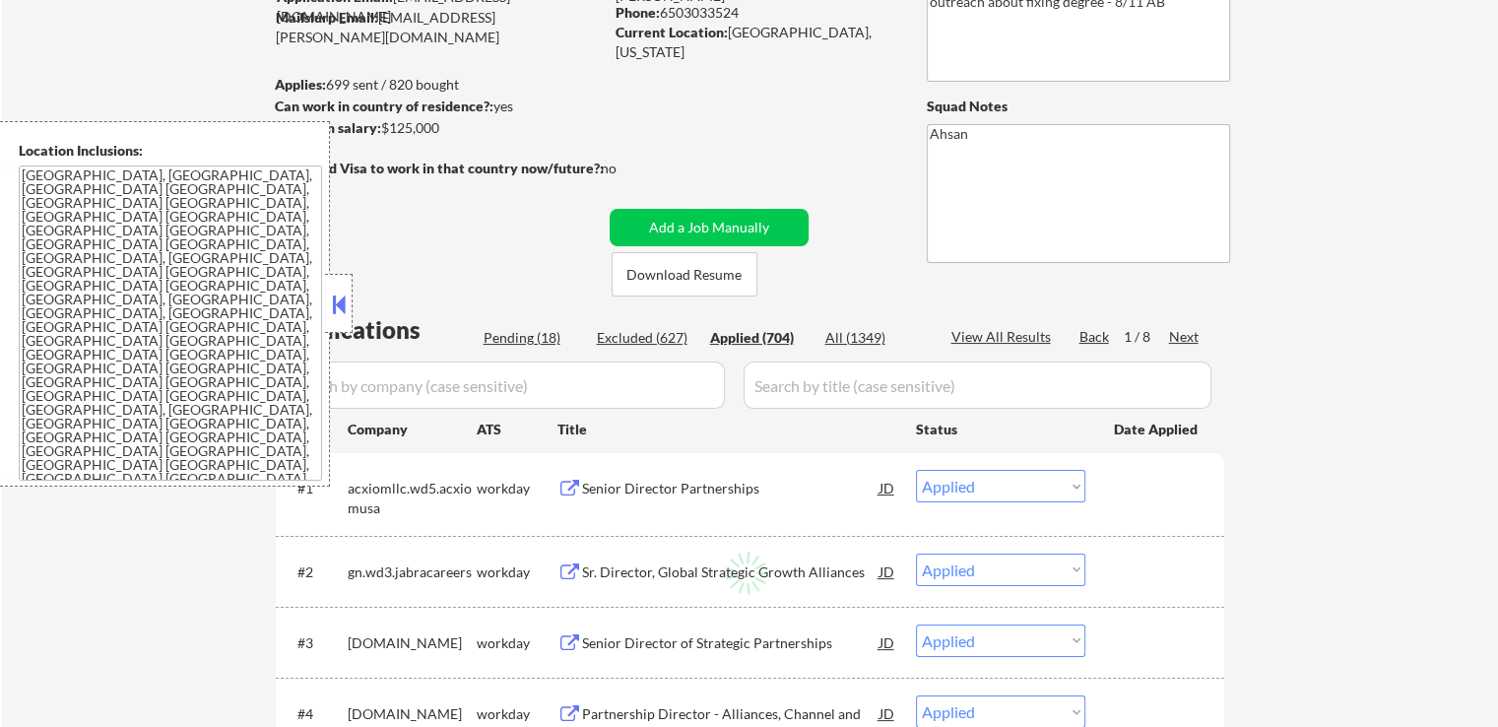
select select ""applied""
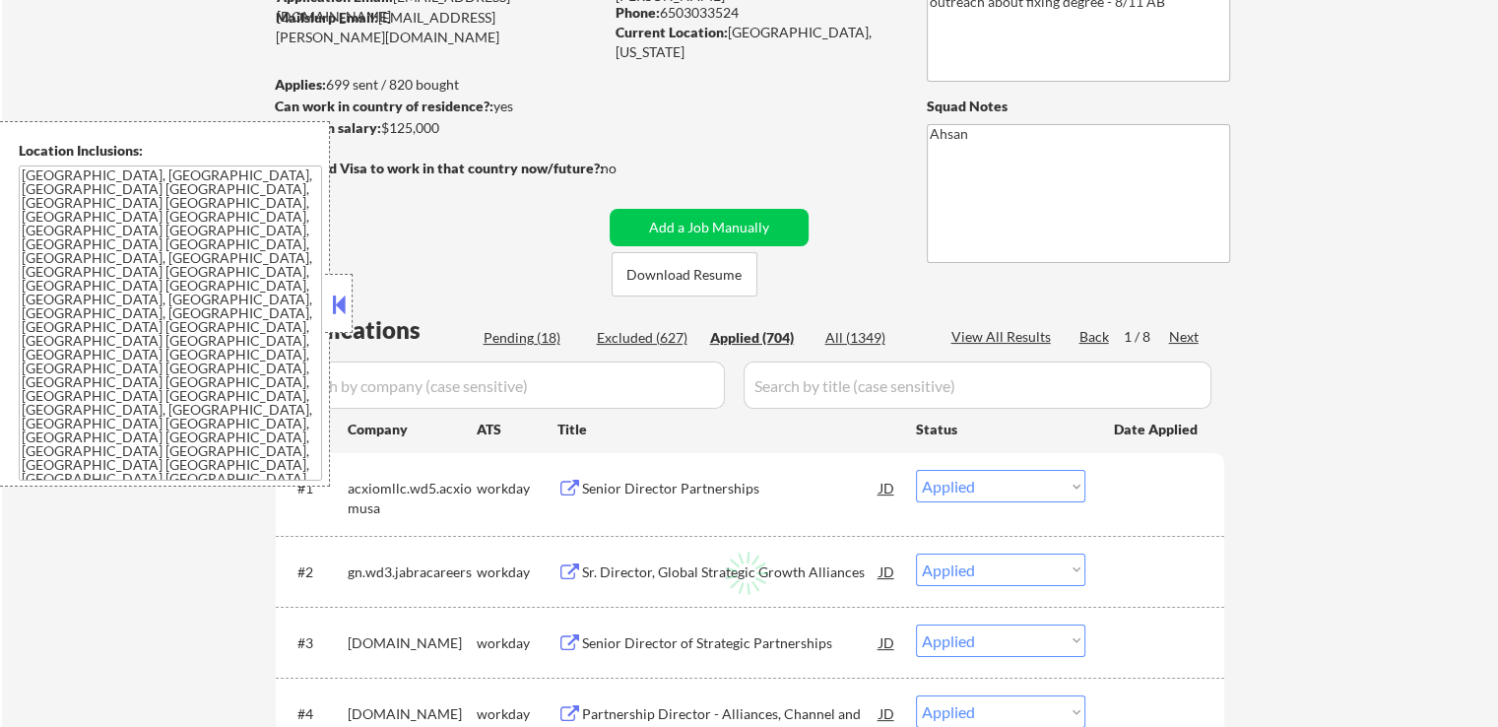
select select ""applied""
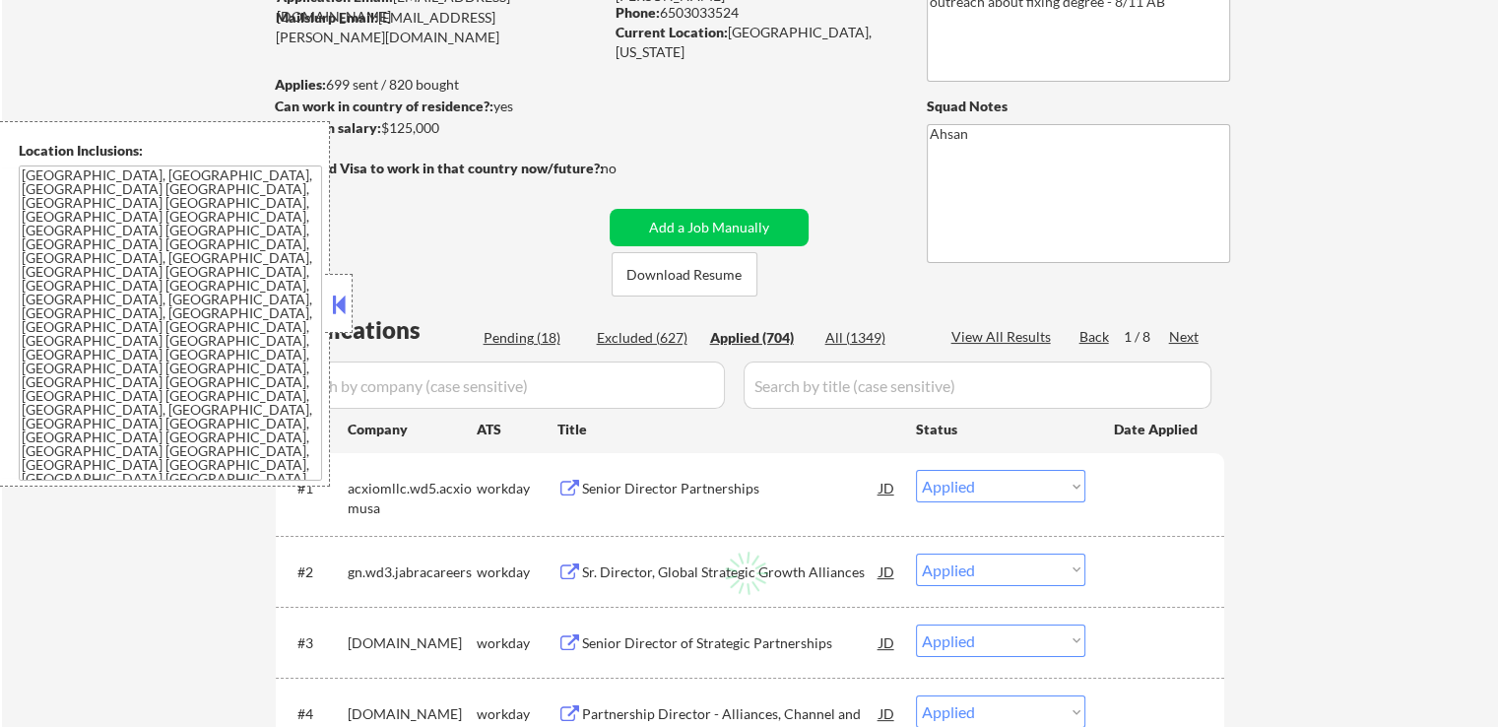
select select ""applied""
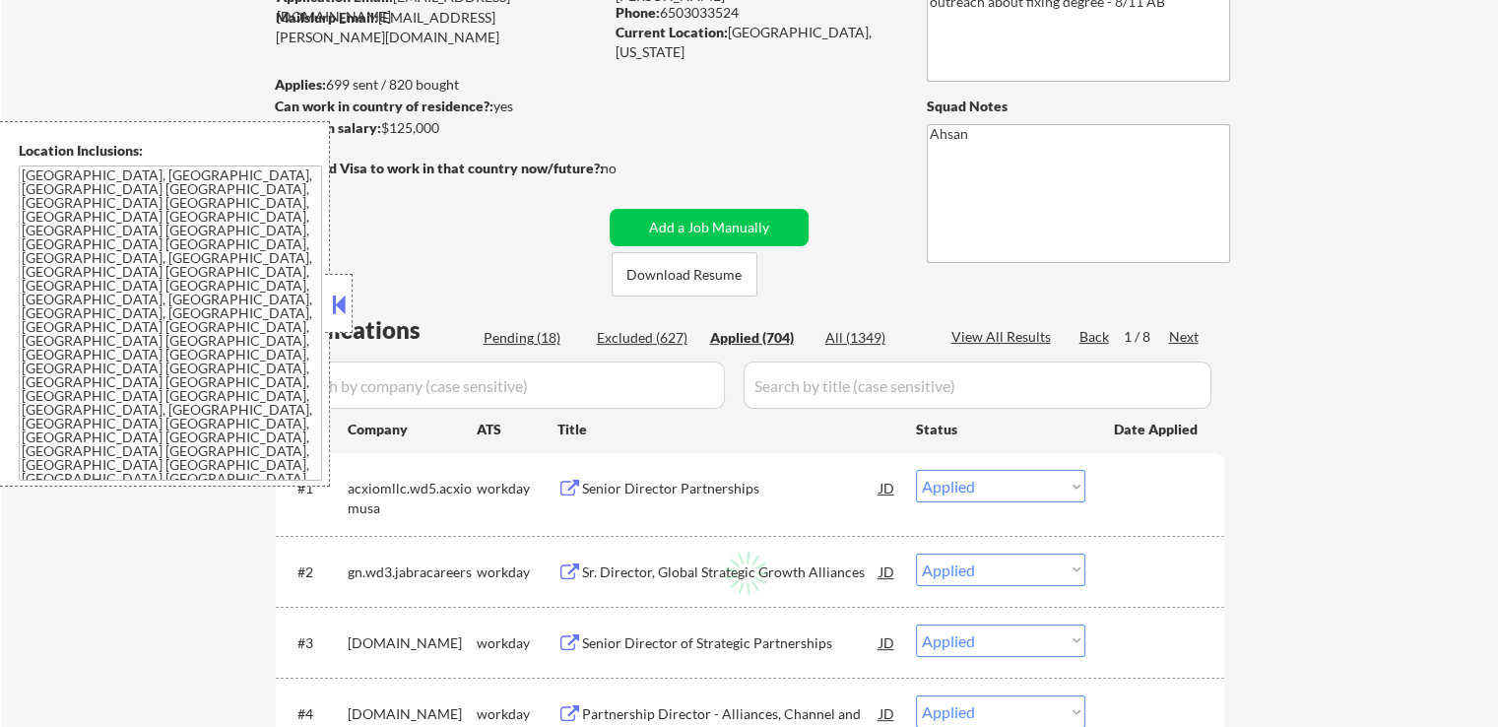
select select ""applied""
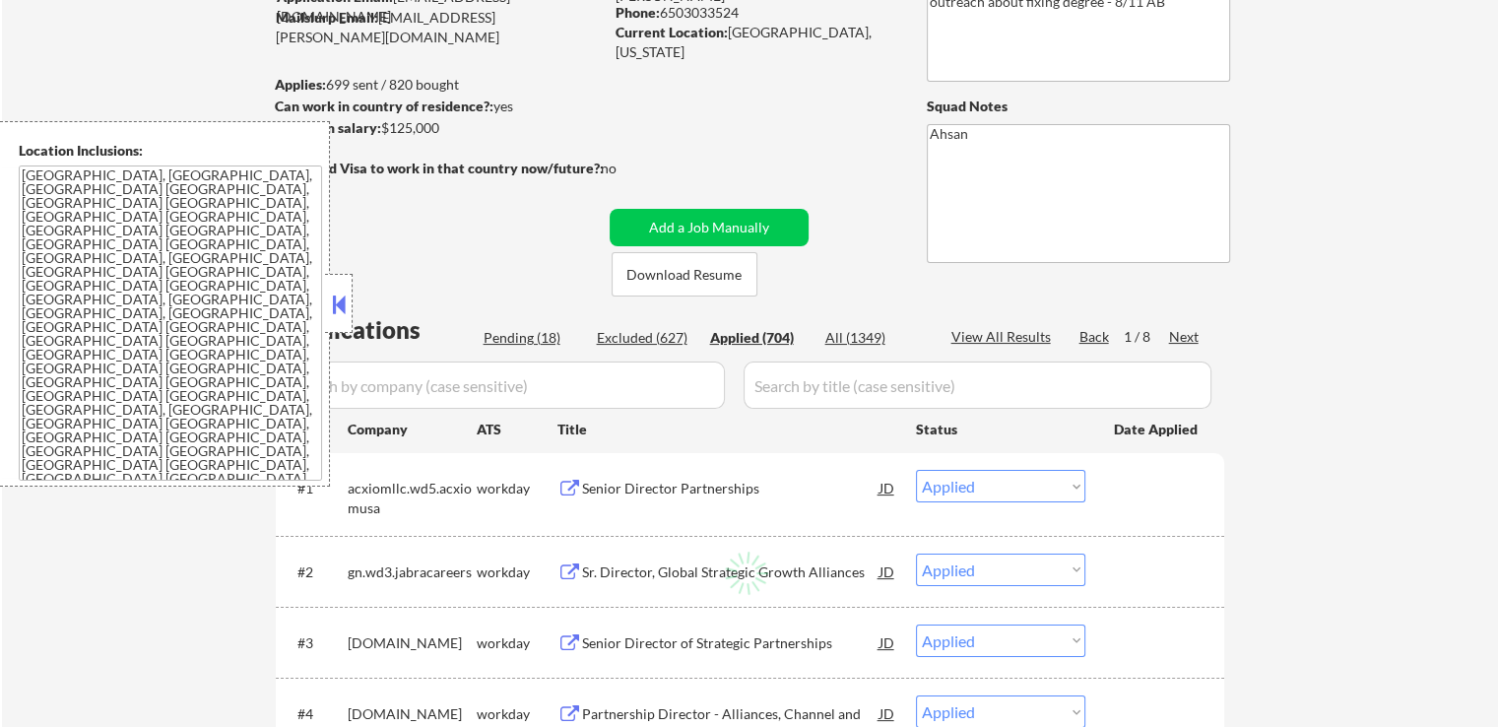
select select ""applied""
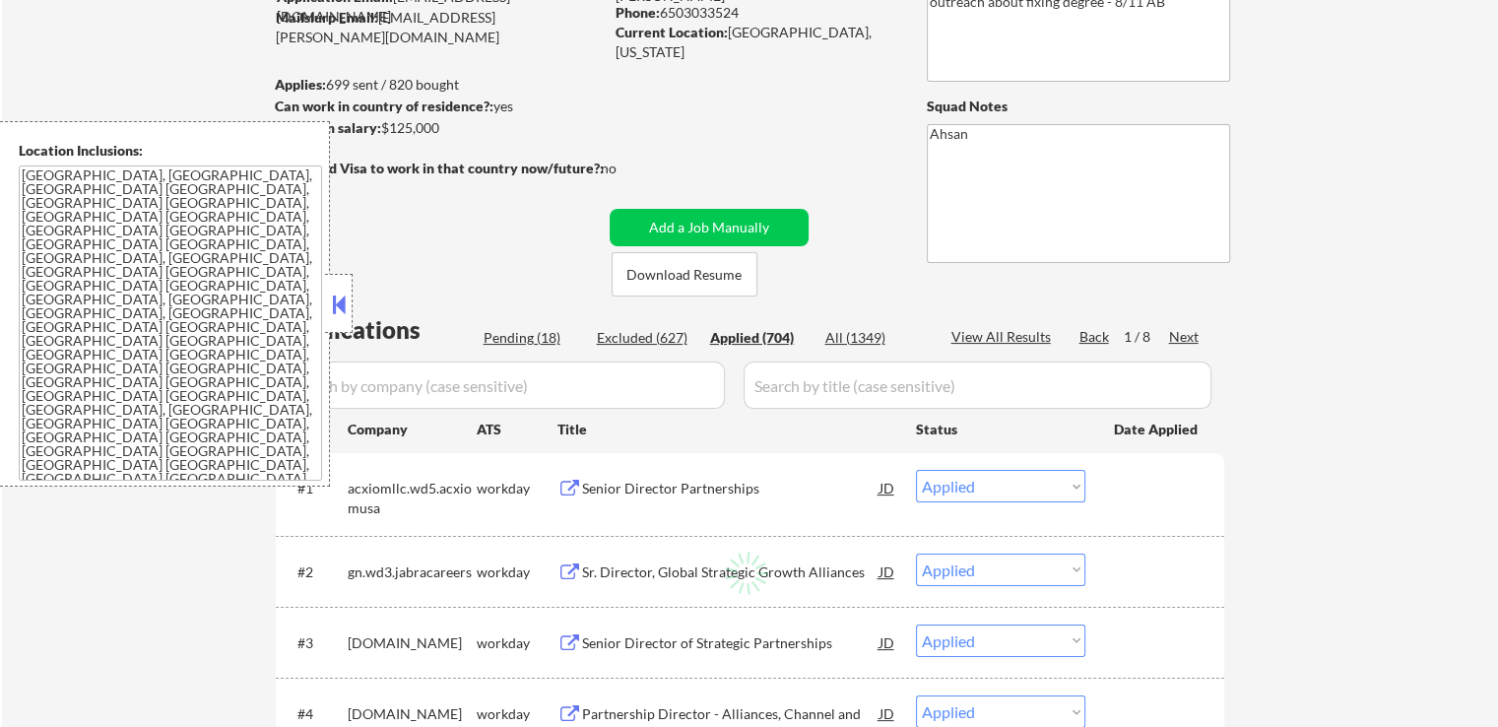
select select ""applied""
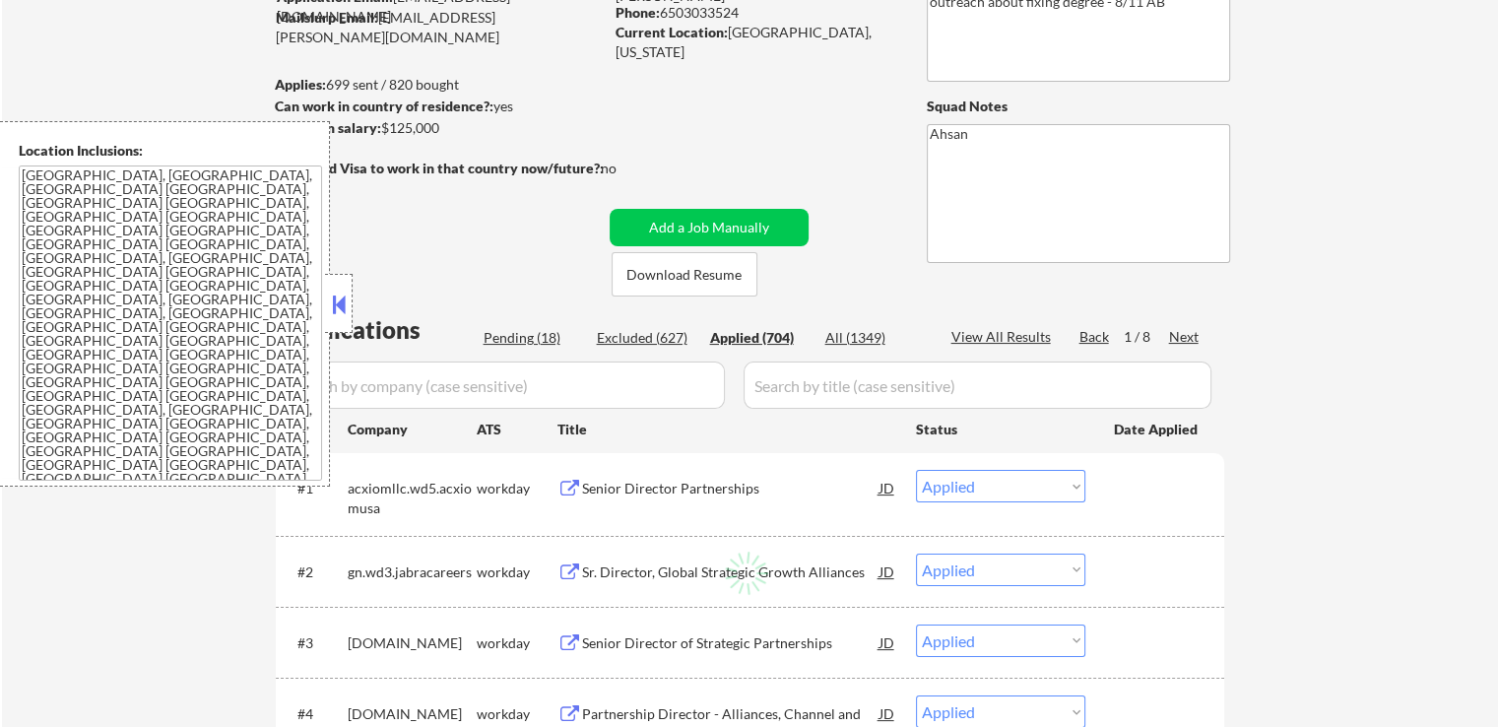
select select ""applied""
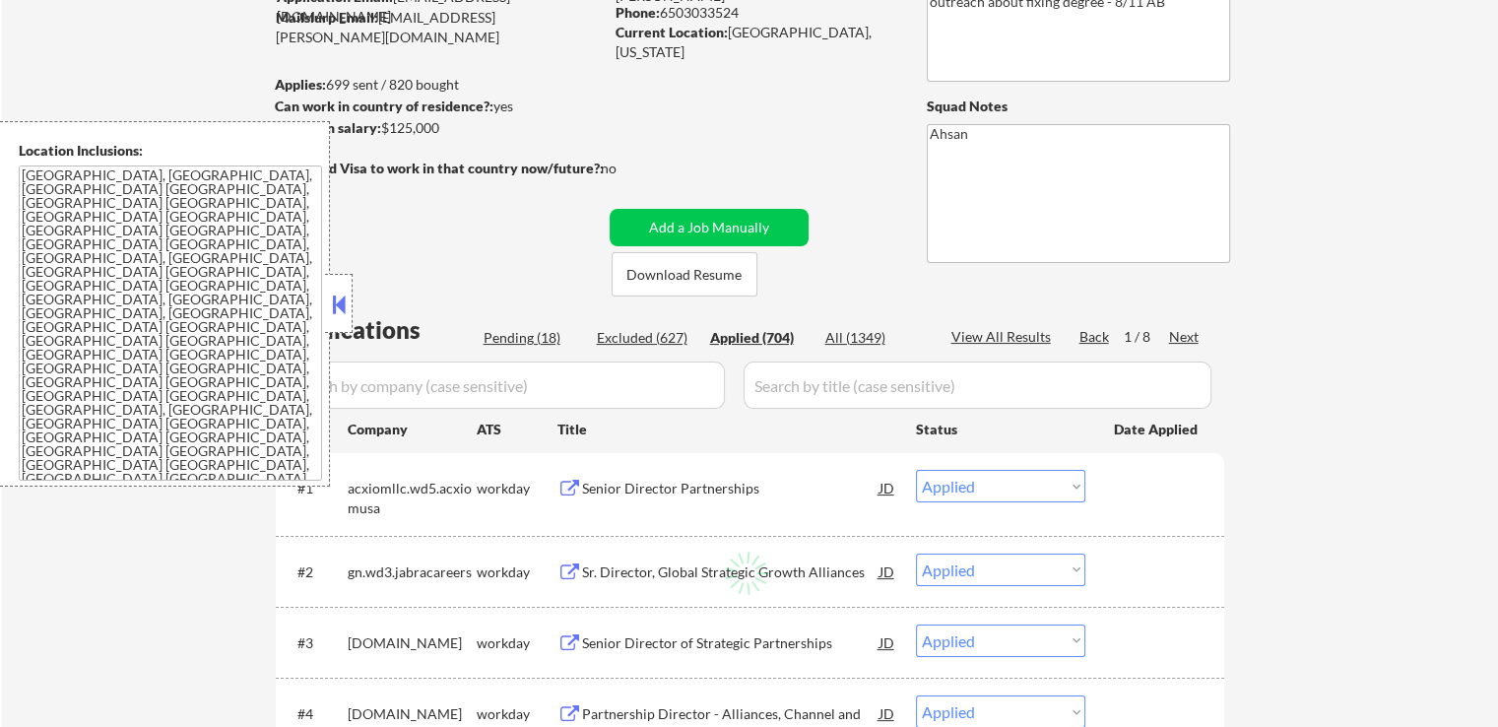
select select ""applied""
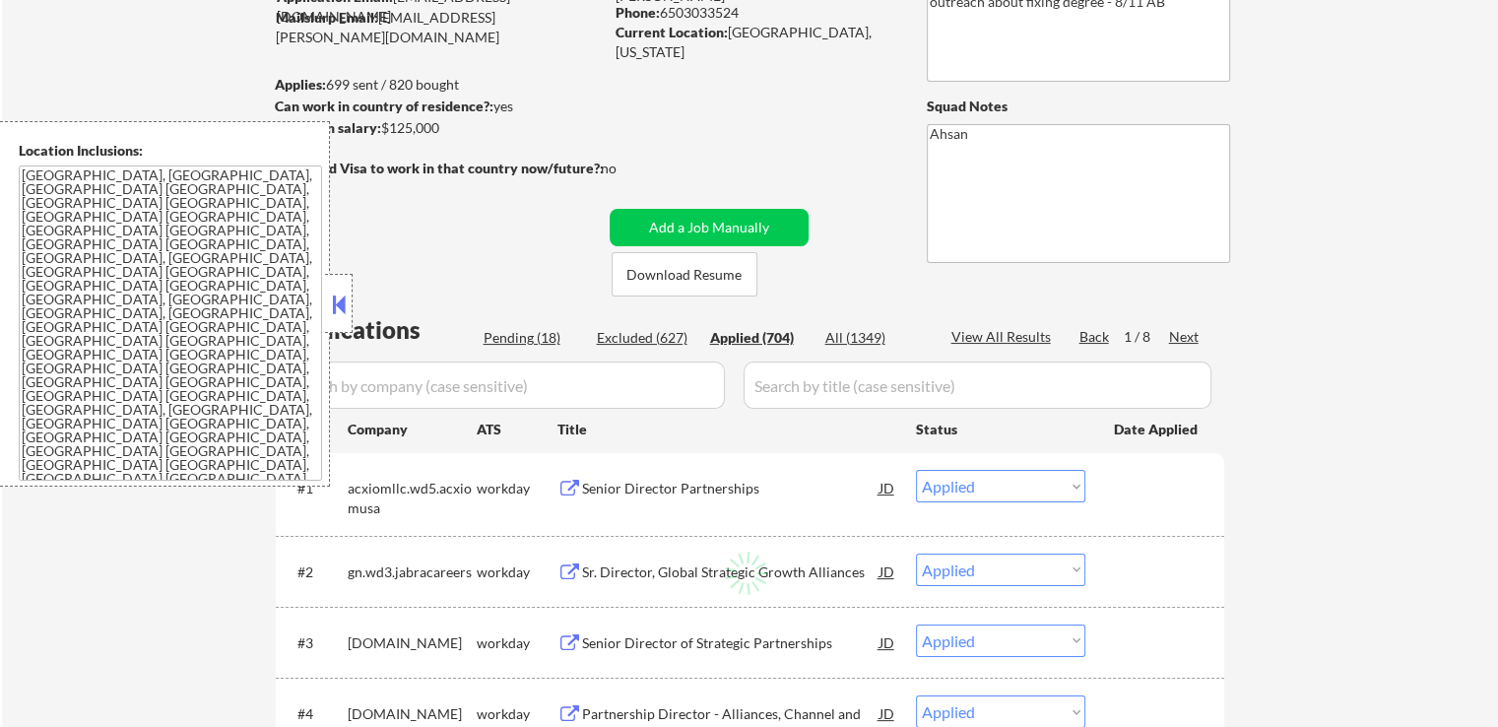
select select ""applied""
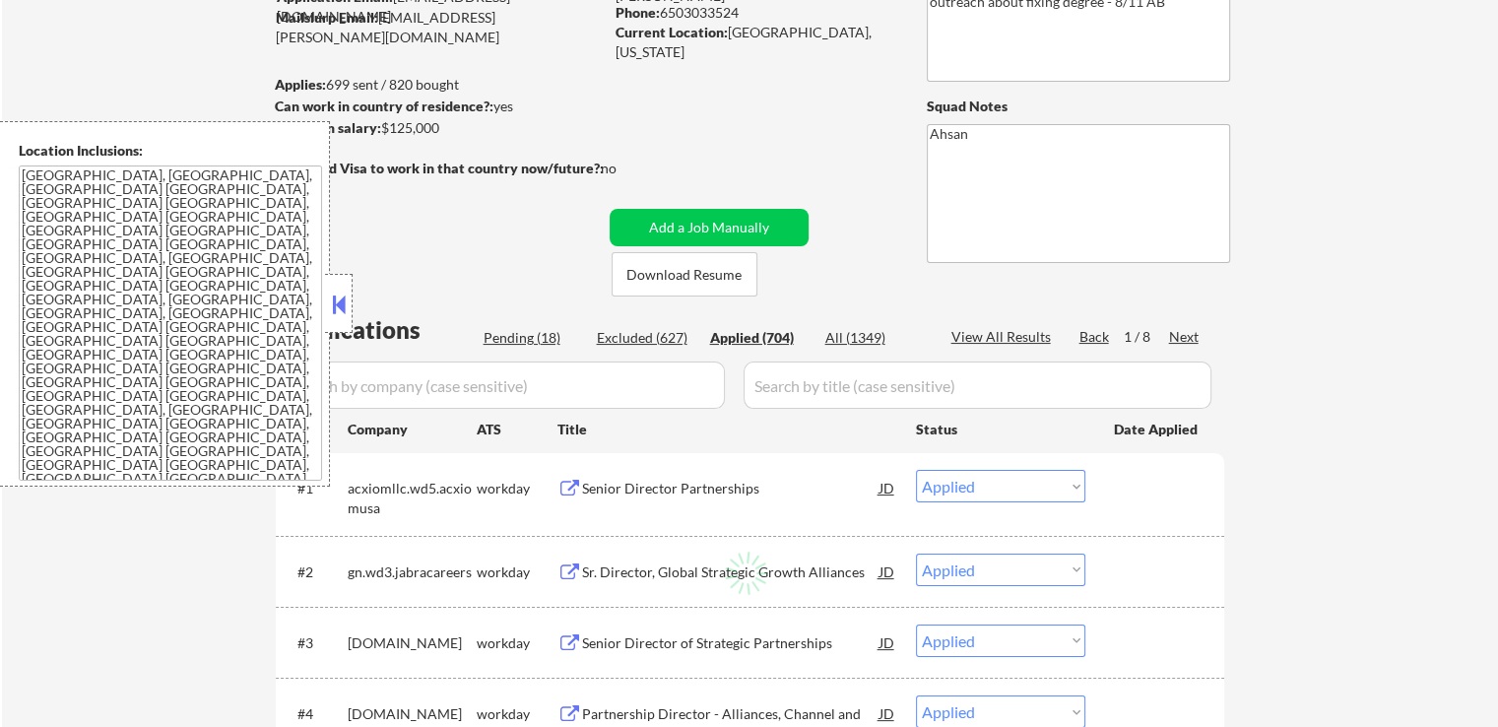
select select ""applied""
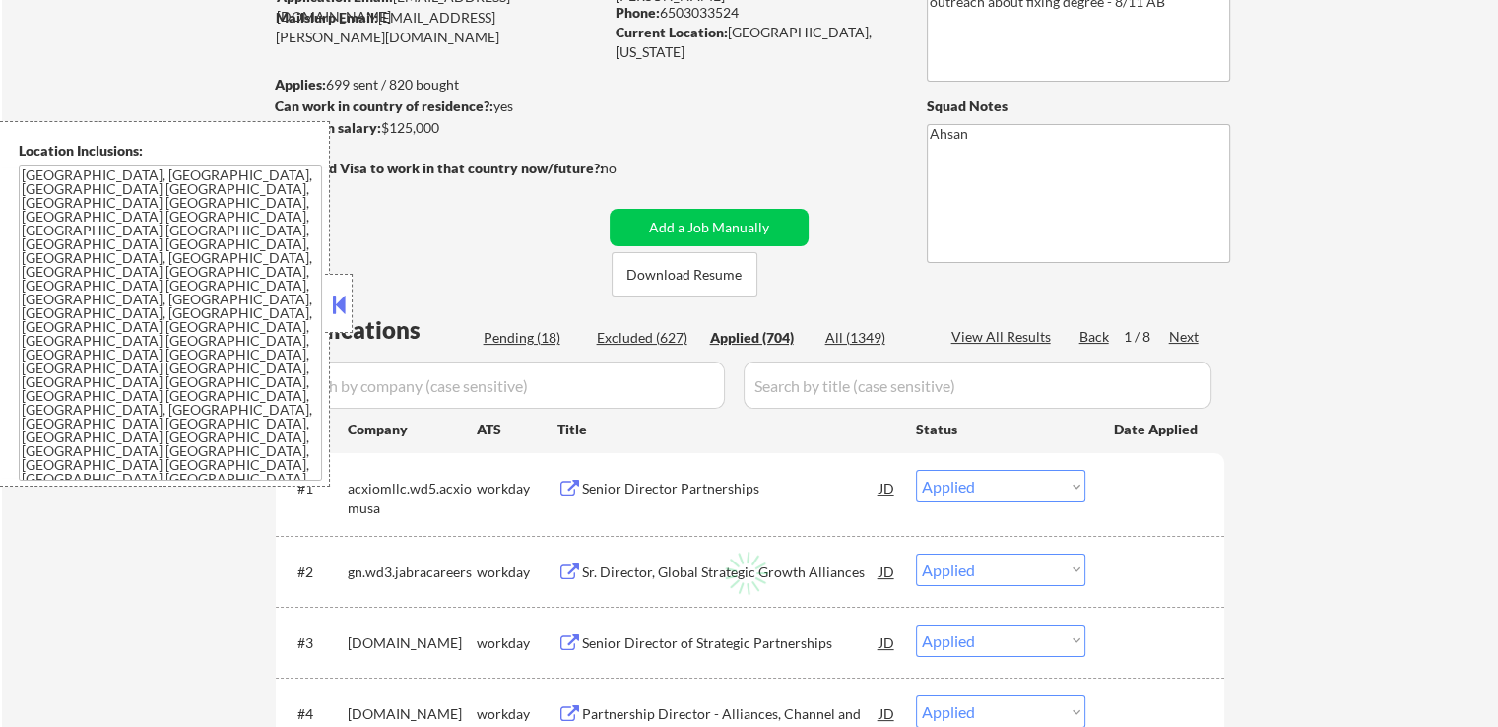
select select ""applied""
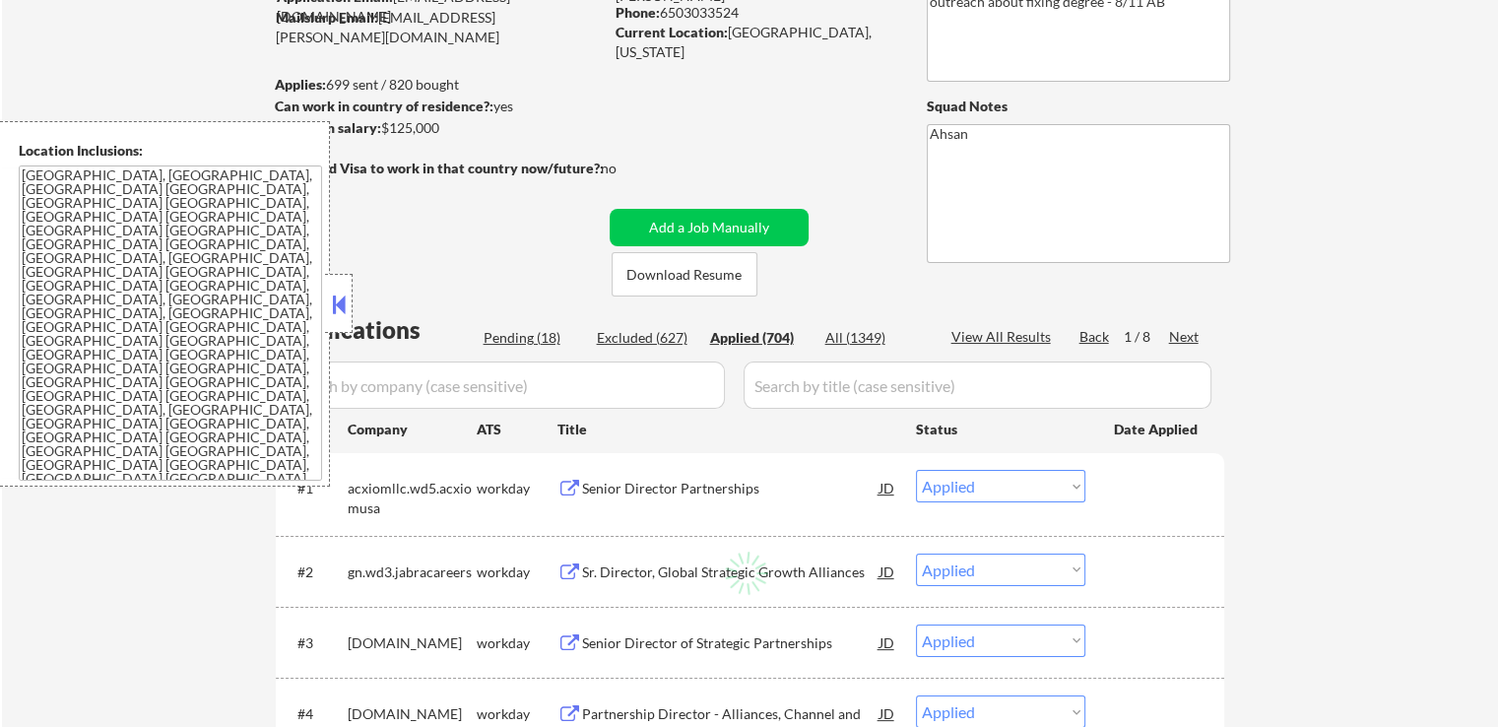
select select ""applied""
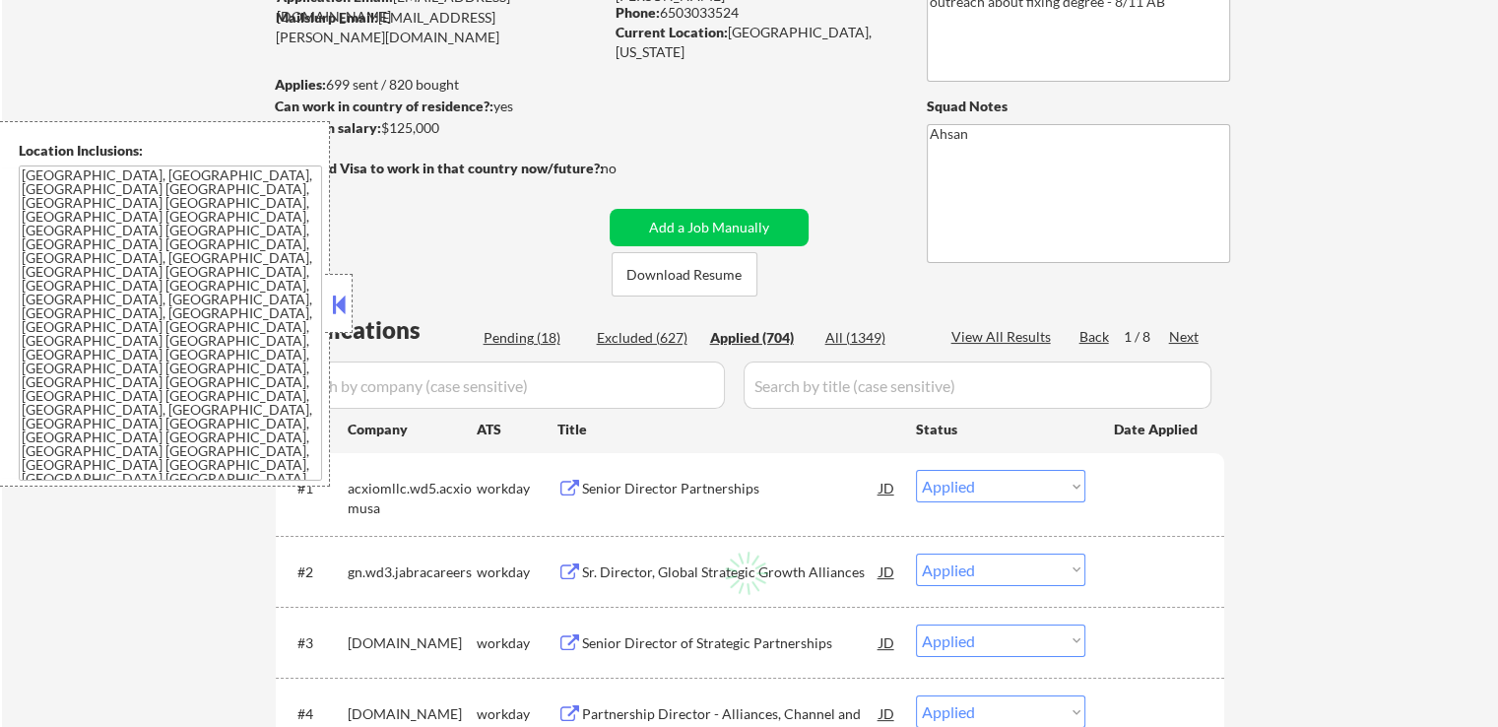
select select ""applied""
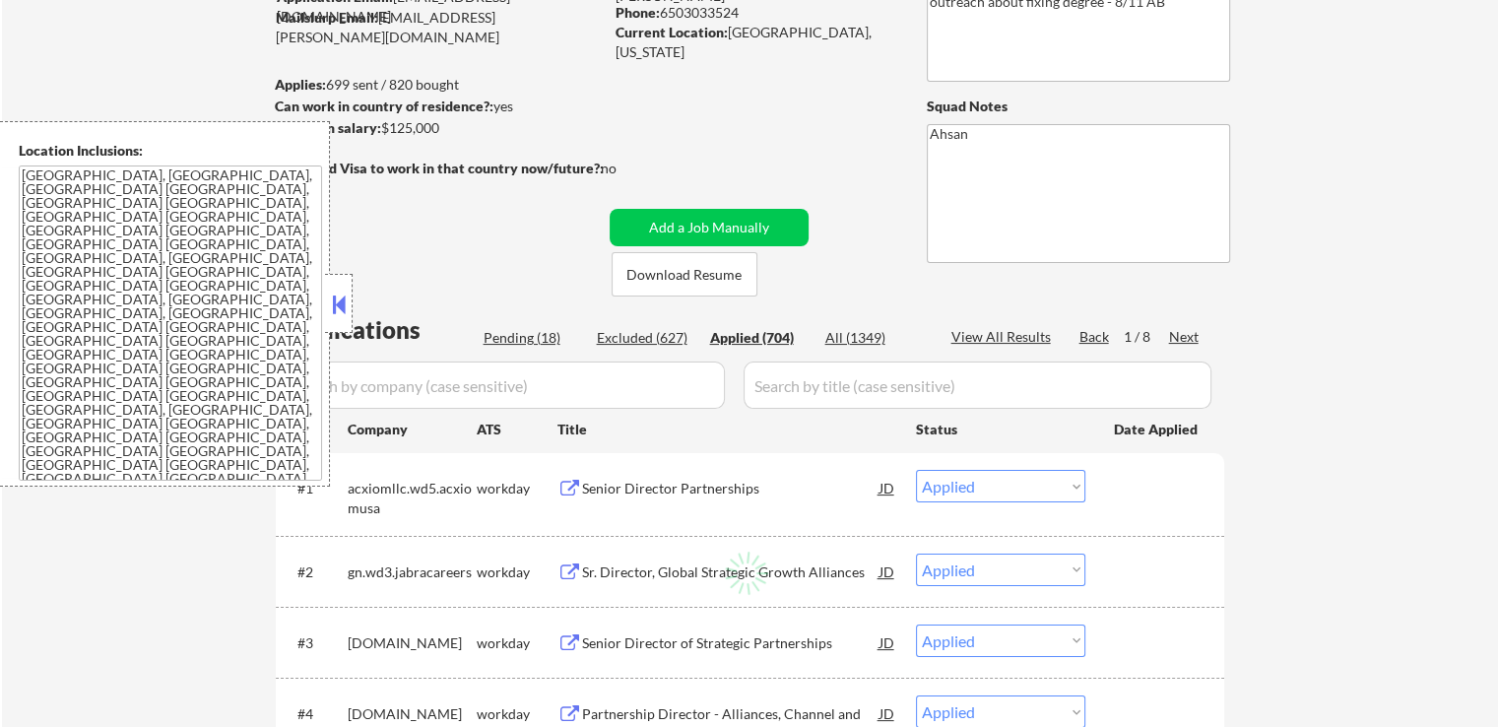
select select ""applied""
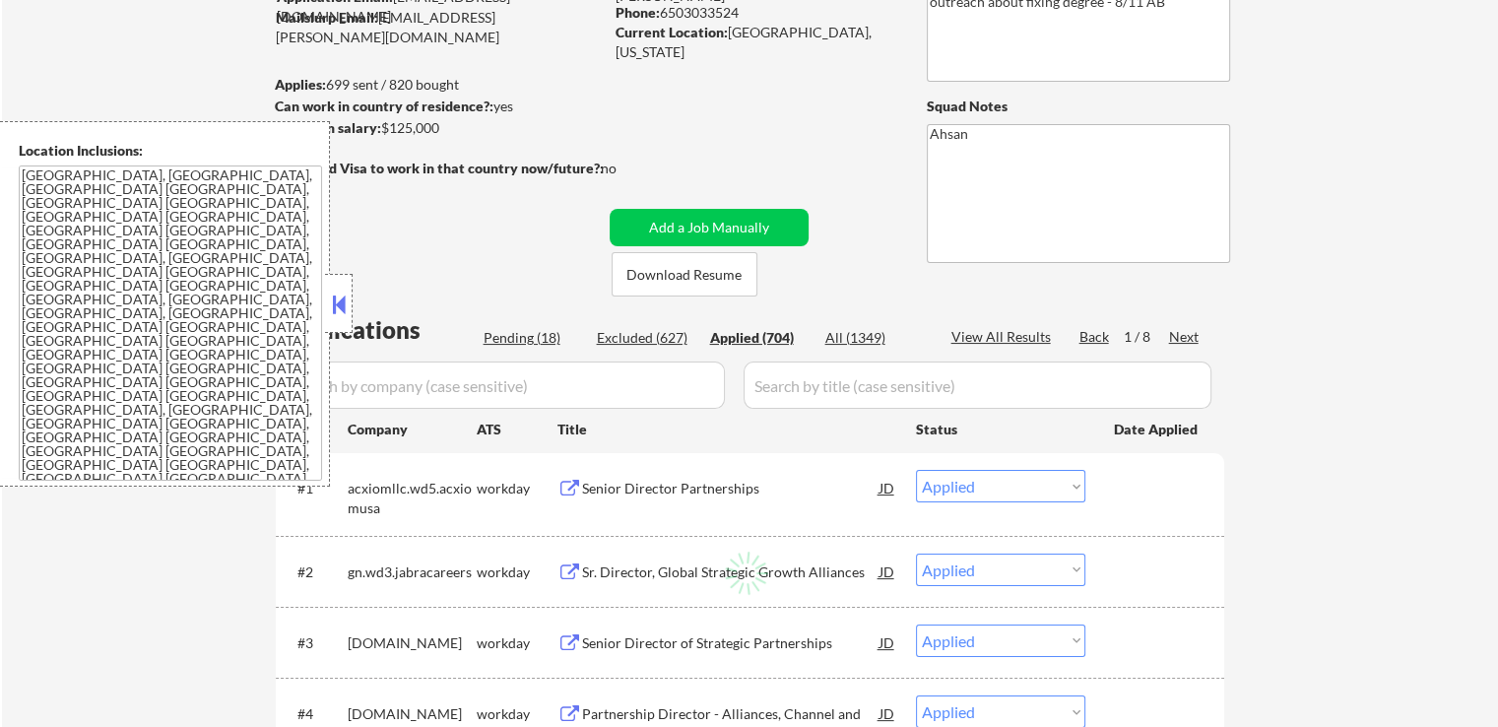
select select ""applied""
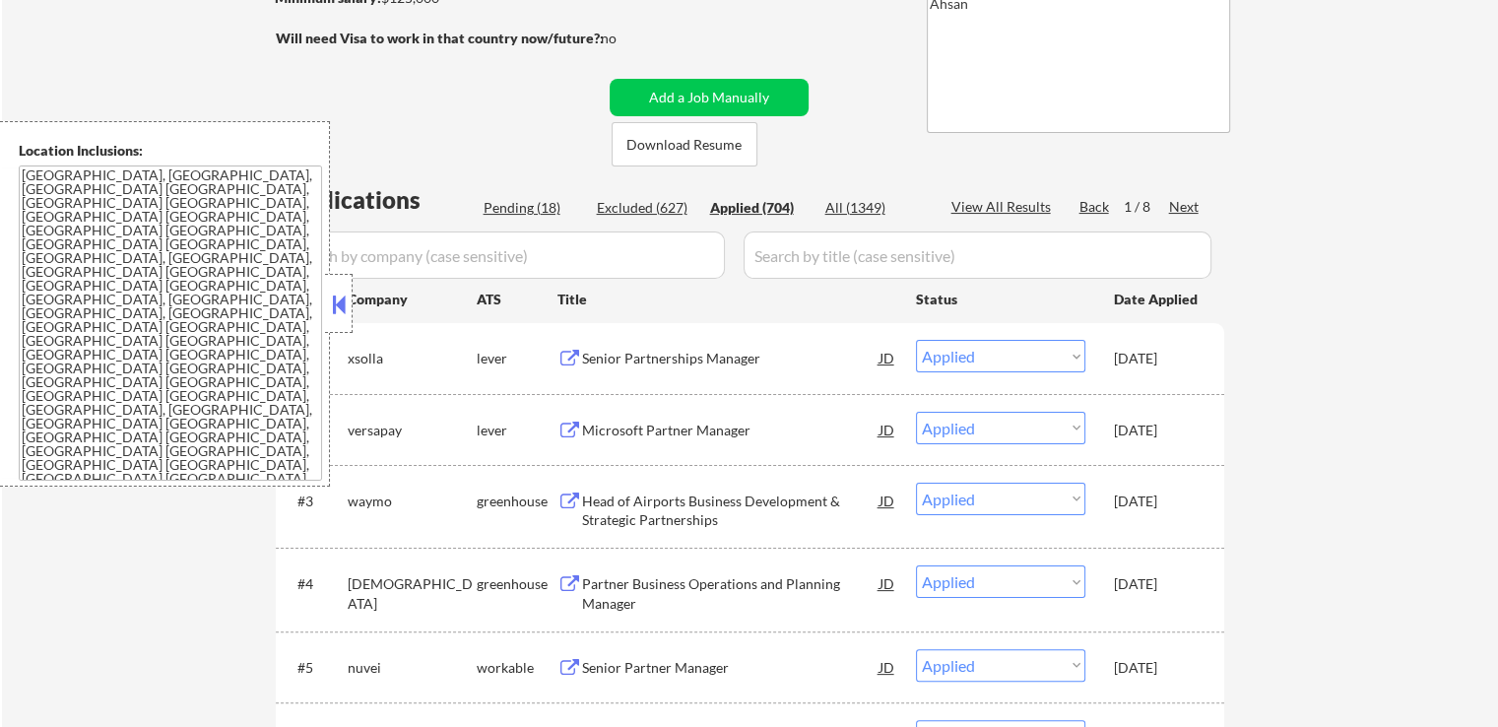
scroll to position [295, 0]
